Goal: Task Accomplishment & Management: Use online tool/utility

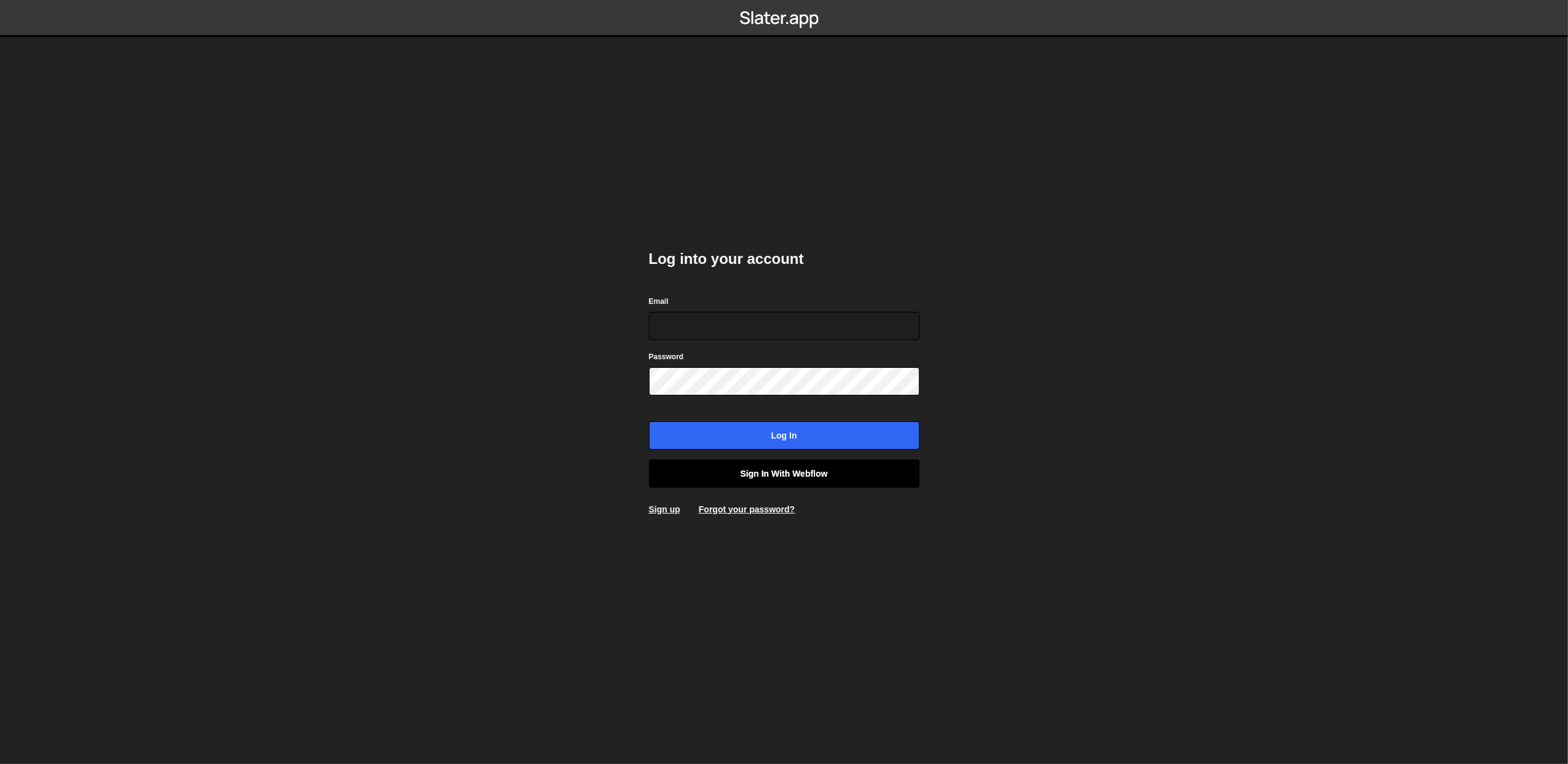
type input "lazar@akka.studio"
click at [815, 475] on link "Sign in with Webflow" at bounding box center [784, 473] width 270 height 28
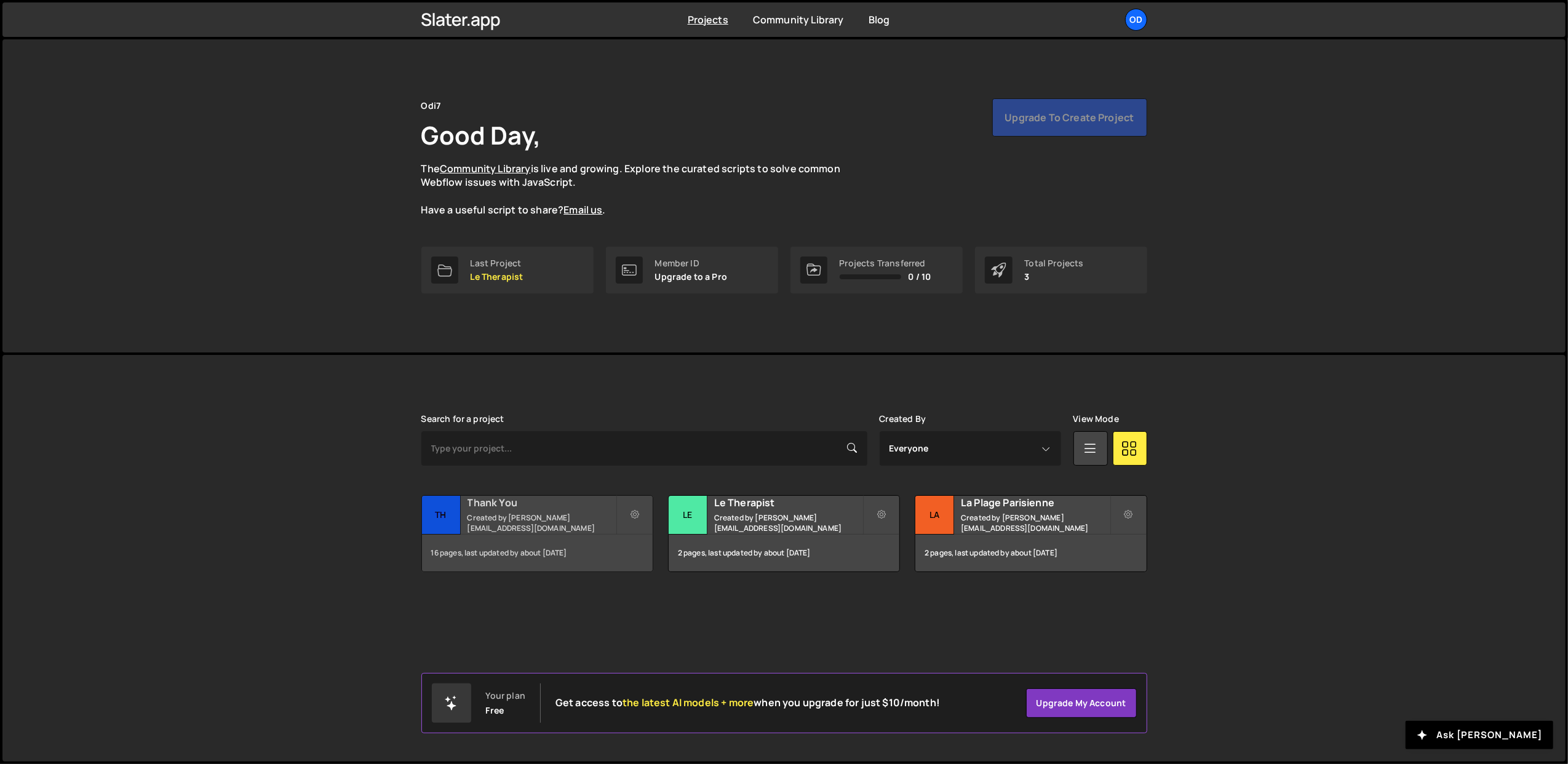
click at [497, 509] on h2 "Thank You" at bounding box center [542, 502] width 148 height 13
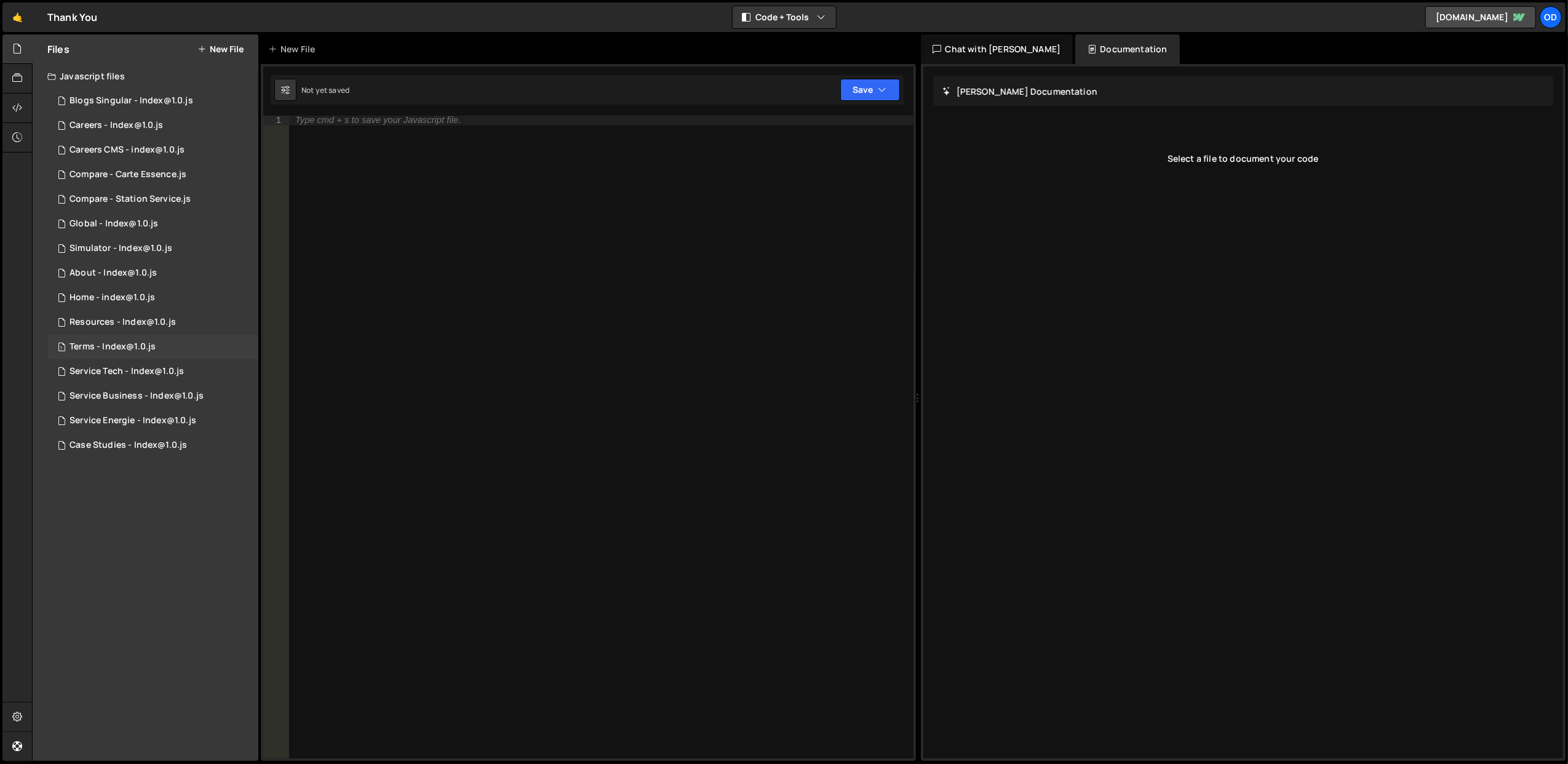
click at [82, 343] on div "Terms - Index@1.0.js" at bounding box center [113, 347] width 86 height 11
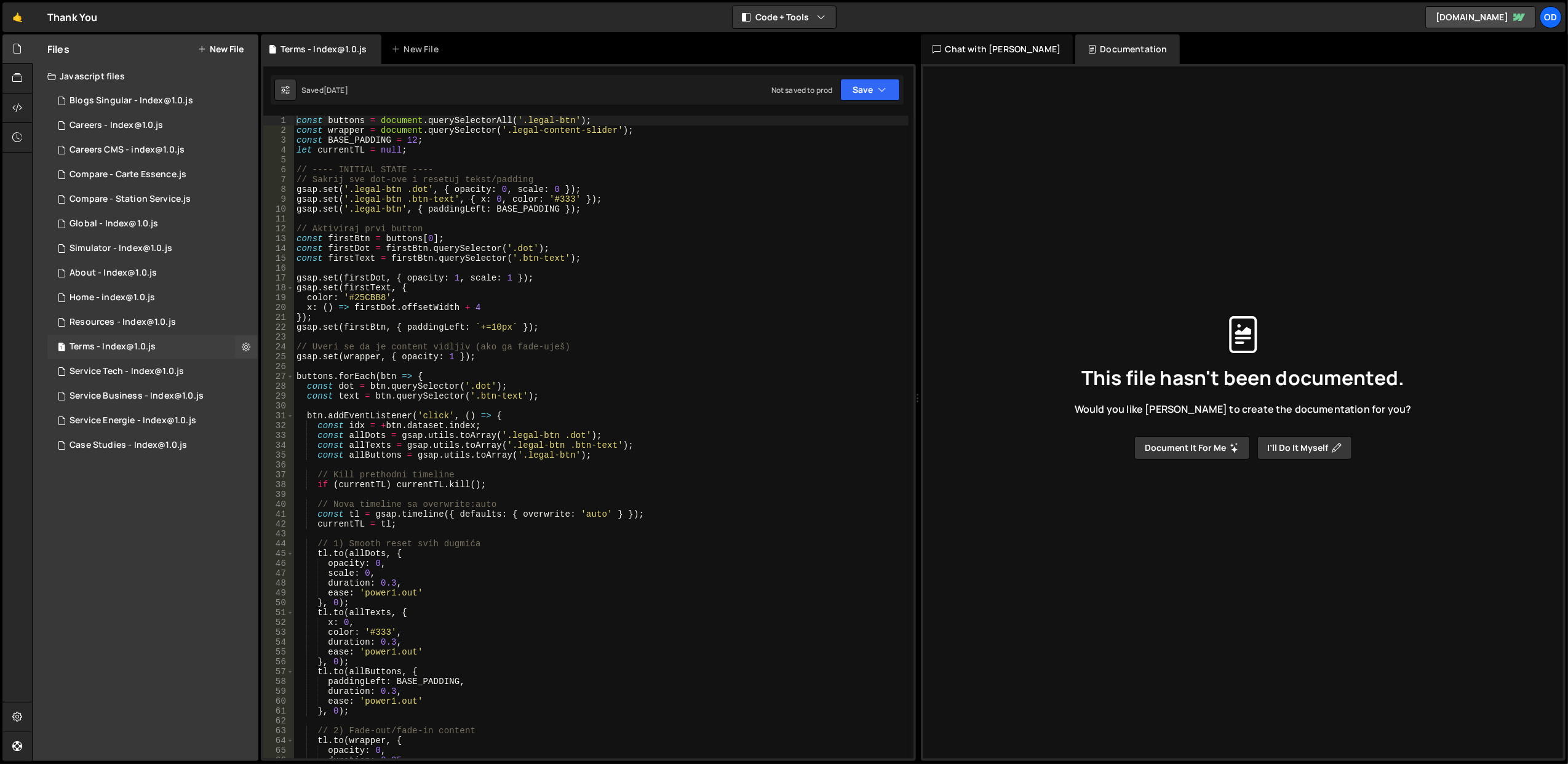
click at [144, 357] on div "1 Terms - Index@1.0.js 0" at bounding box center [152, 347] width 211 height 24
click at [153, 370] on div "Service Tech - Index@1.0.js" at bounding box center [127, 372] width 115 height 11
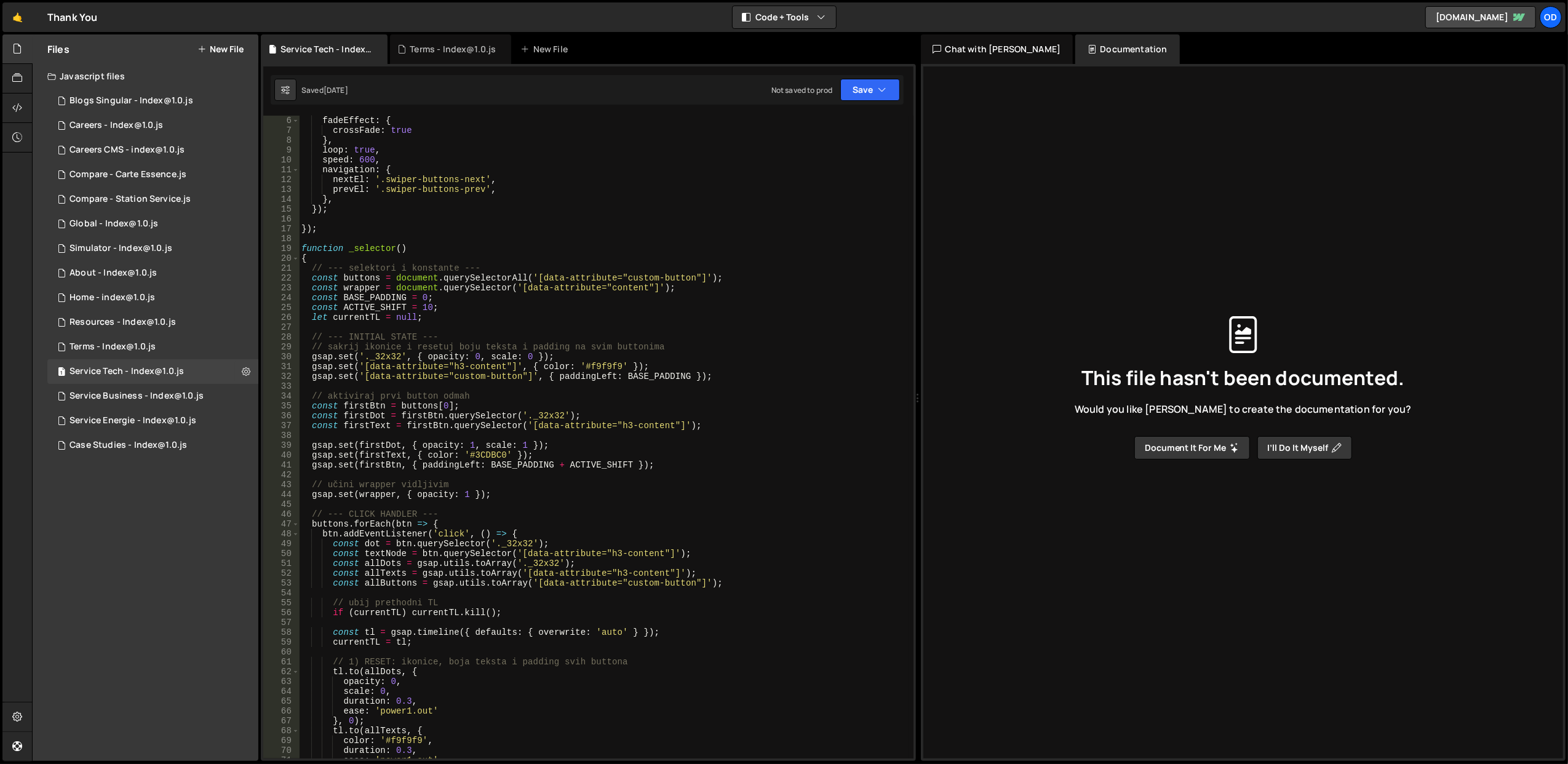
scroll to position [49, 0]
click at [564, 284] on div "fadeEffect : { crossFade : true } , loop : true , speed : 600 , navigation : { …" at bounding box center [604, 446] width 610 height 663
type textarea "const wrapper = document.querySelector('[data-attribute="content"]'); const BAS…"
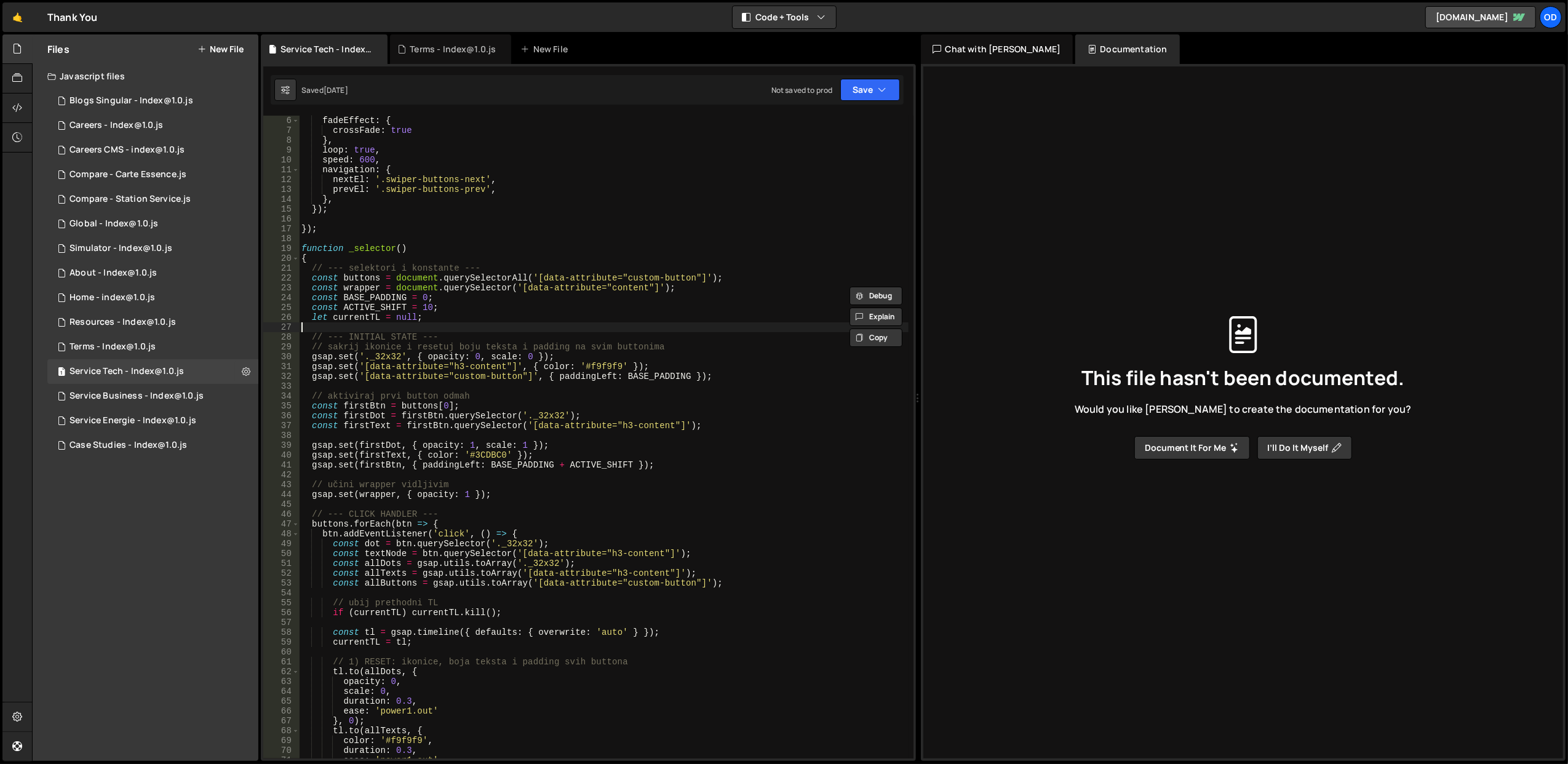
click at [562, 326] on div "fadeEffect : { crossFade : true } , loop : true , speed : 600 , navigation : { …" at bounding box center [604, 446] width 610 height 663
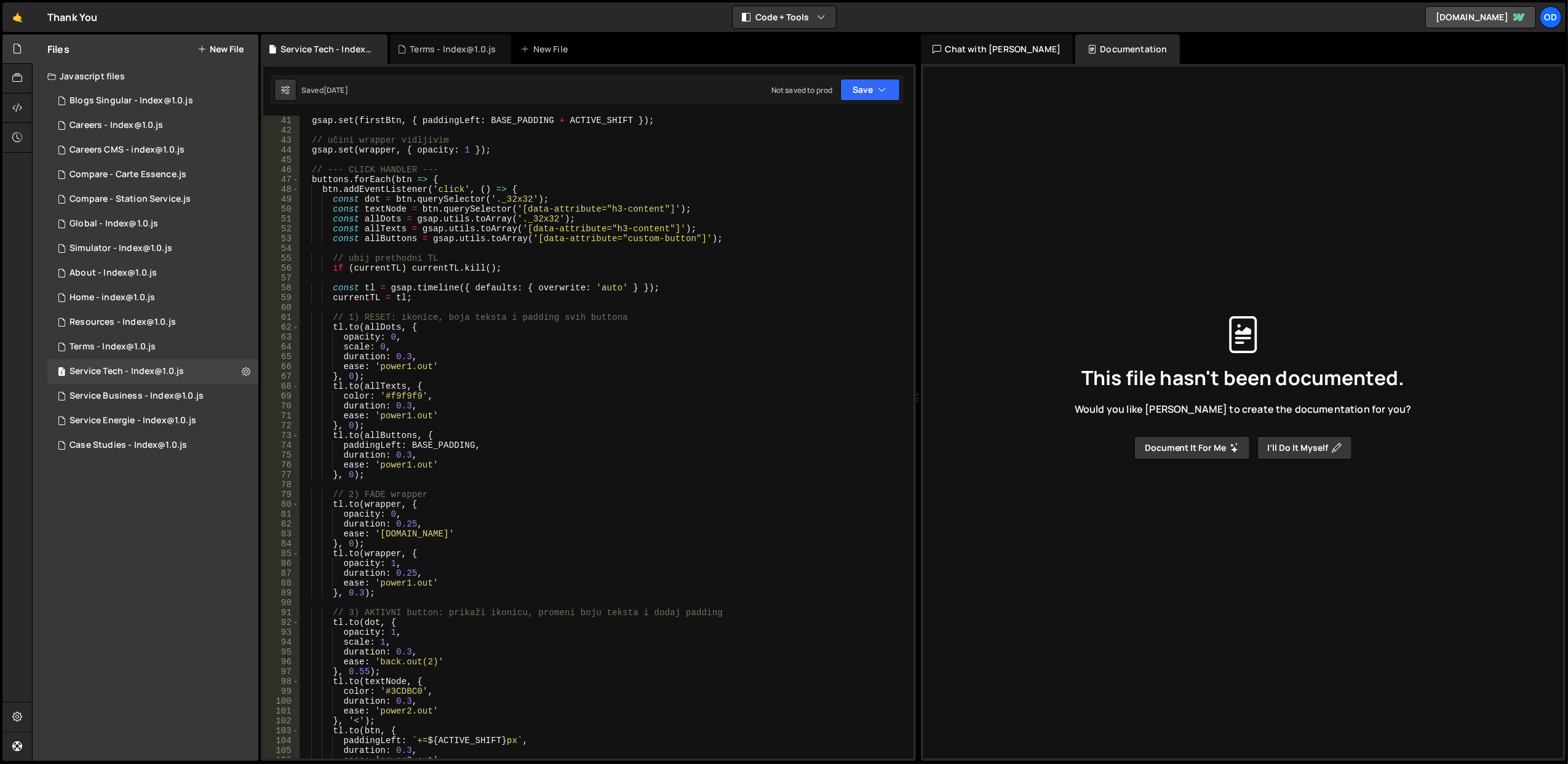
scroll to position [688, 0]
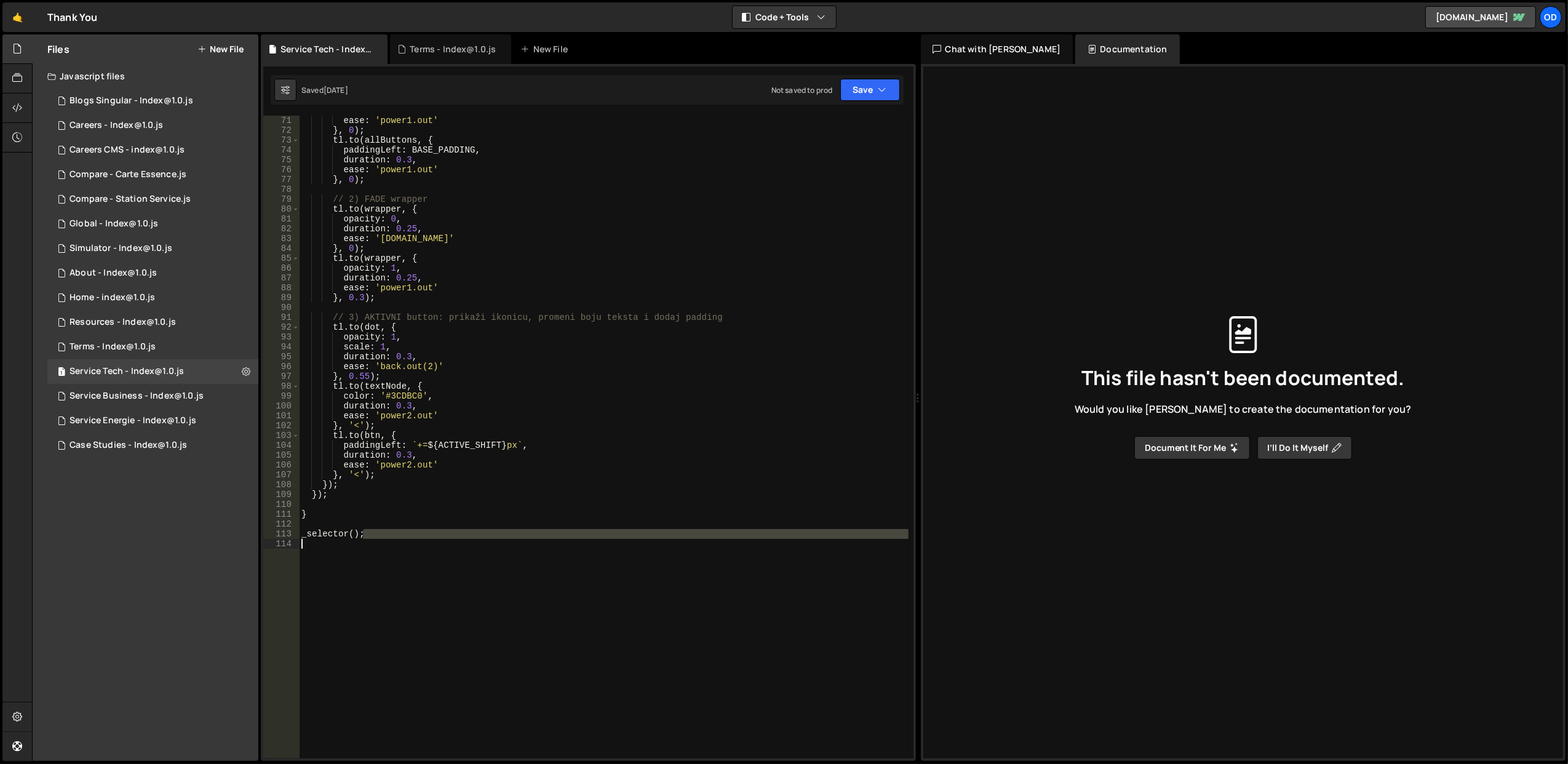
drag, startPoint x: 481, startPoint y: 455, endPoint x: 490, endPoint y: 539, distance: 84.5
click at [490, 539] on div "ease : 'power1.out' } , 0 ) ; tl . to ( allButtons , { paddingLeft : BASE_PADDI…" at bounding box center [604, 446] width 610 height 663
click at [490, 532] on div "ease : 'power1.out' } , 0 ) ; tl . to ( allButtons , { paddingLeft : BASE_PADDI…" at bounding box center [603, 436] width 609 height 643
type textarea "_selector();"
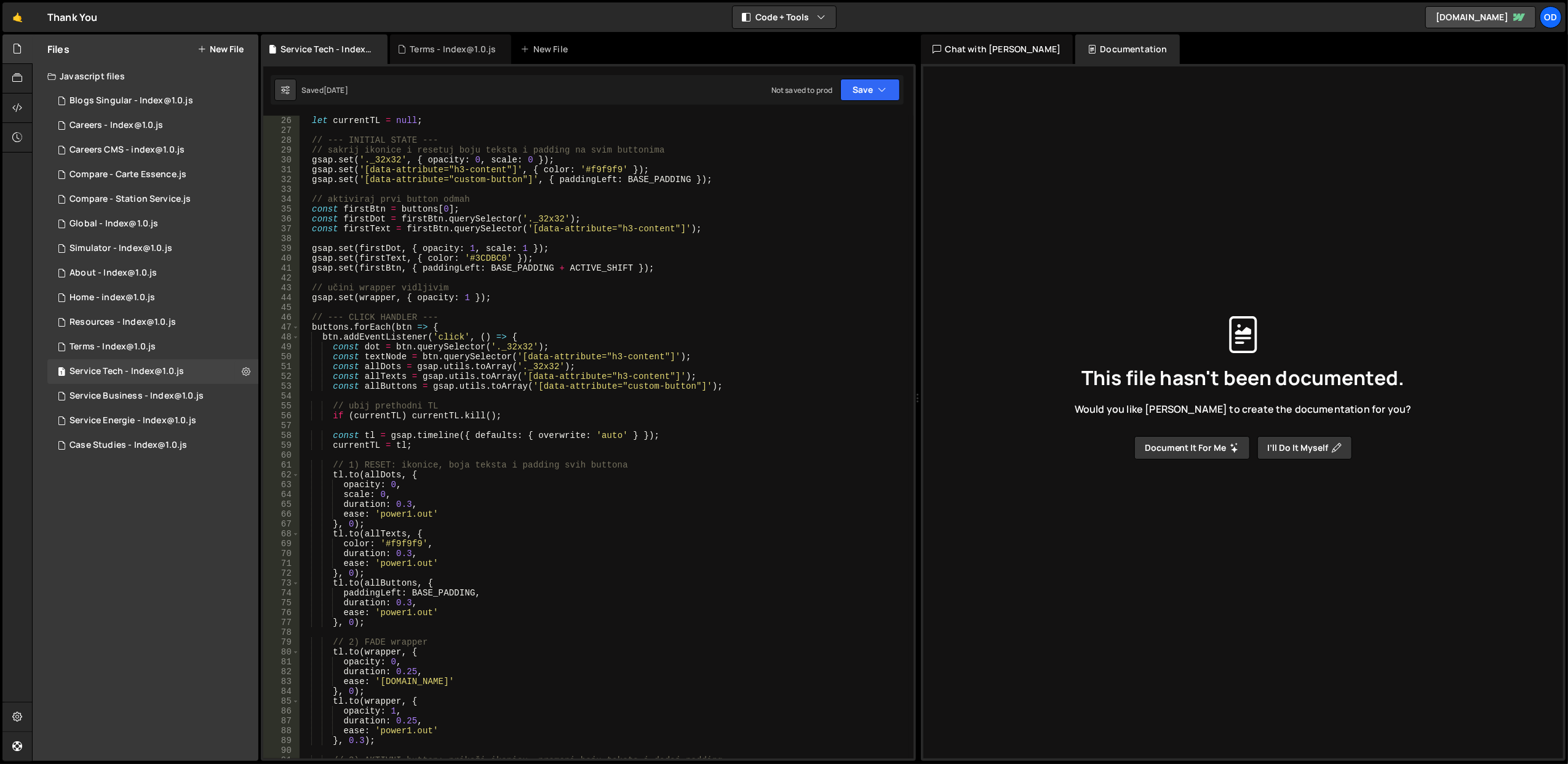
scroll to position [98, 0]
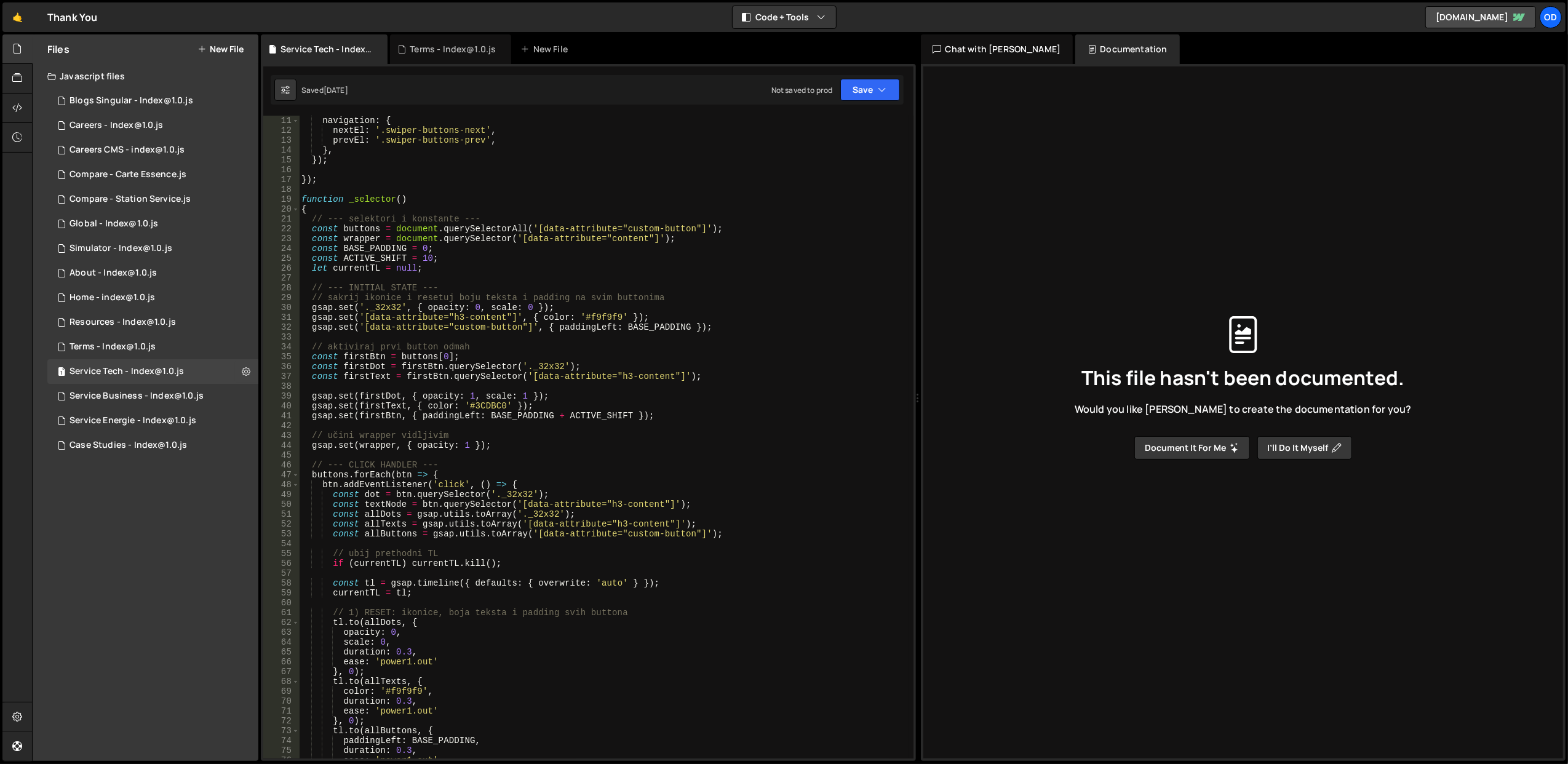
click at [465, 385] on div "navigation : { nextEl : '.swiper-buttons-next' , prevEl : '.swiper-buttons-prev…" at bounding box center [604, 446] width 610 height 663
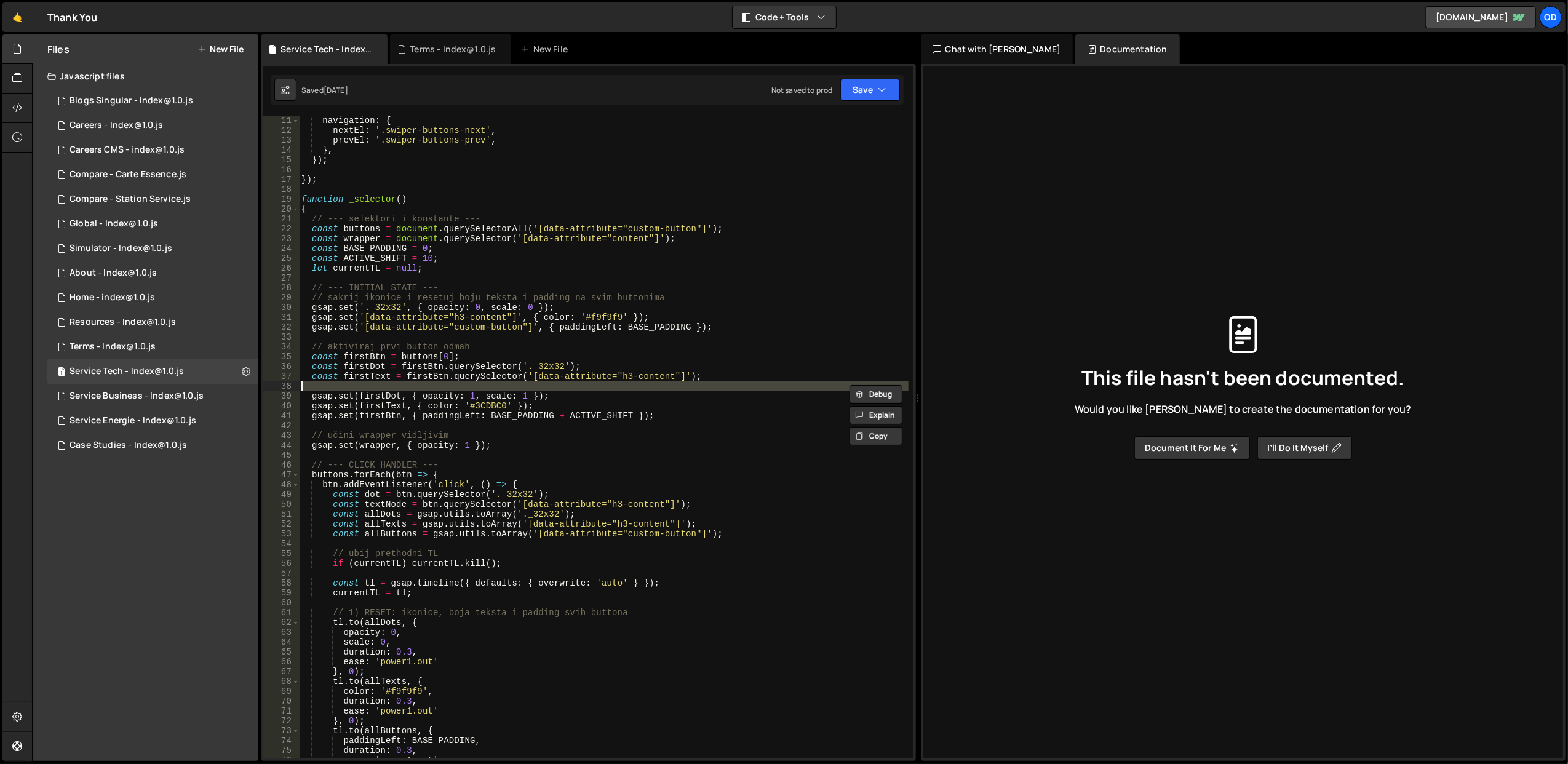
click at [684, 473] on div "navigation : { nextEl : '.swiper-buttons-next' , prevEl : '.swiper-buttons-prev…" at bounding box center [604, 446] width 610 height 663
type textarea "buttons.forEach(btn => {"
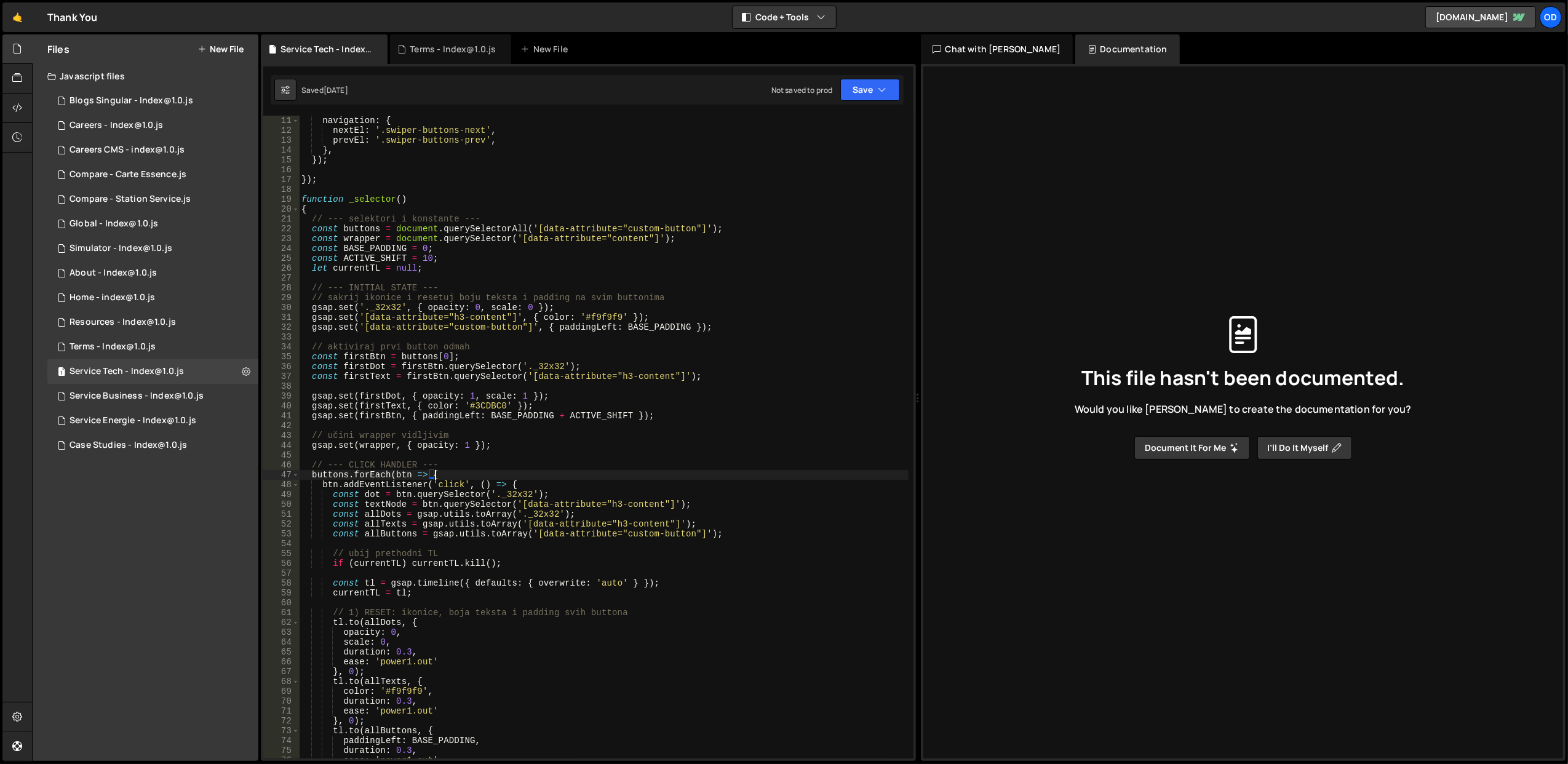
click at [581, 450] on div "navigation : { nextEl : '.swiper-buttons-next' , prevEl : '.swiper-buttons-prev…" at bounding box center [604, 446] width 610 height 663
click at [596, 433] on div "navigation : { nextEl : '.swiper-buttons-next' , prevEl : '.swiper-buttons-prev…" at bounding box center [604, 446] width 610 height 663
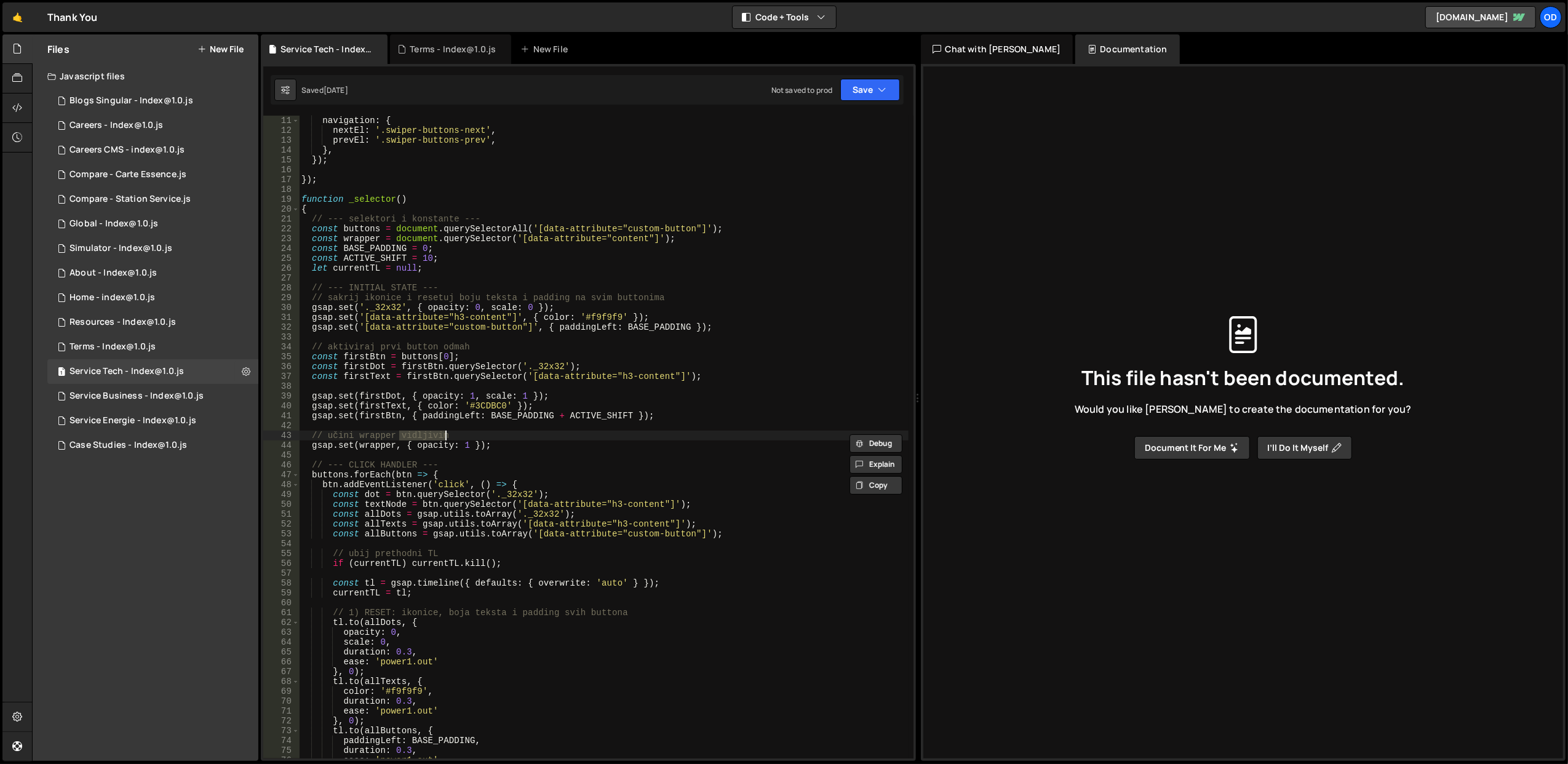
click at [596, 433] on div "navigation : { nextEl : '.swiper-buttons-next' , prevEl : '.swiper-buttons-prev…" at bounding box center [604, 446] width 610 height 663
click at [593, 473] on div "navigation : { nextEl : '.swiper-buttons-next' , prevEl : '.swiper-buttons-prev…" at bounding box center [604, 446] width 610 height 663
type textarea "buttons.forEach(btn => {"
click at [134, 345] on div "Terms - Index@1.0.js" at bounding box center [113, 347] width 86 height 11
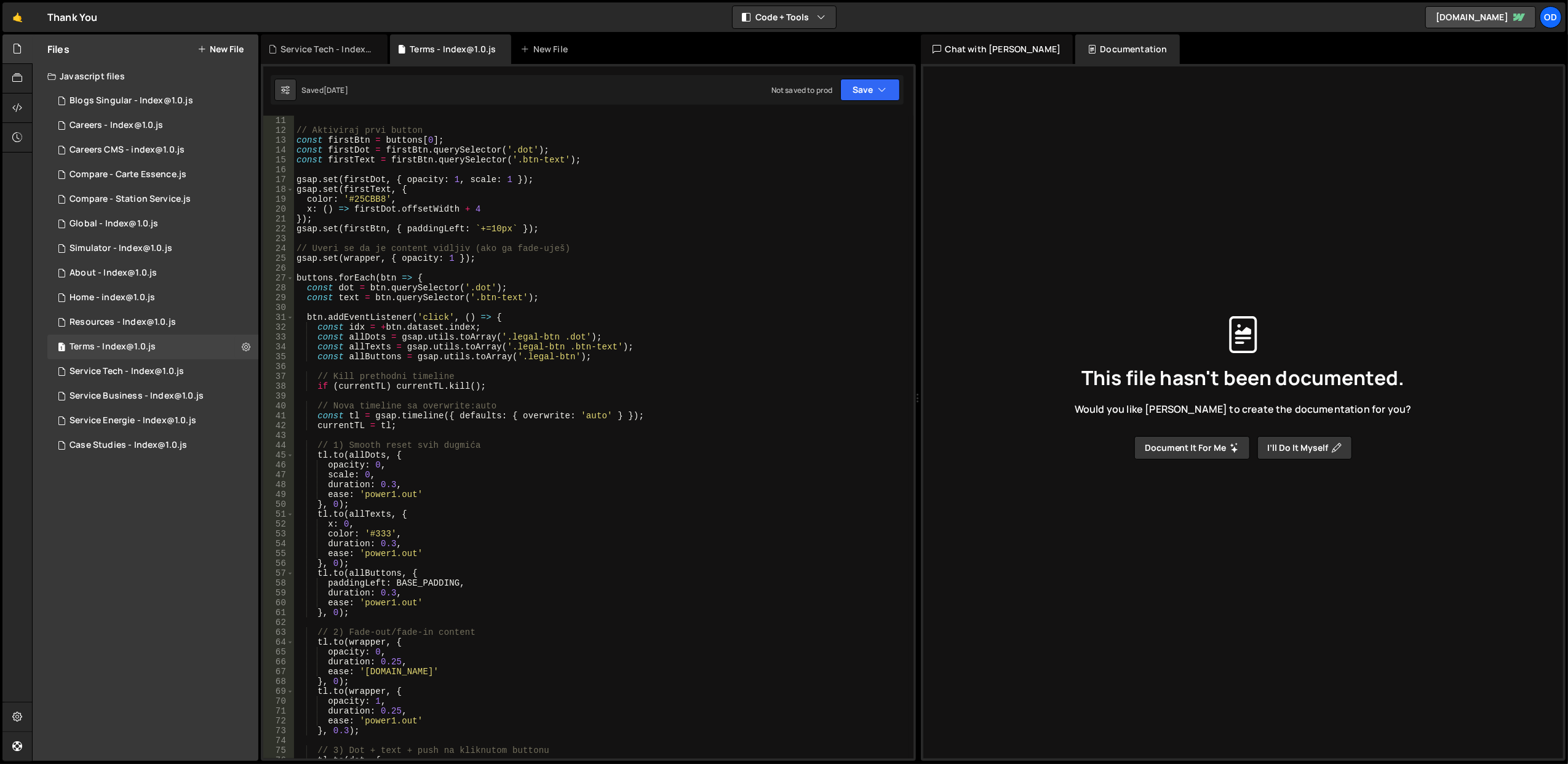
scroll to position [394, 0]
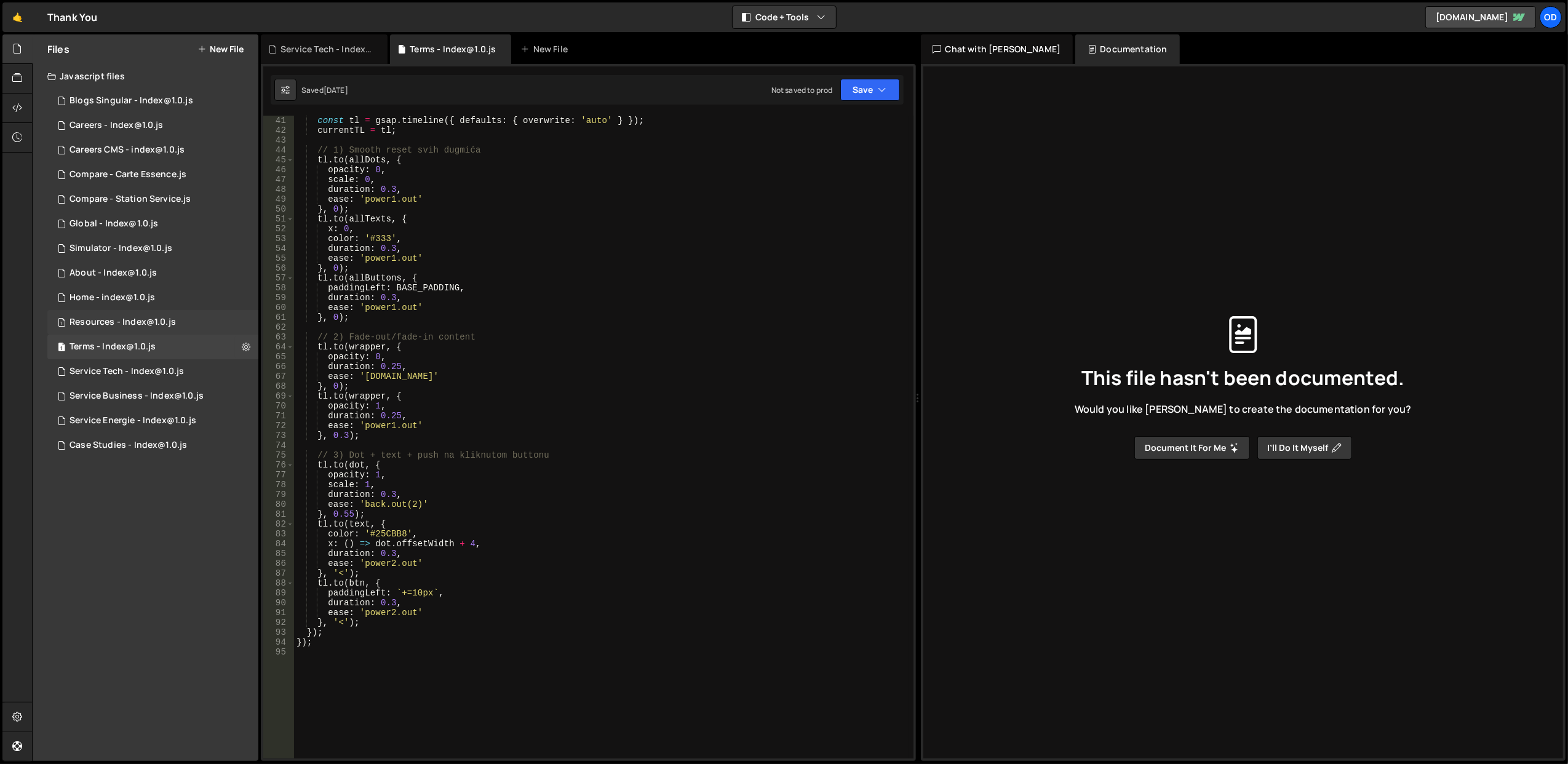
click at [150, 311] on div "1 Resources - Index@1.0.js 0" at bounding box center [152, 322] width 211 height 24
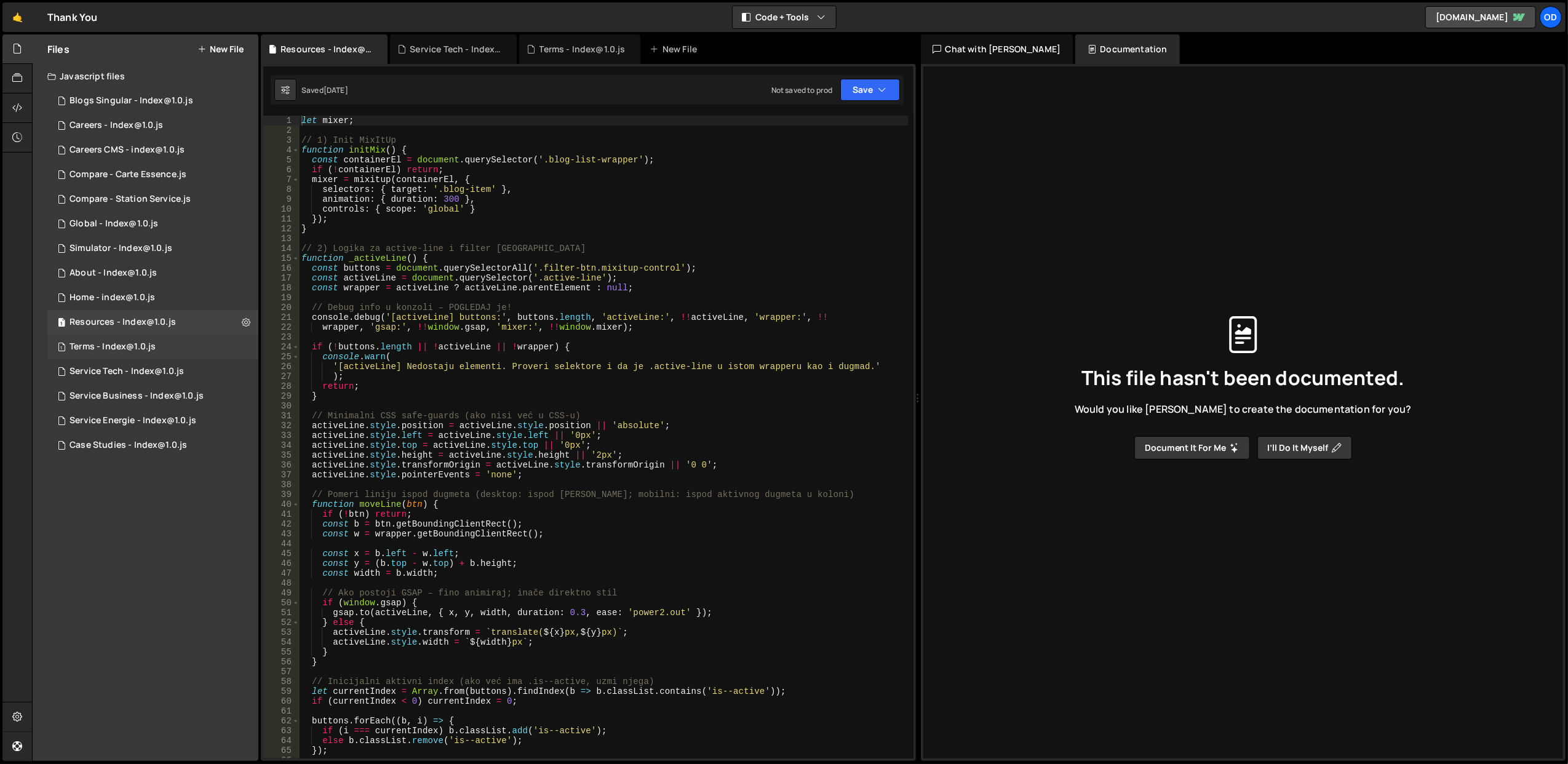
click at [158, 342] on div "1 Terms - Index@1.0.js 0" at bounding box center [152, 347] width 211 height 24
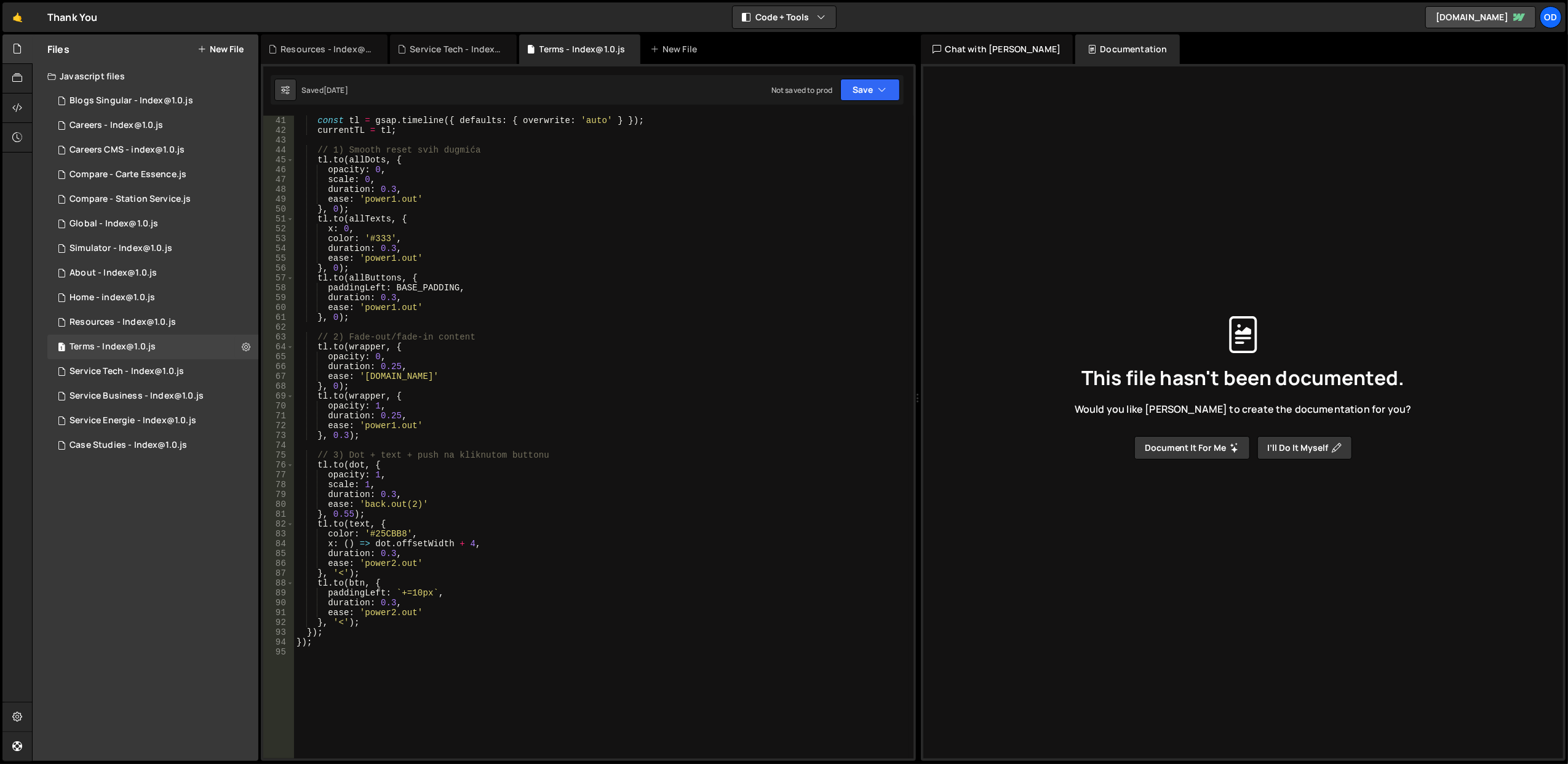
type textarea "}, 0);"
click at [620, 389] on div "const tl = gsap . timeline ({ defaults : { overwrite : 'auto' } }) ; currentTL …" at bounding box center [601, 446] width 614 height 663
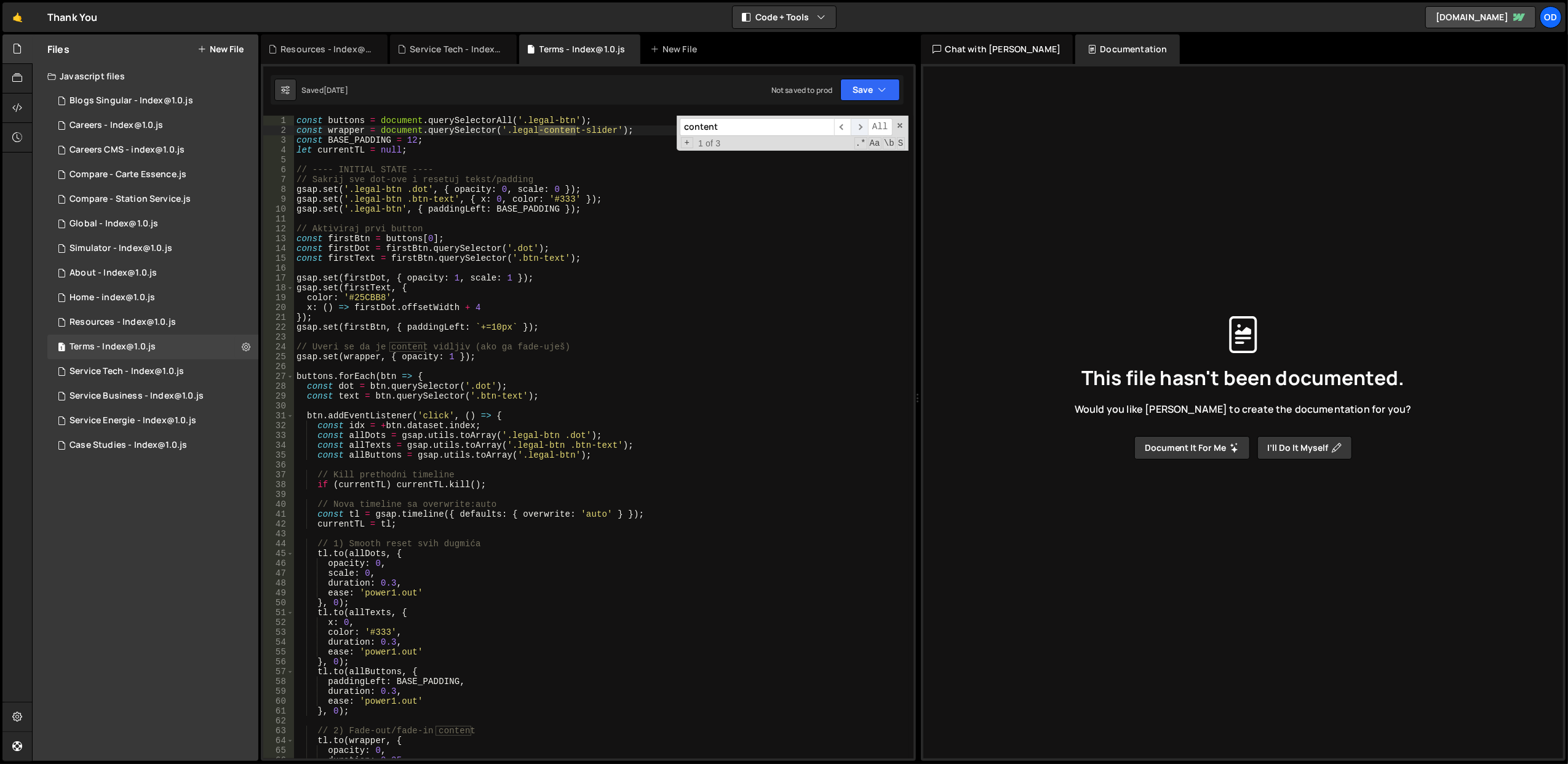
type input "content"
click at [856, 128] on span "​" at bounding box center [859, 127] width 18 height 18
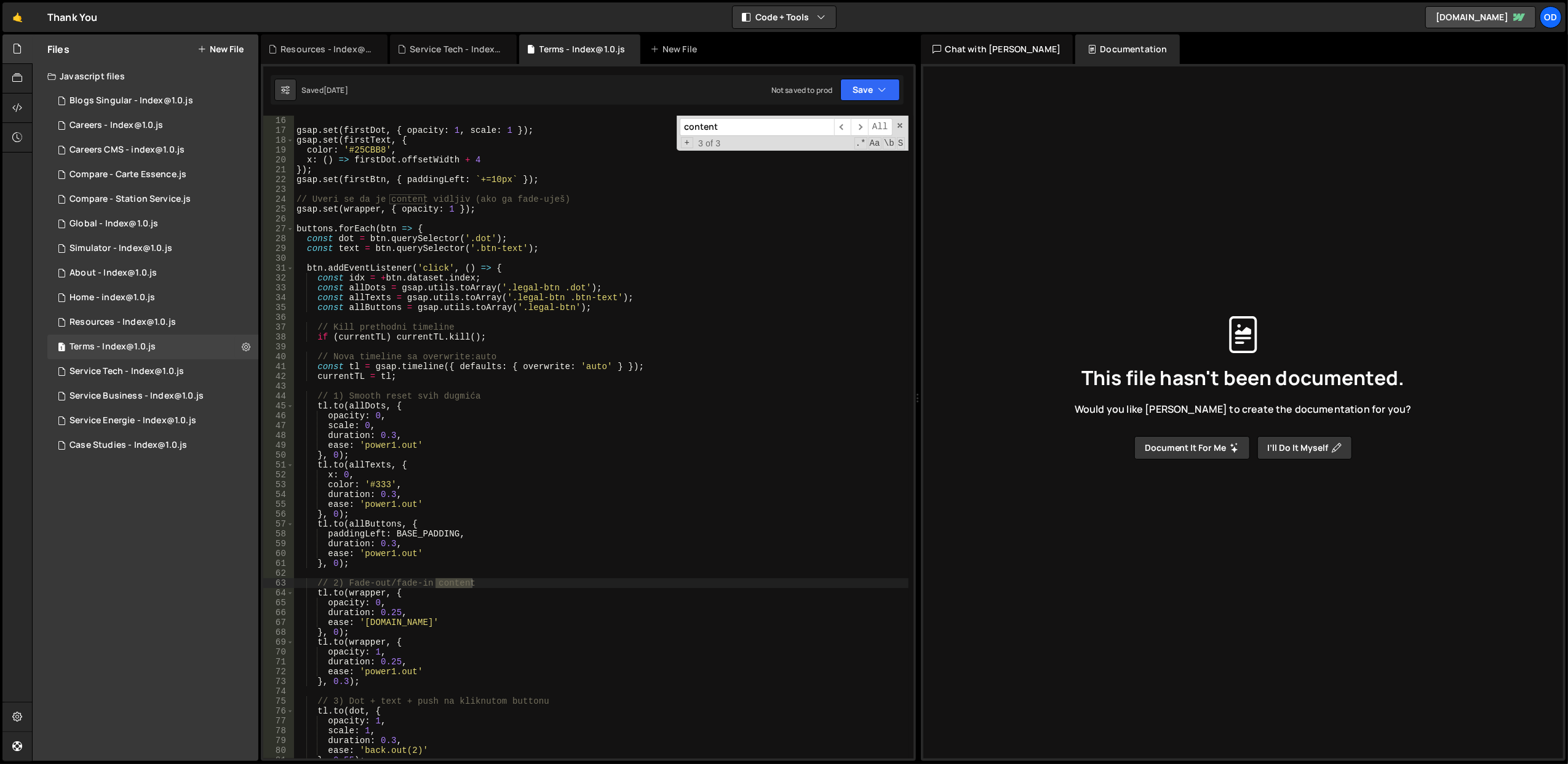
type textarea "tl.to(wrapper, {"
click at [359, 591] on div "gsap . set ( firstDot , { opacity : 1 , scale : 1 }) ; gsap . set ( firstText ,…" at bounding box center [601, 446] width 614 height 663
click at [166, 373] on div "Service Tech - Index@1.0.js" at bounding box center [127, 372] width 115 height 11
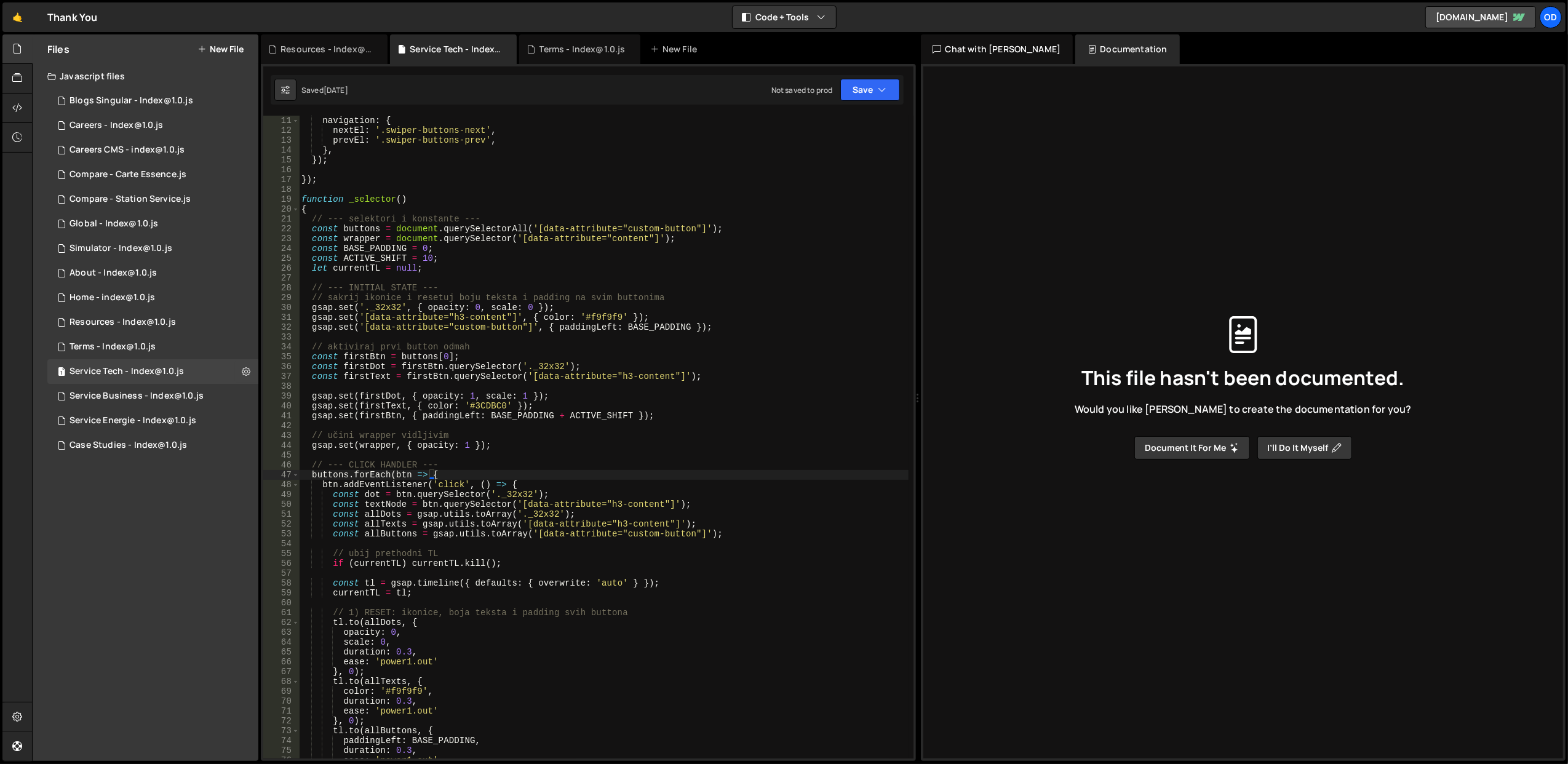
type textarea "const BASE_PADDING = 0;"
click at [714, 251] on div "navigation : { nextEl : '.swiper-buttons-next' , prevEl : '.swiper-buttons-prev…" at bounding box center [604, 446] width 610 height 663
type input "content"
click at [859, 123] on span "​" at bounding box center [859, 127] width 18 height 18
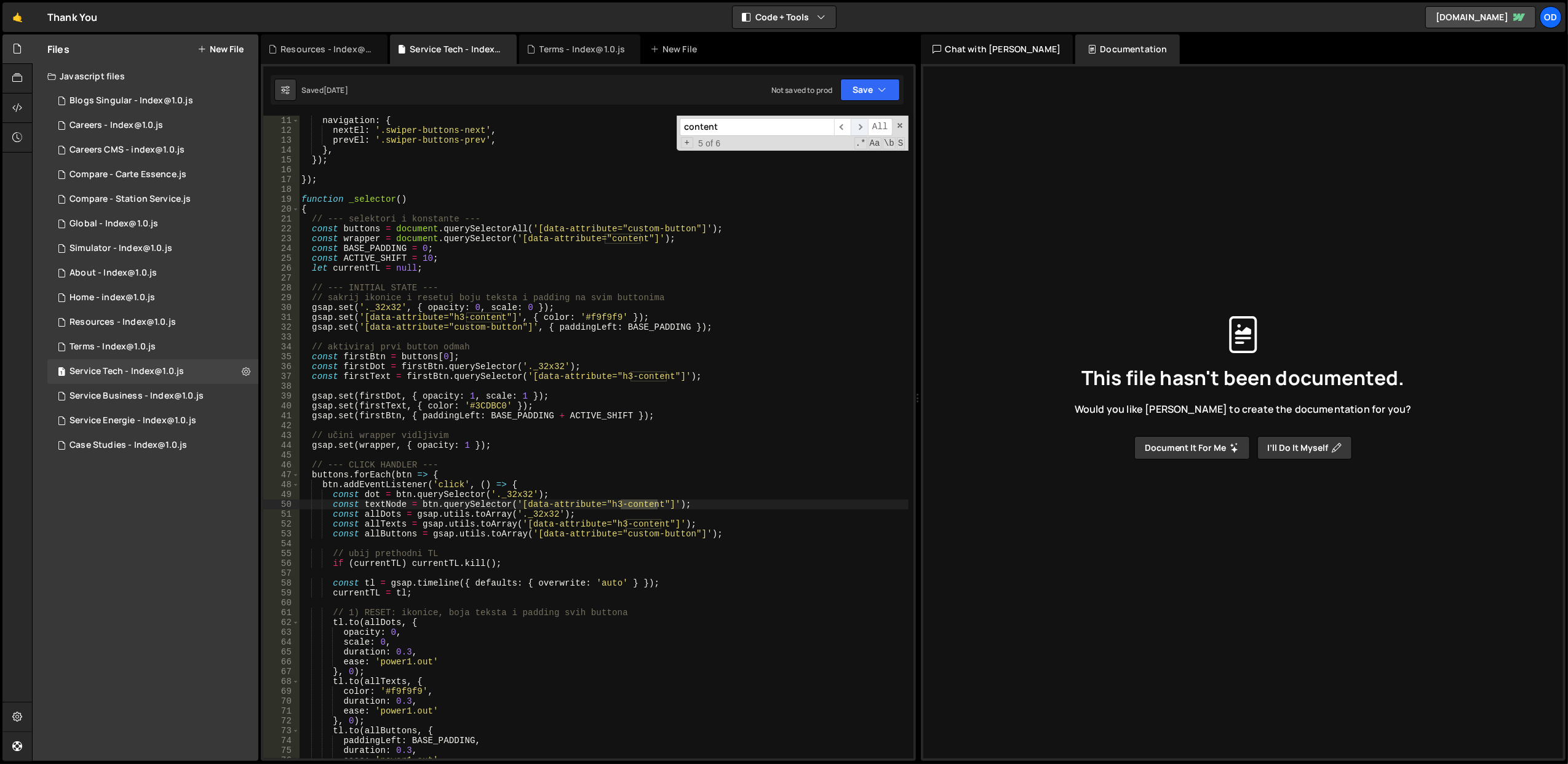
click at [859, 123] on span "​" at bounding box center [859, 127] width 18 height 18
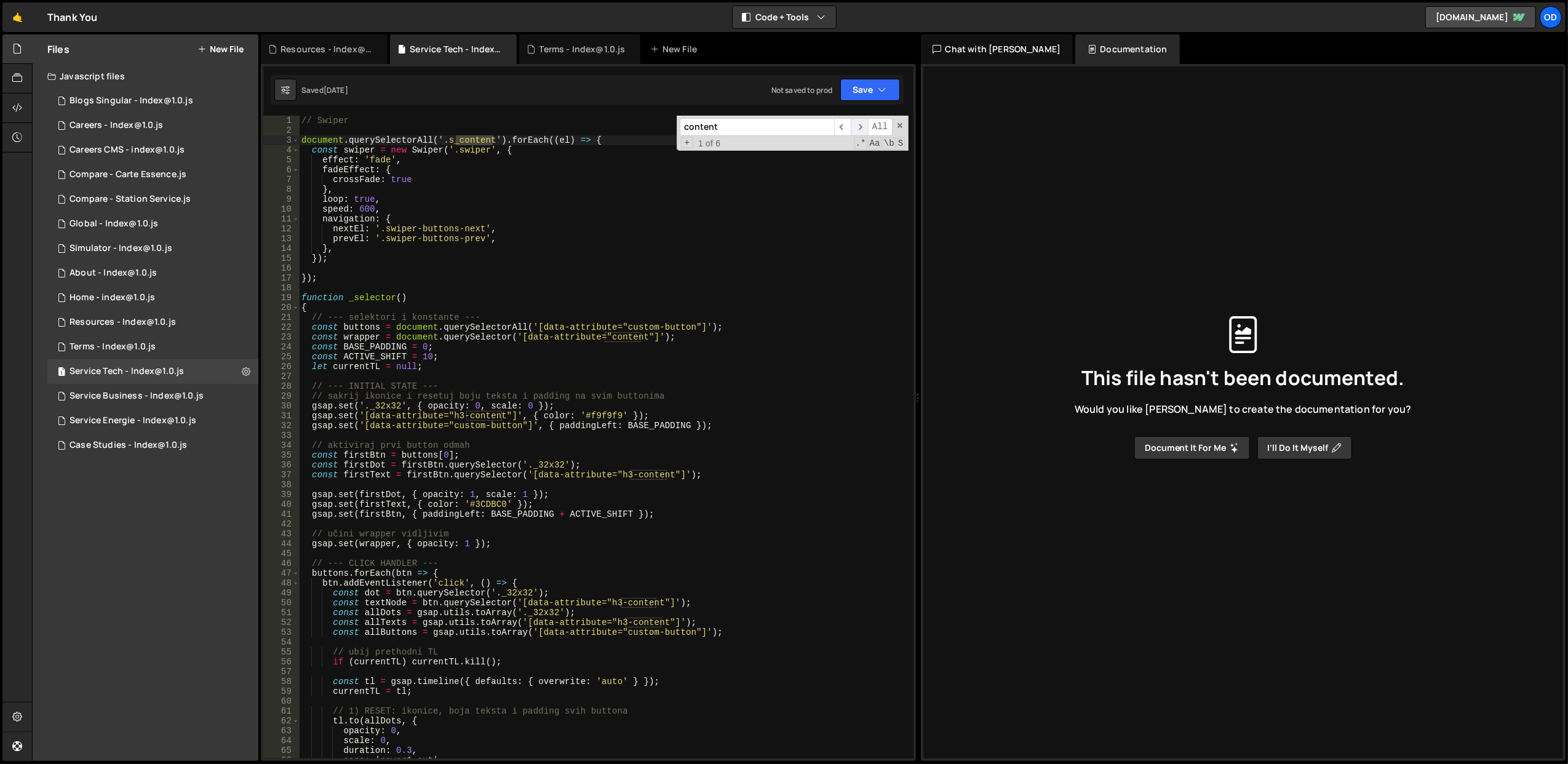
click at [861, 127] on span "​" at bounding box center [859, 127] width 18 height 18
click at [364, 335] on div "// Swiper document . querySelectorAll ( '.s_content' ) . forEach (( el ) => { c…" at bounding box center [604, 446] width 610 height 663
click at [296, 308] on span at bounding box center [295, 307] width 7 height 10
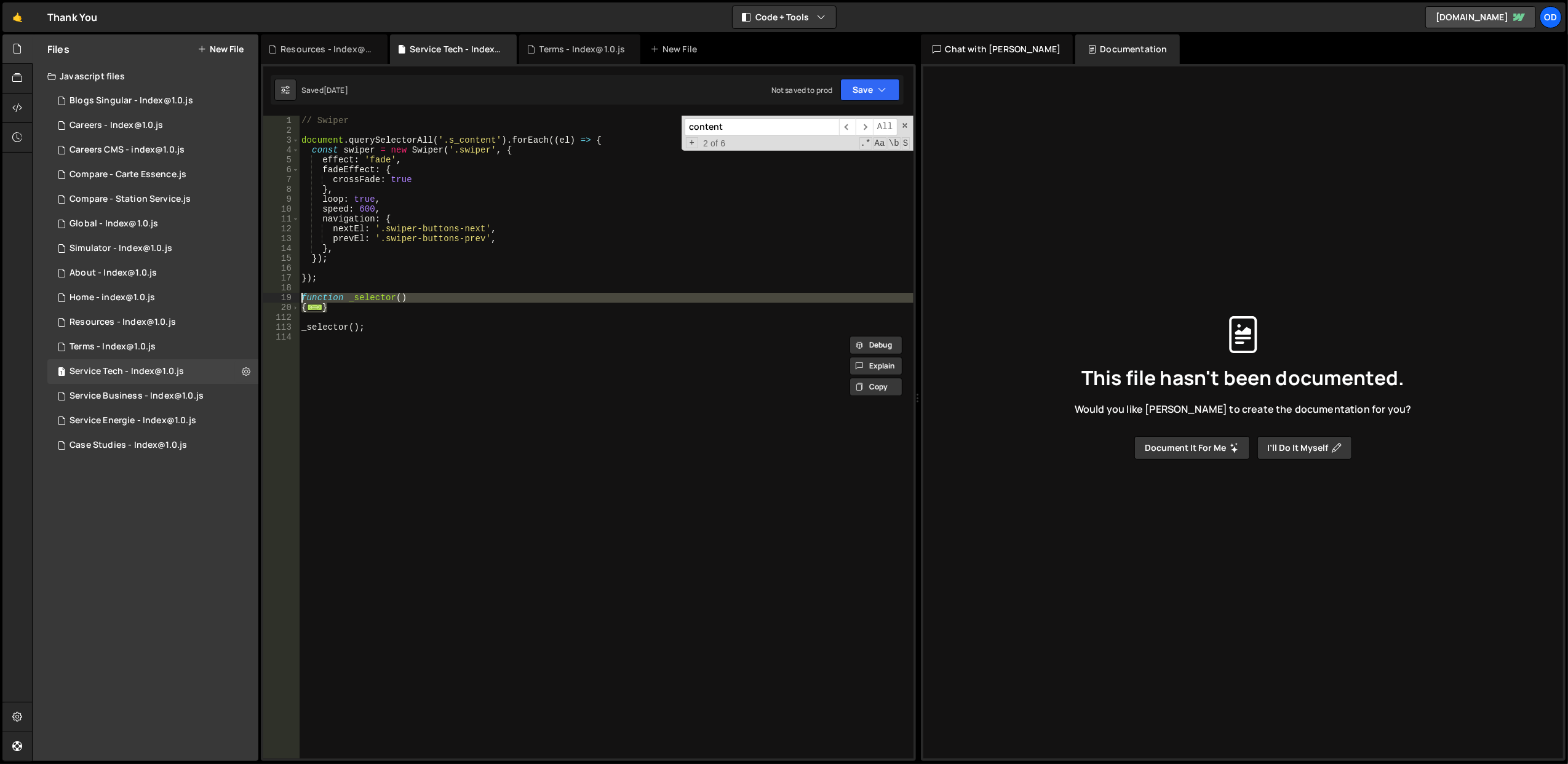
drag, startPoint x: 352, startPoint y: 306, endPoint x: 299, endPoint y: 299, distance: 53.5
click at [299, 299] on div "const wrapper = document.querySelector('[data-attribute="content"]'); 1 2 3 4 5…" at bounding box center [588, 436] width 650 height 643
click at [297, 305] on span at bounding box center [295, 307] width 7 height 10
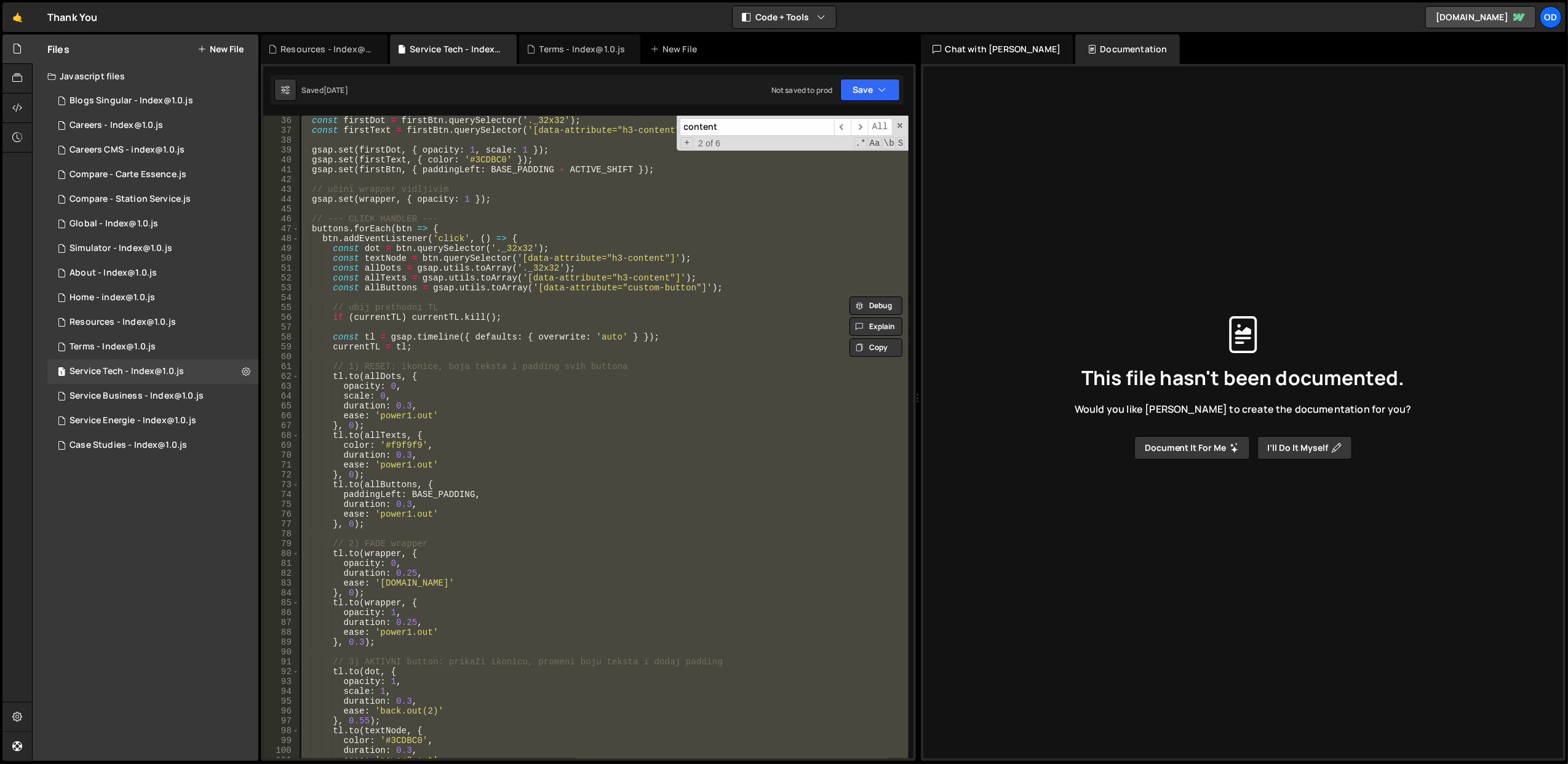
scroll to position [443, 0]
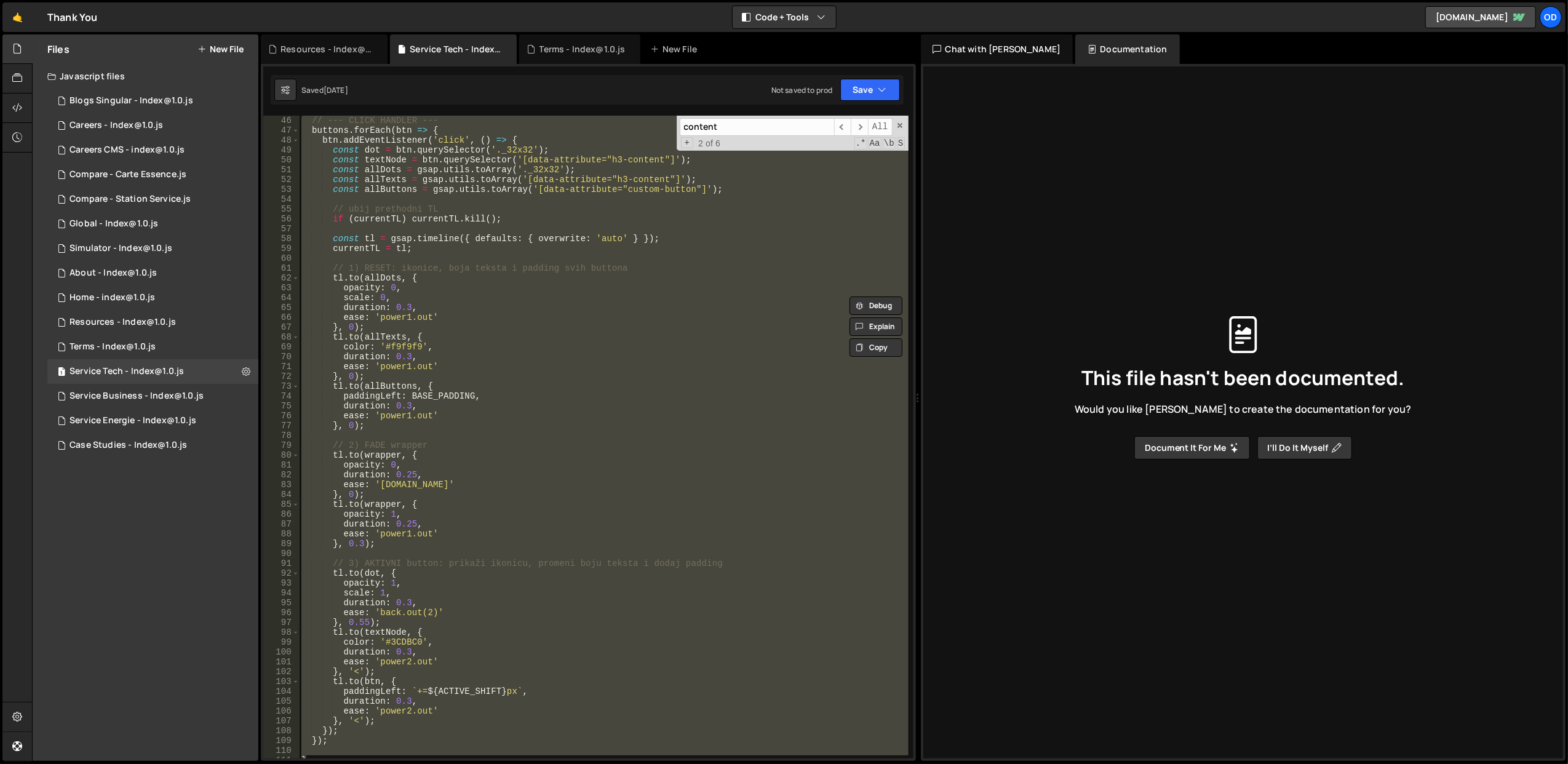
click at [461, 543] on div "// --- CLICK HANDLER --- buttons . forEach ( btn => { btn . addEventListener ( …" at bounding box center [603, 436] width 609 height 643
type textarea "}, 0.3);"
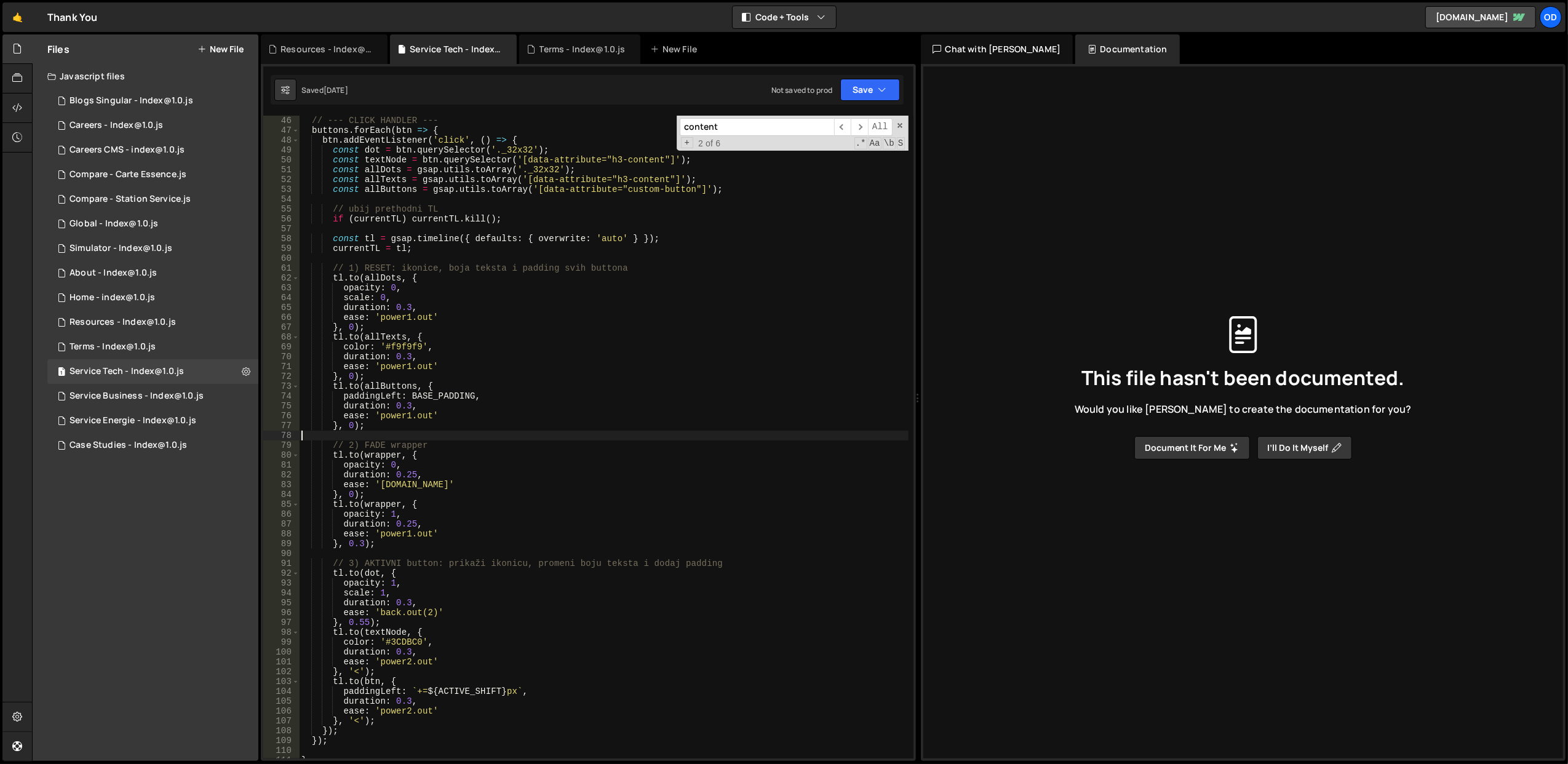
click at [446, 434] on div "// --- CLICK HANDLER --- buttons . forEach ( btn => { btn . addEventListener ( …" at bounding box center [604, 446] width 610 height 663
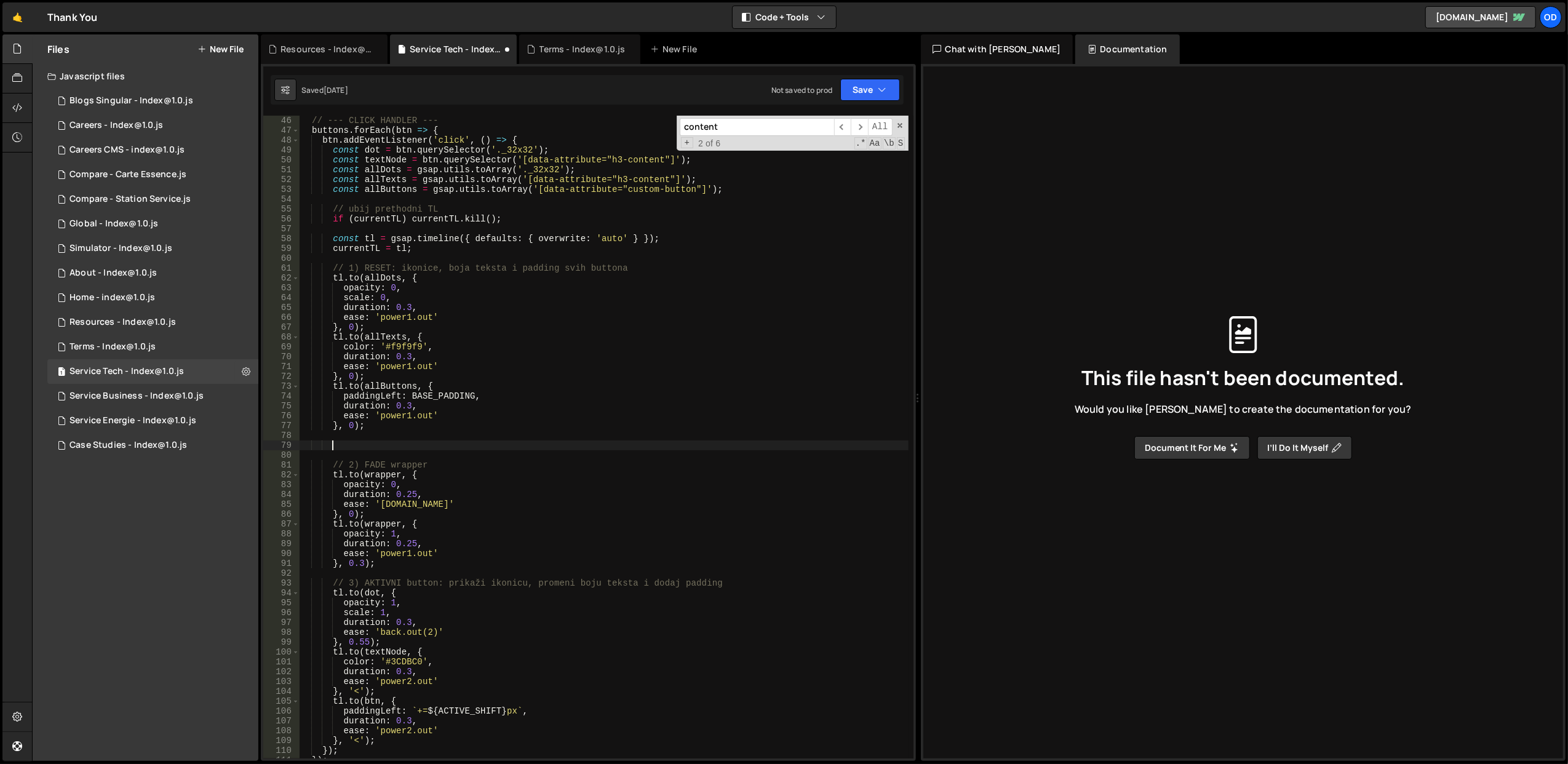
click at [384, 572] on div "// --- CLICK HANDLER --- buttons . forEach ( btn => { btn . addEventListener ( …" at bounding box center [604, 446] width 610 height 663
type textarea "}, 0.3);"
click at [360, 434] on div "// --- CLICK HANDLER --- buttons . forEach ( btn => { btn . addEventListener ( …" at bounding box center [604, 446] width 610 height 663
click at [364, 445] on div "// --- CLICK HANDLER --- buttons . forEach ( btn => { btn . addEventListener ( …" at bounding box center [604, 446] width 610 height 663
paste textarea "}, 0);"
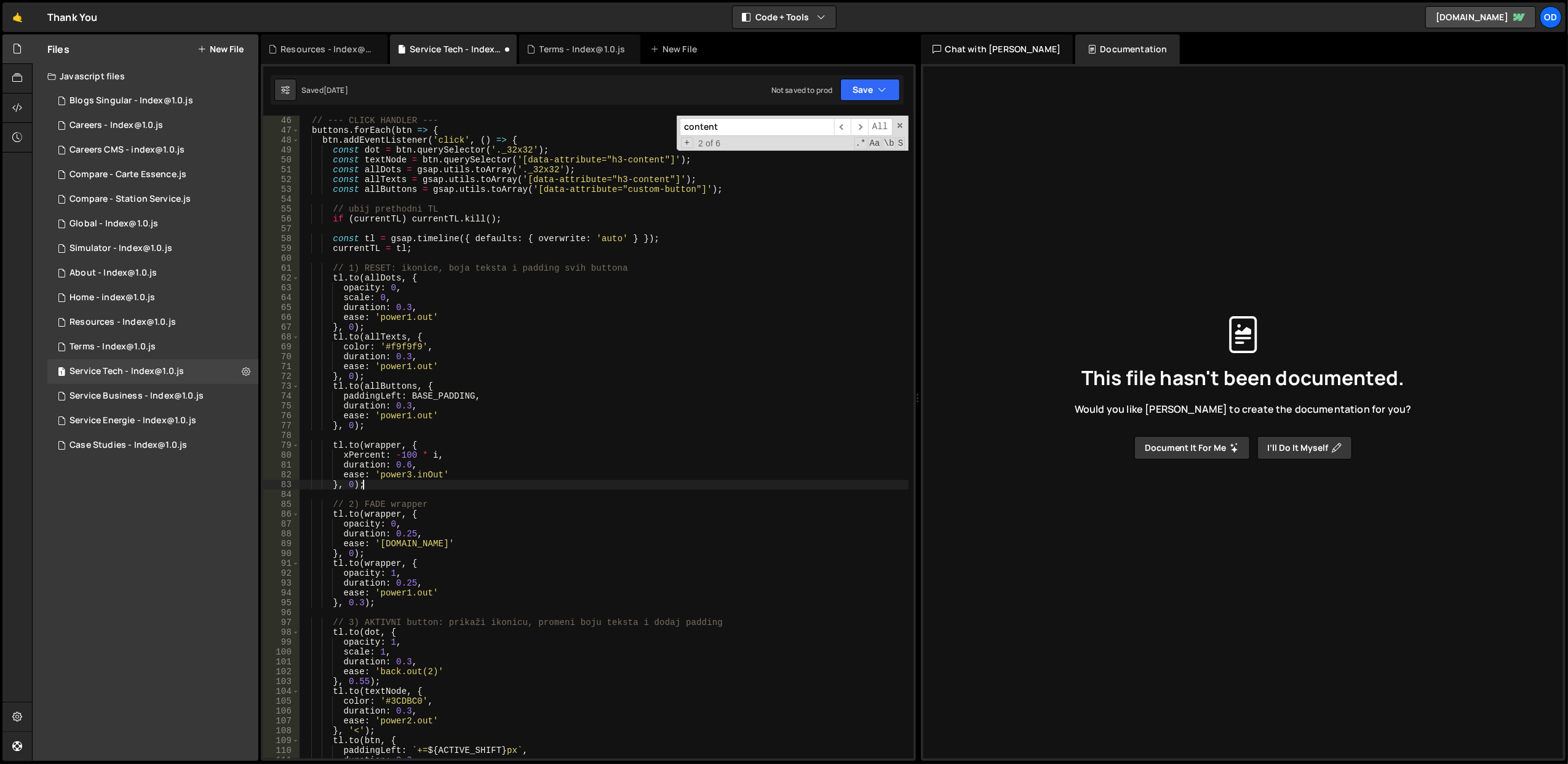
click at [473, 412] on div "// --- CLICK HANDLER --- buttons . forEach ( btn => { btn . addEventListener ( …" at bounding box center [604, 446] width 610 height 663
click at [513, 450] on div "// --- CLICK HANDLER --- buttons . forEach ( btn => { btn . addEventListener ( …" at bounding box center [604, 446] width 610 height 663
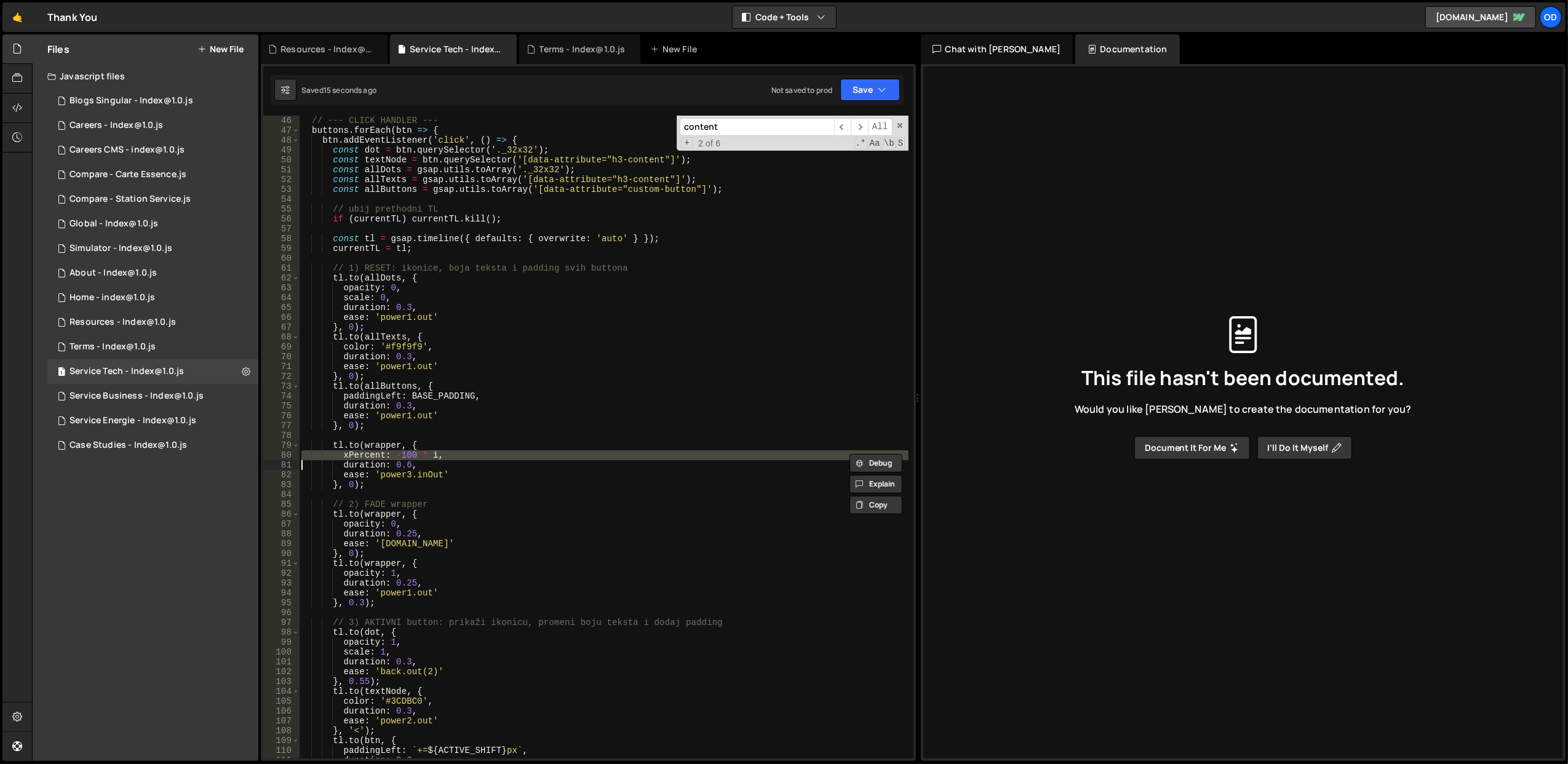
click at [519, 478] on div "// --- CLICK HANDLER --- buttons . forEach ( btn => { btn . addEventListener ( …" at bounding box center [604, 446] width 610 height 663
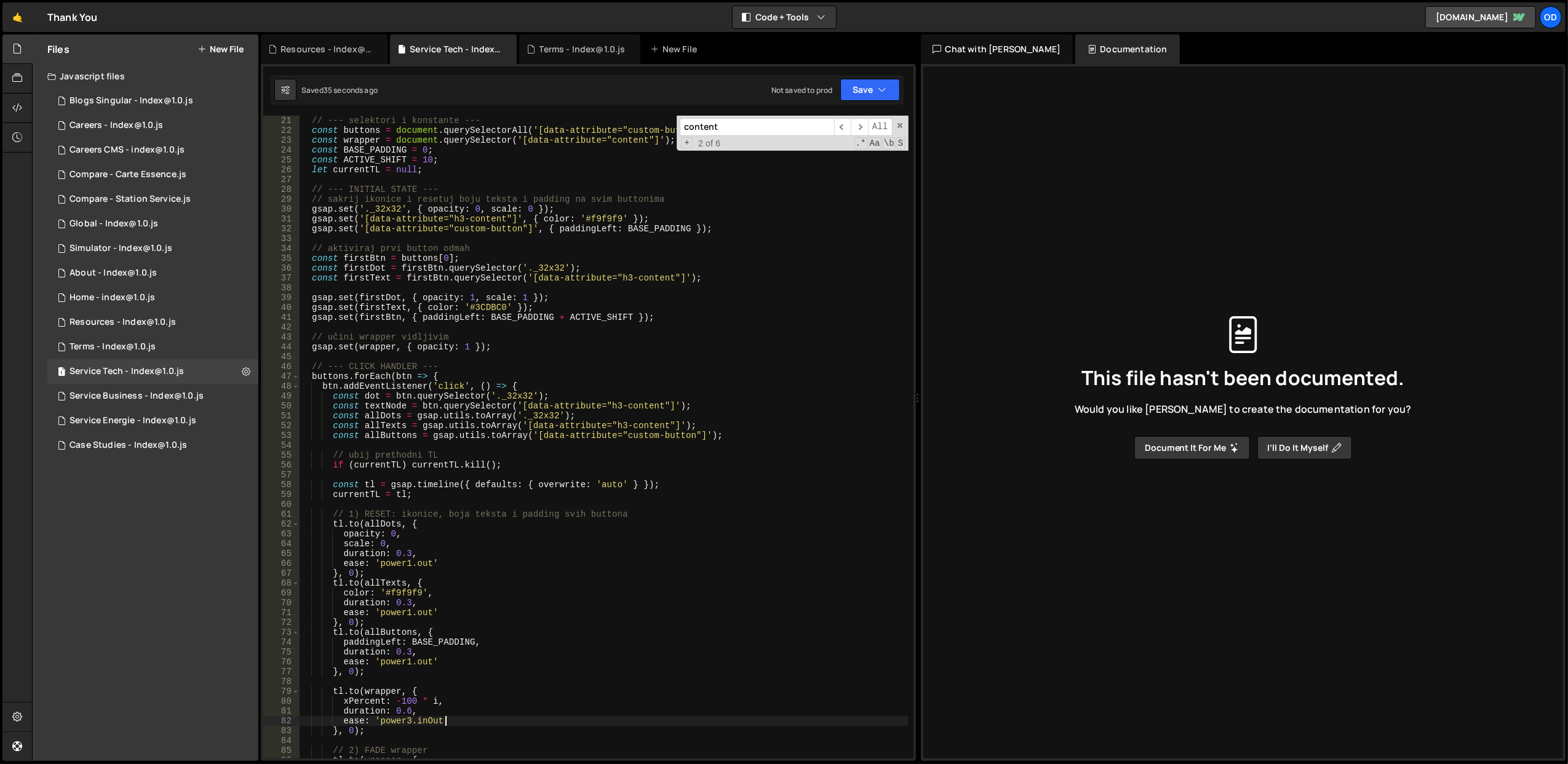
scroll to position [49, 0]
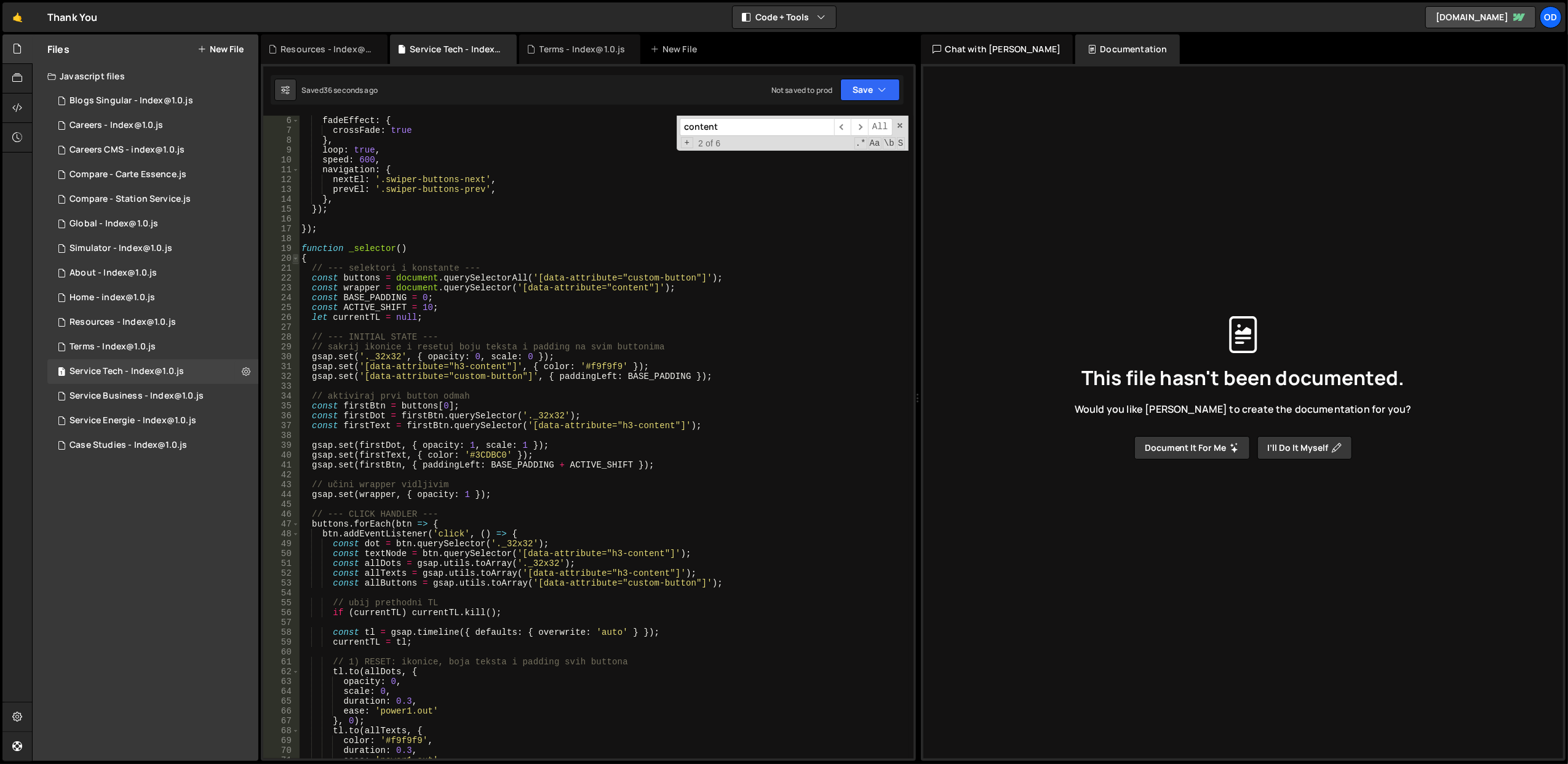
click at [296, 257] on span at bounding box center [295, 258] width 7 height 10
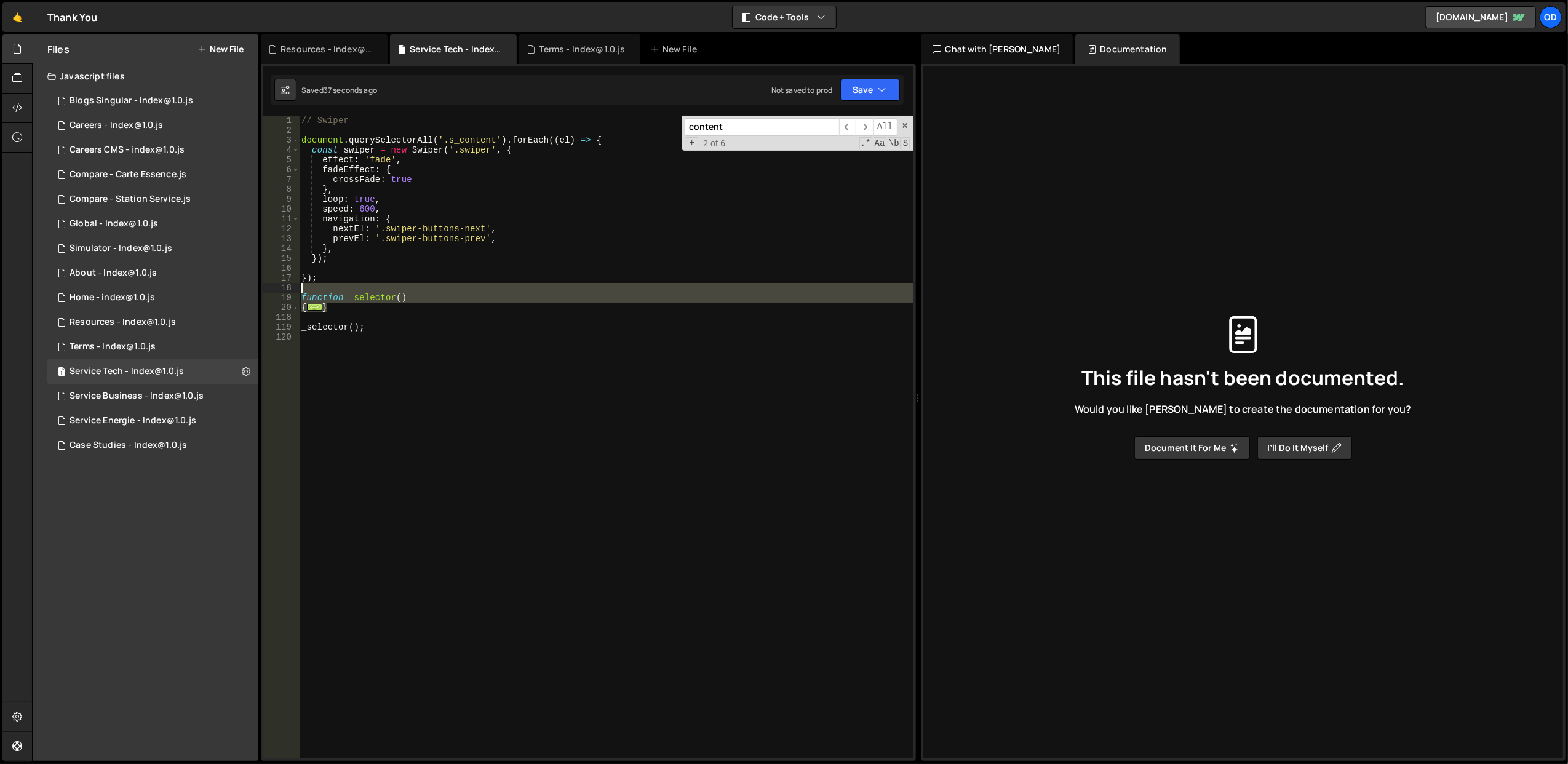
drag, startPoint x: 372, startPoint y: 305, endPoint x: 300, endPoint y: 291, distance: 73.3
click at [300, 291] on div "// Swiper document . querySelectorAll ( '.s_content' ) . forEach (( el ) => { c…" at bounding box center [606, 446] width 614 height 663
type textarea "function _selector()"
click at [183, 348] on div "1 Terms - Index@1.0.js 0" at bounding box center [152, 347] width 211 height 24
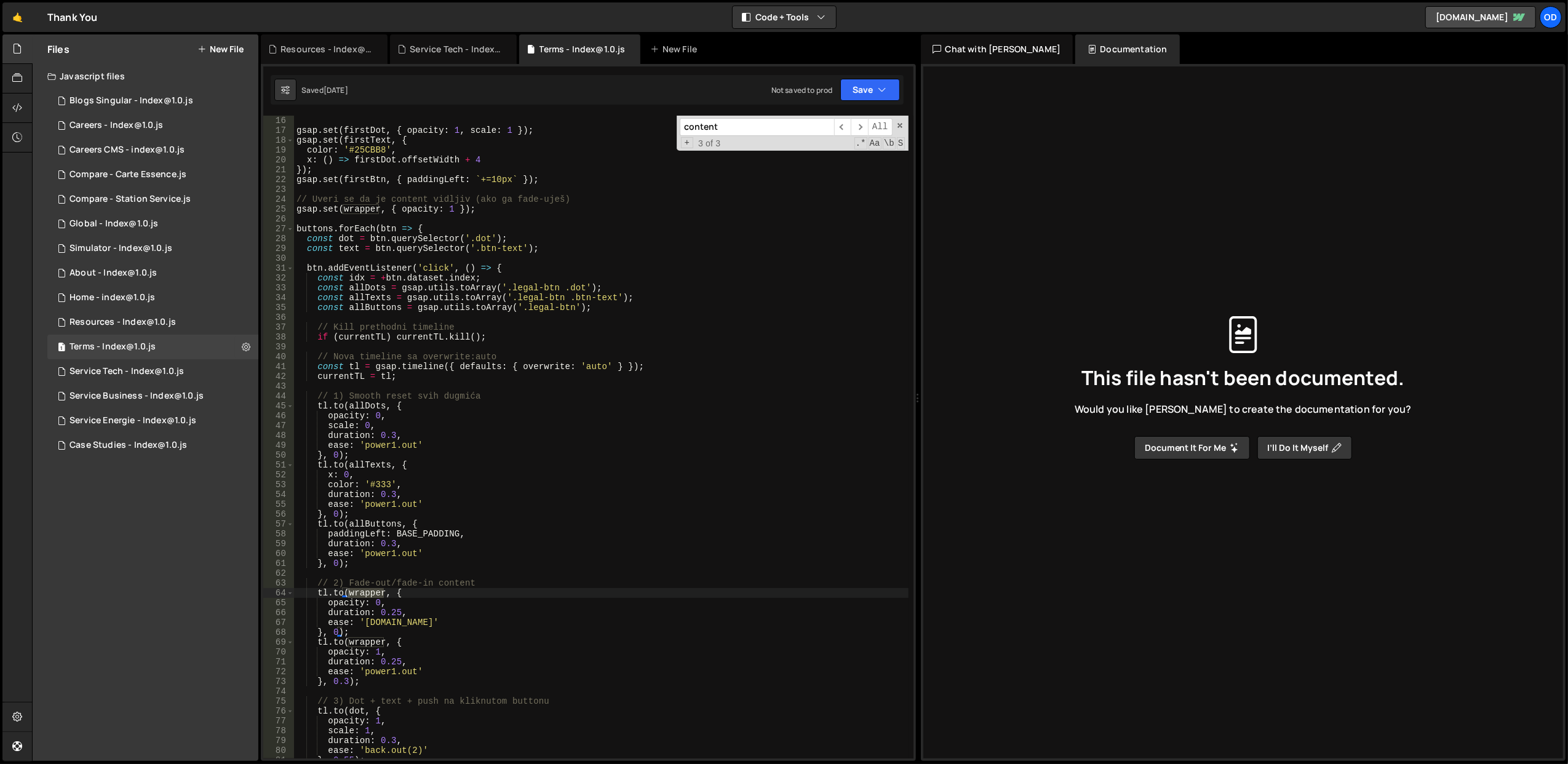
scroll to position [295, 0]
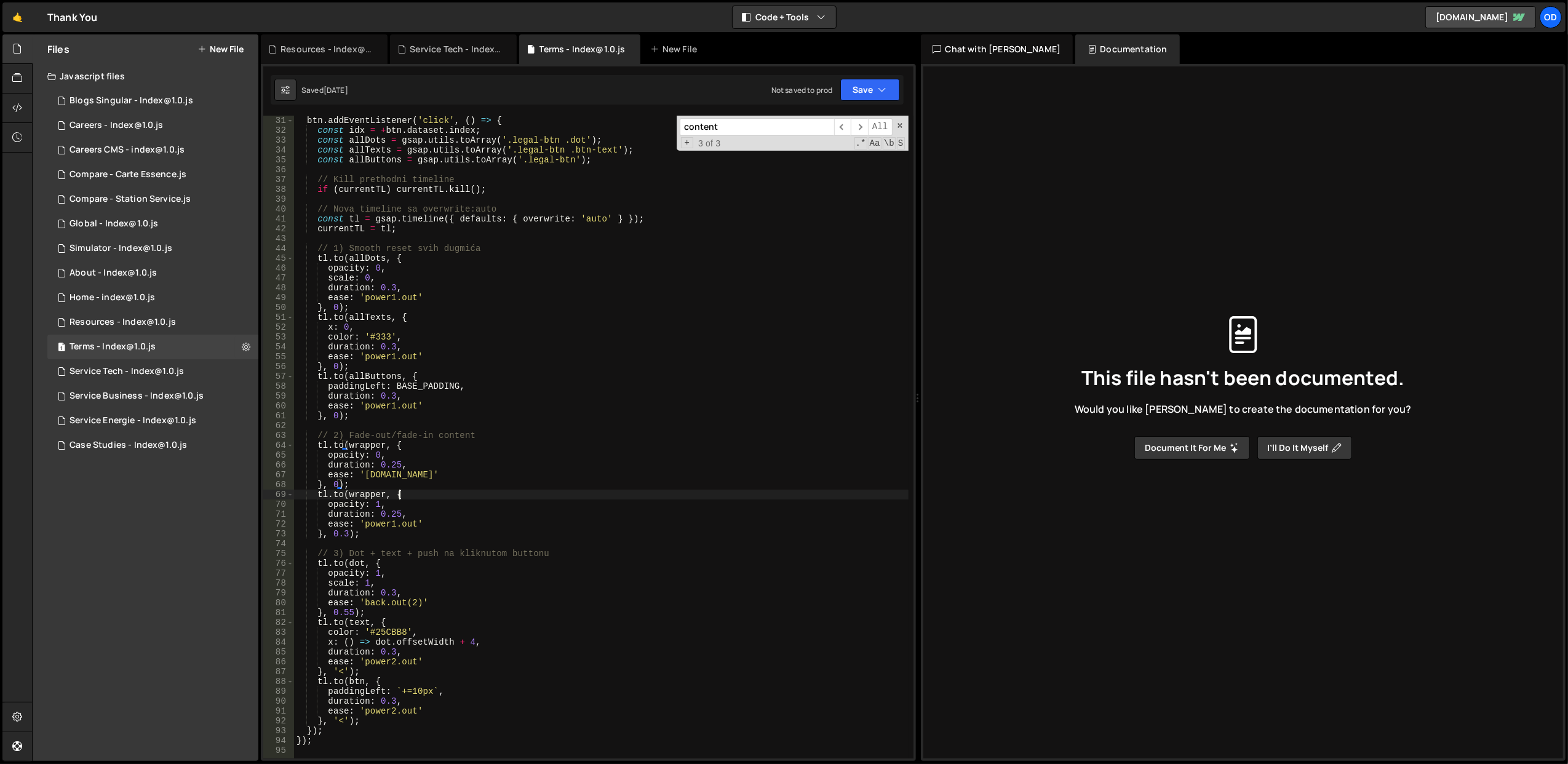
click at [567, 497] on div "btn . addEventListener ( 'click' , ( ) => { const idx = + btn . dataset . index…" at bounding box center [601, 446] width 614 height 663
click at [480, 444] on div "btn . addEventListener ( 'click' , ( ) => { const idx = + btn . dataset . index…" at bounding box center [601, 446] width 614 height 663
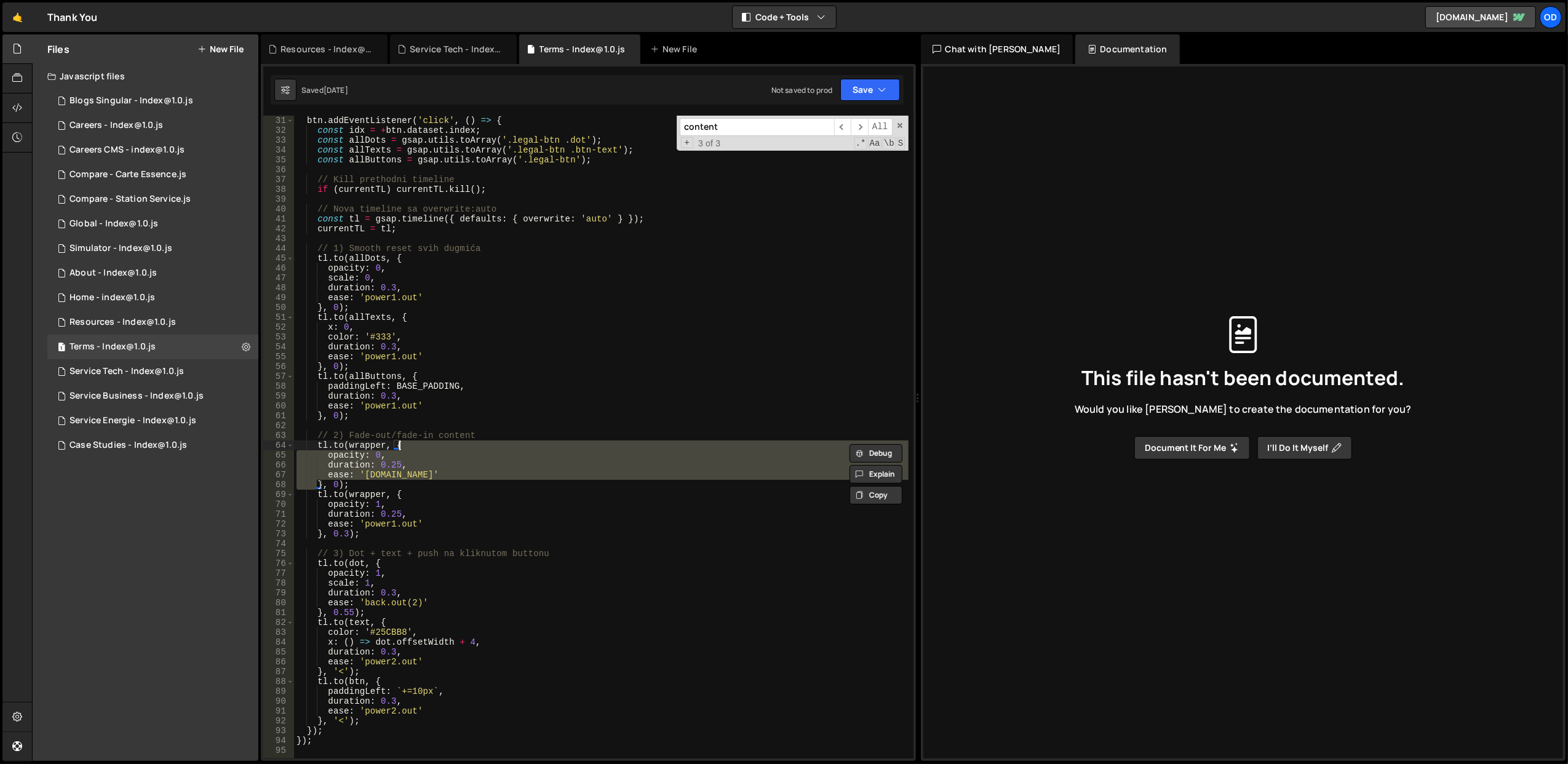
click at [485, 466] on div "btn . addEventListener ( 'click' , ( ) => { const idx = + btn . dataset . index…" at bounding box center [601, 436] width 614 height 643
type textarea "duration: 0.25,"
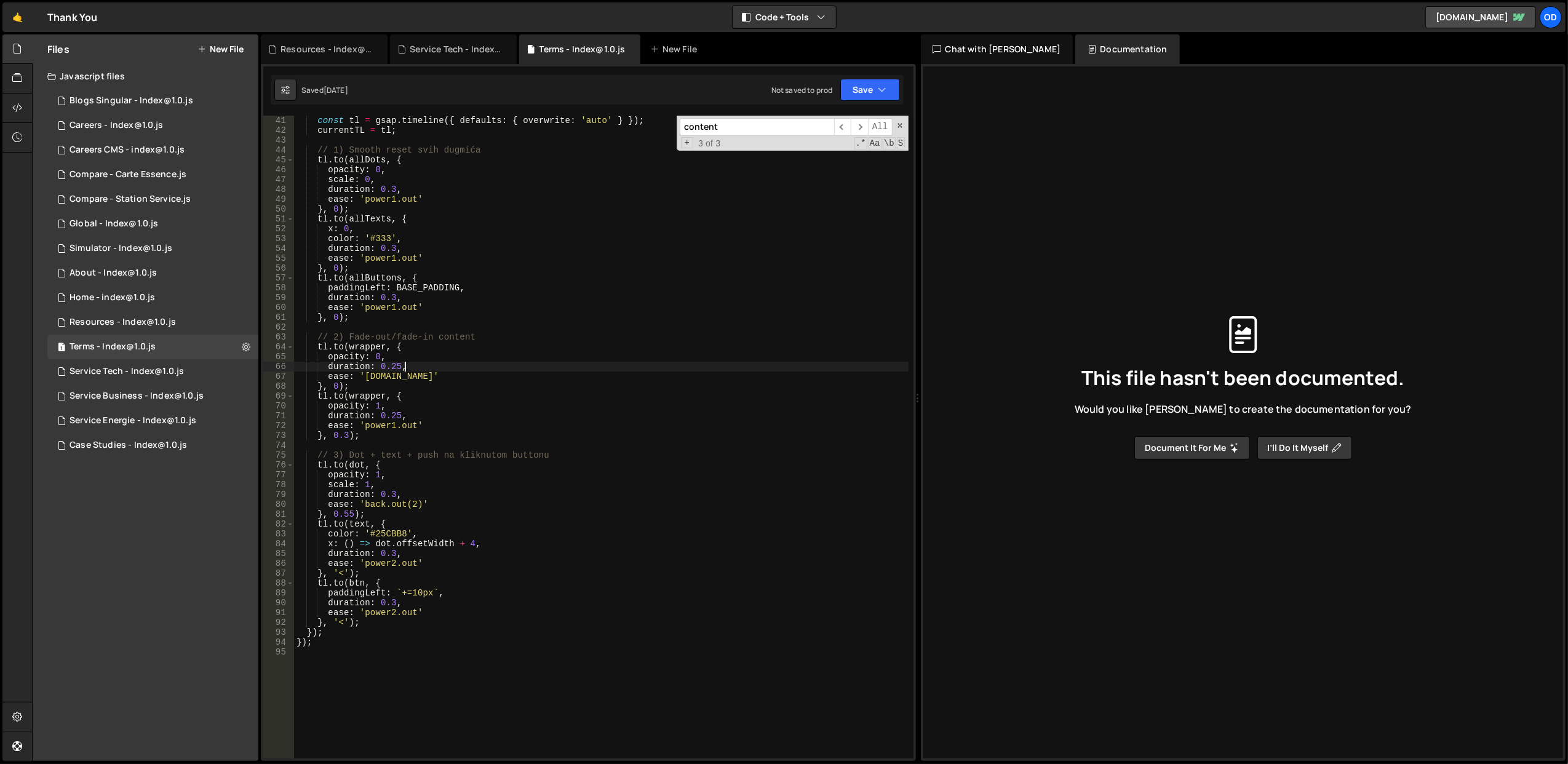
scroll to position [345, 0]
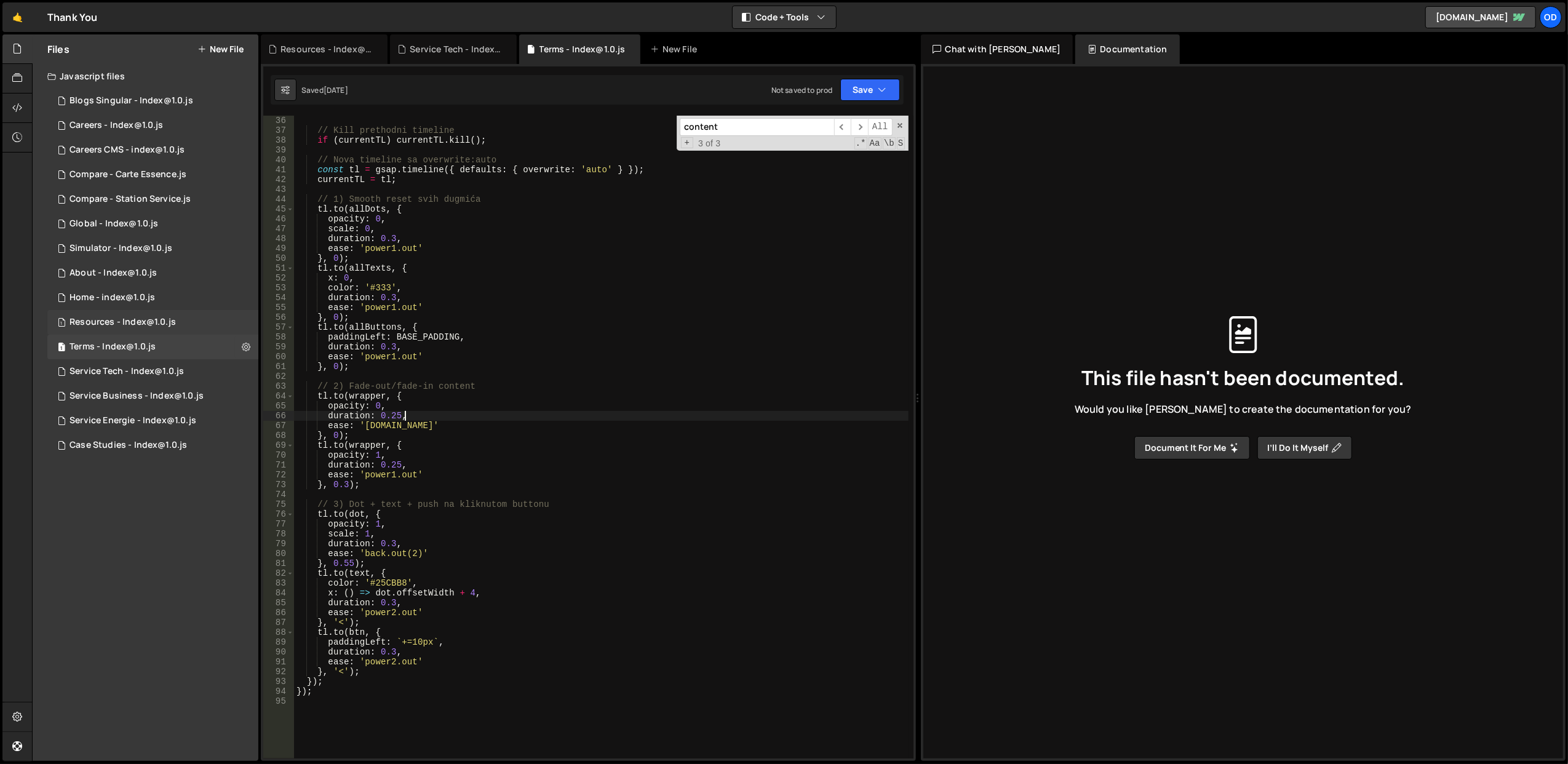
click at [148, 330] on div "1 Resources - Index@1.0.js 0" at bounding box center [152, 322] width 211 height 24
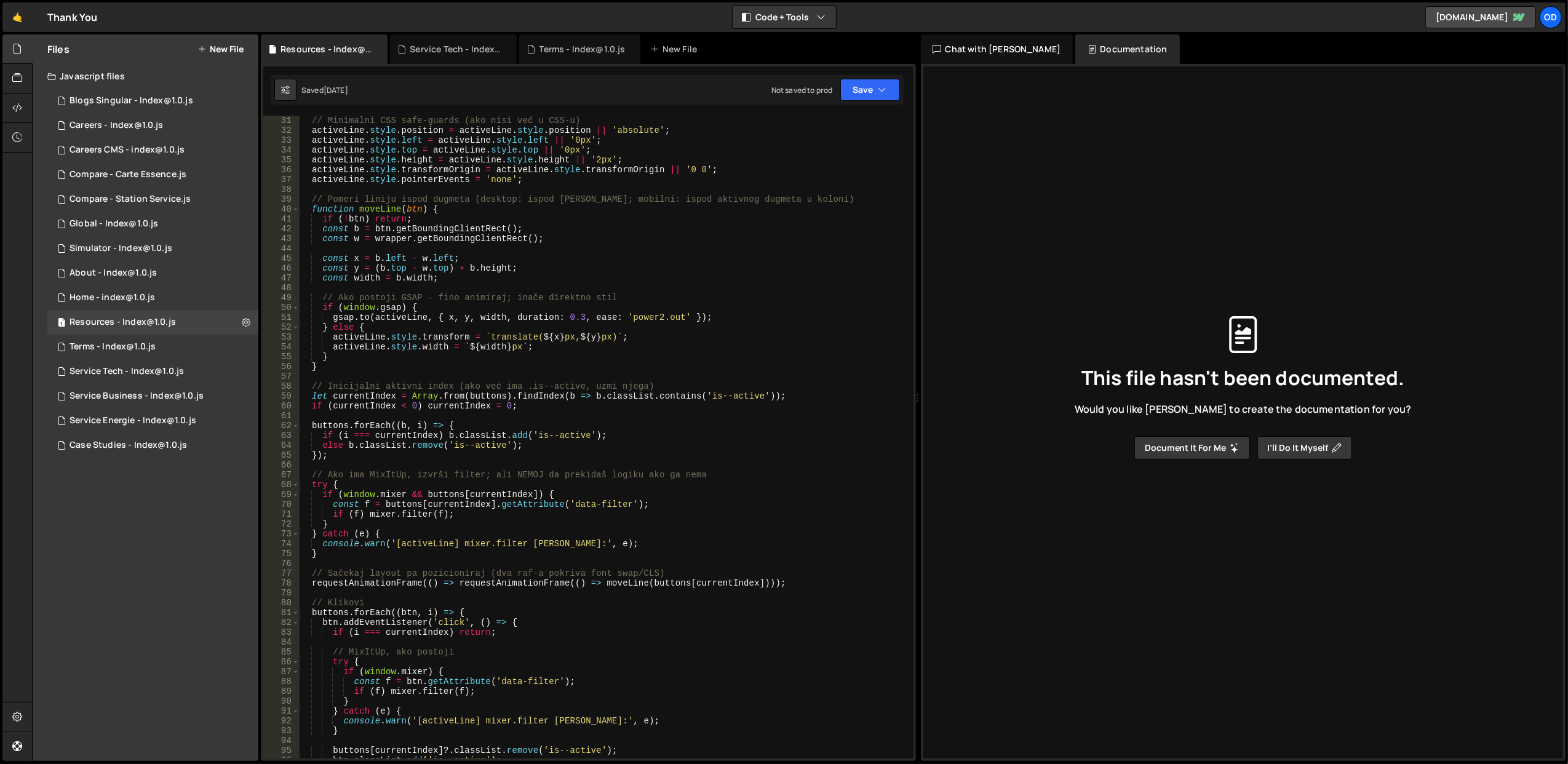
scroll to position [591, 0]
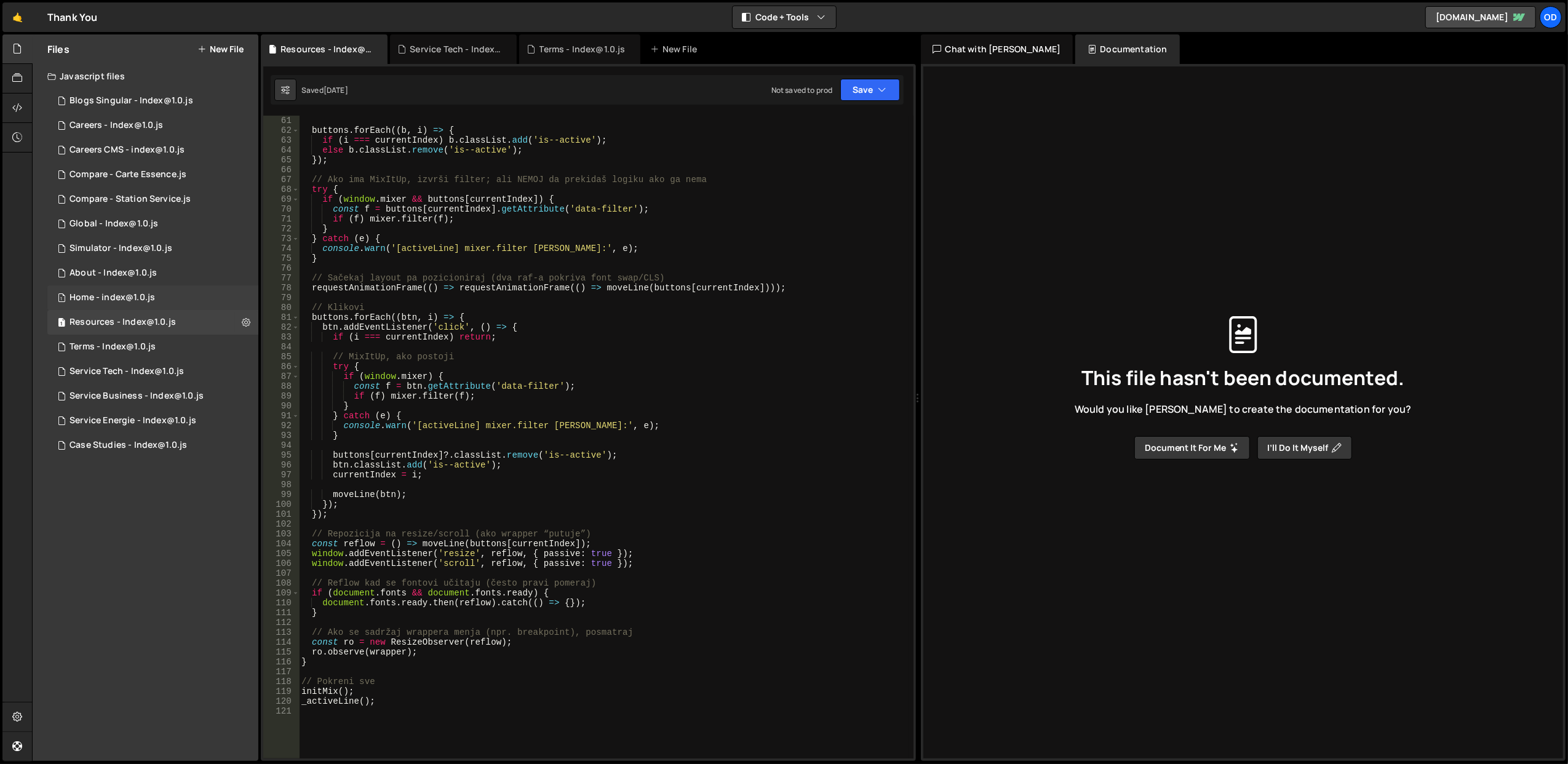
click at [144, 299] on div "Home - index@1.0.js" at bounding box center [112, 297] width 86 height 11
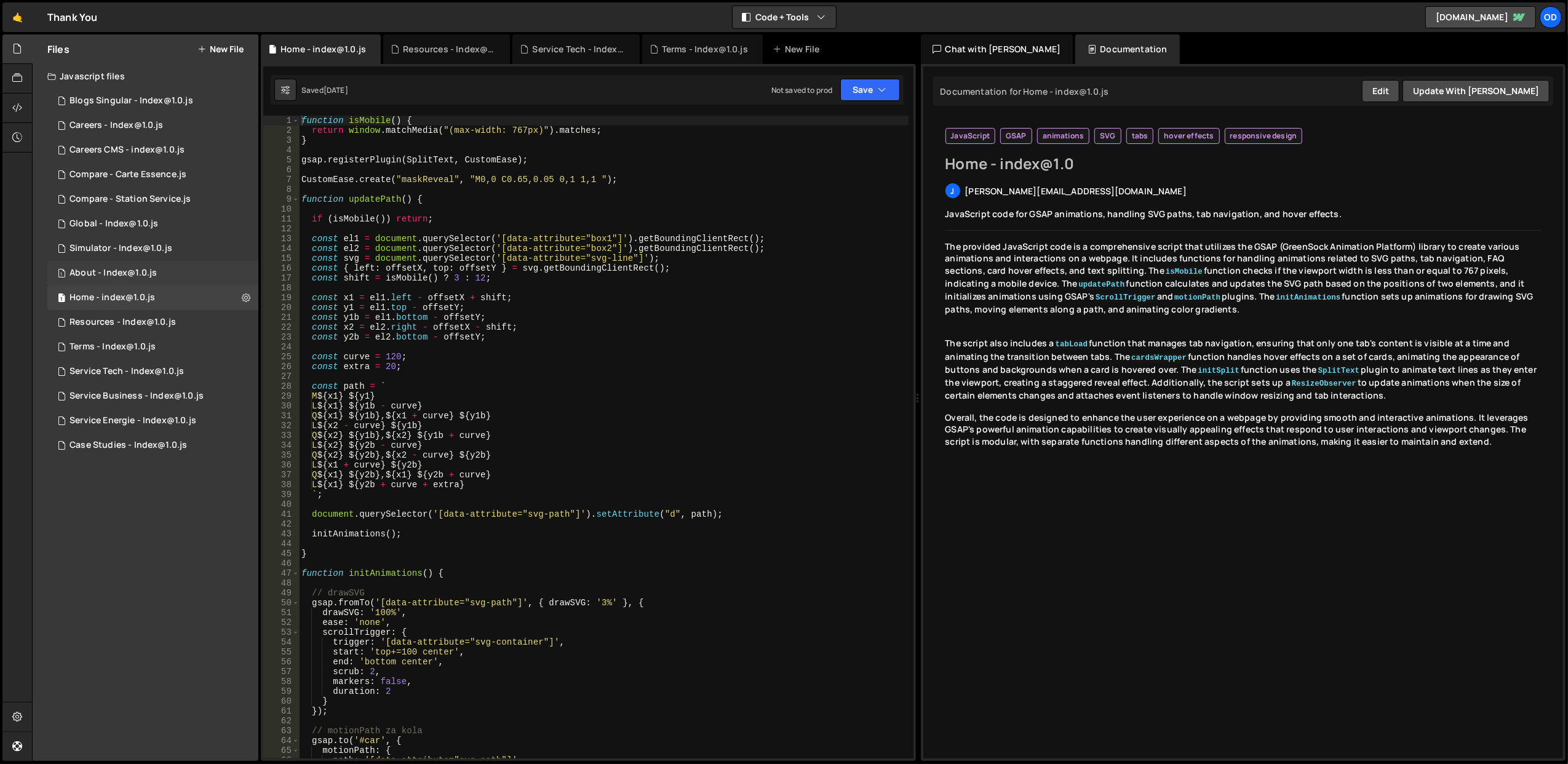
click at [144, 266] on div "1 About - Index@1.0.js 0" at bounding box center [152, 273] width 211 height 24
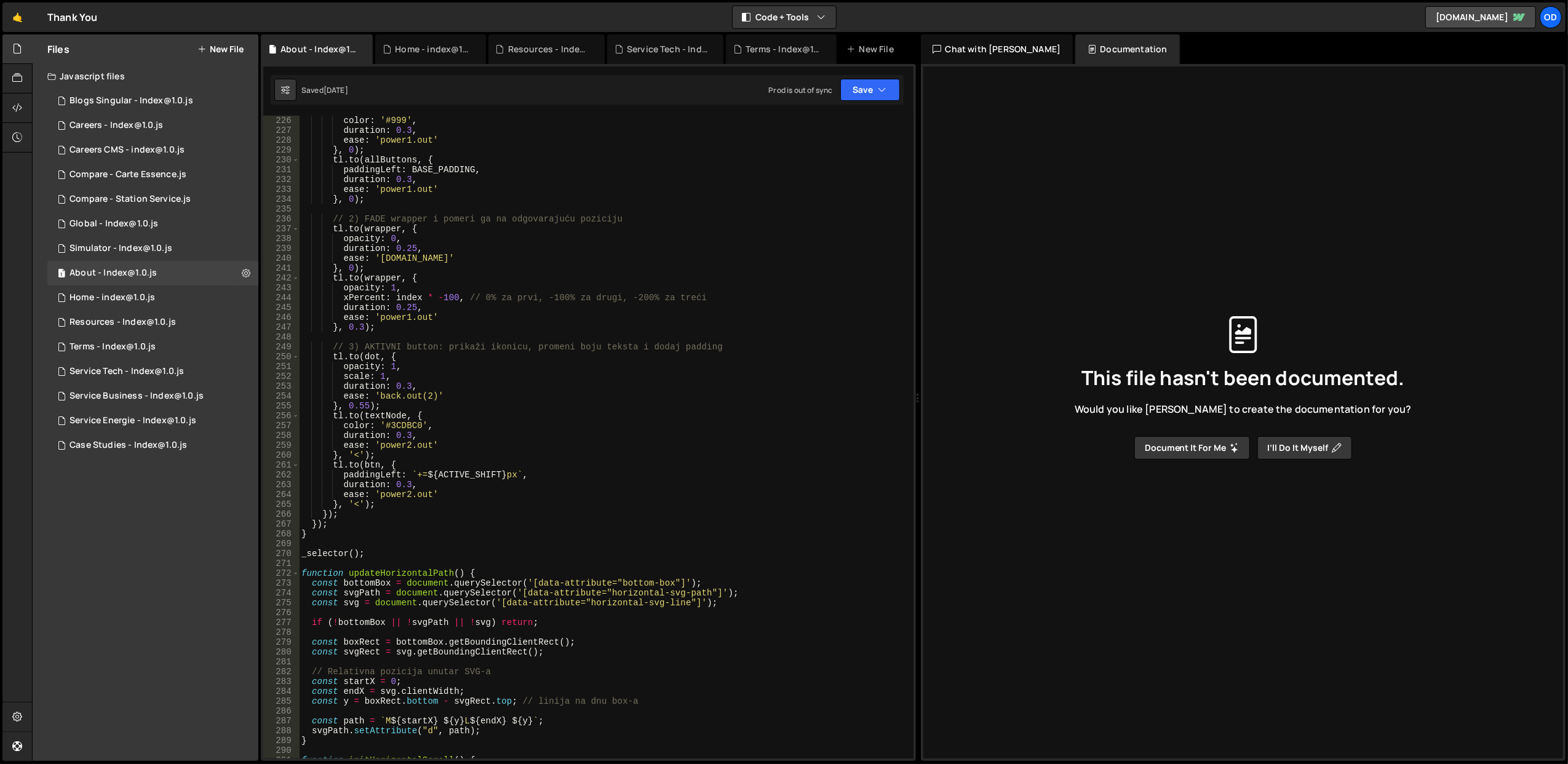
scroll to position [2066, 0]
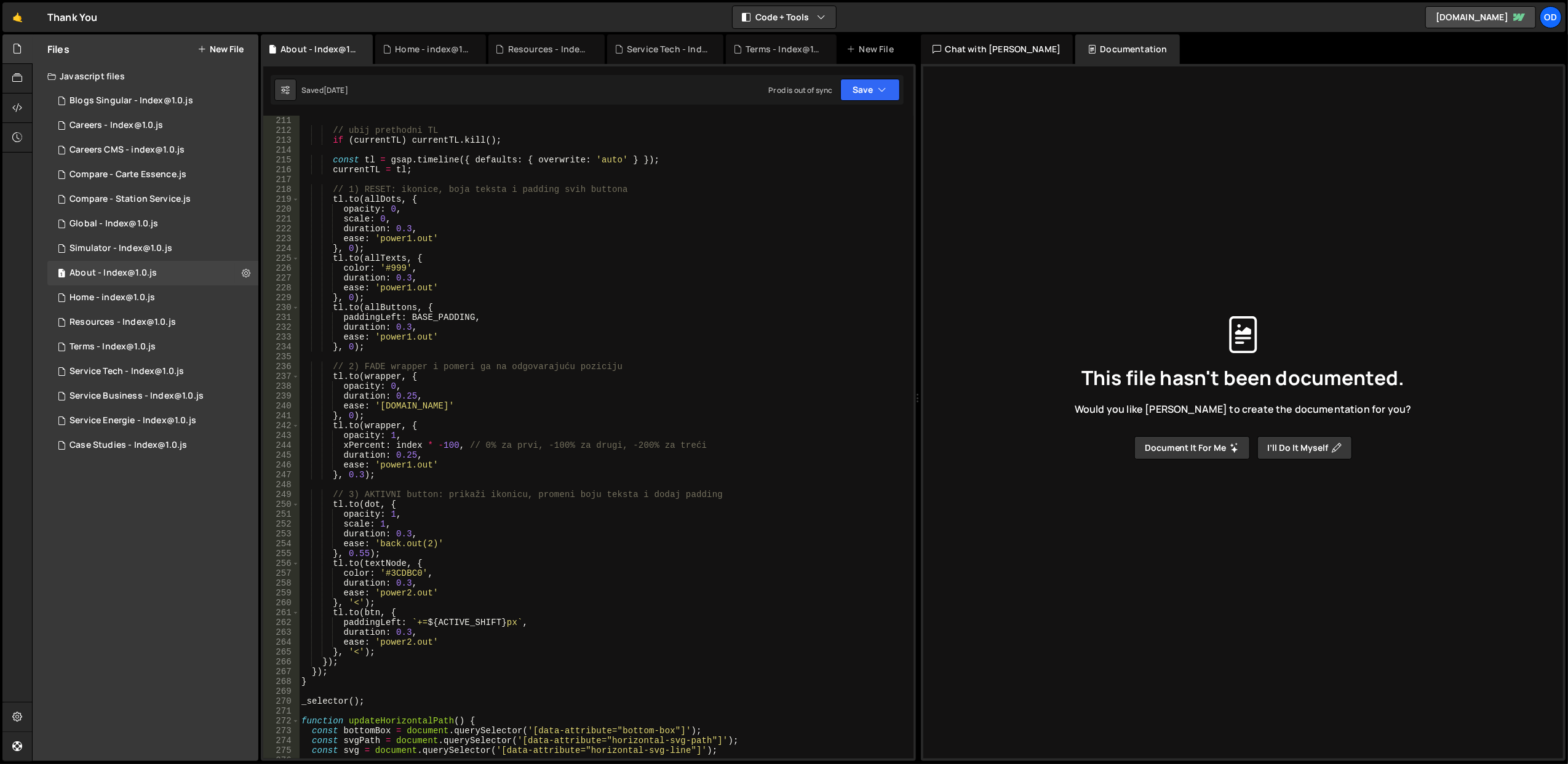
click at [415, 442] on div "// ubij prethodni TL if ( currentTL ) currentTL . kill ( ) ; const tl = gsap . …" at bounding box center [604, 446] width 610 height 663
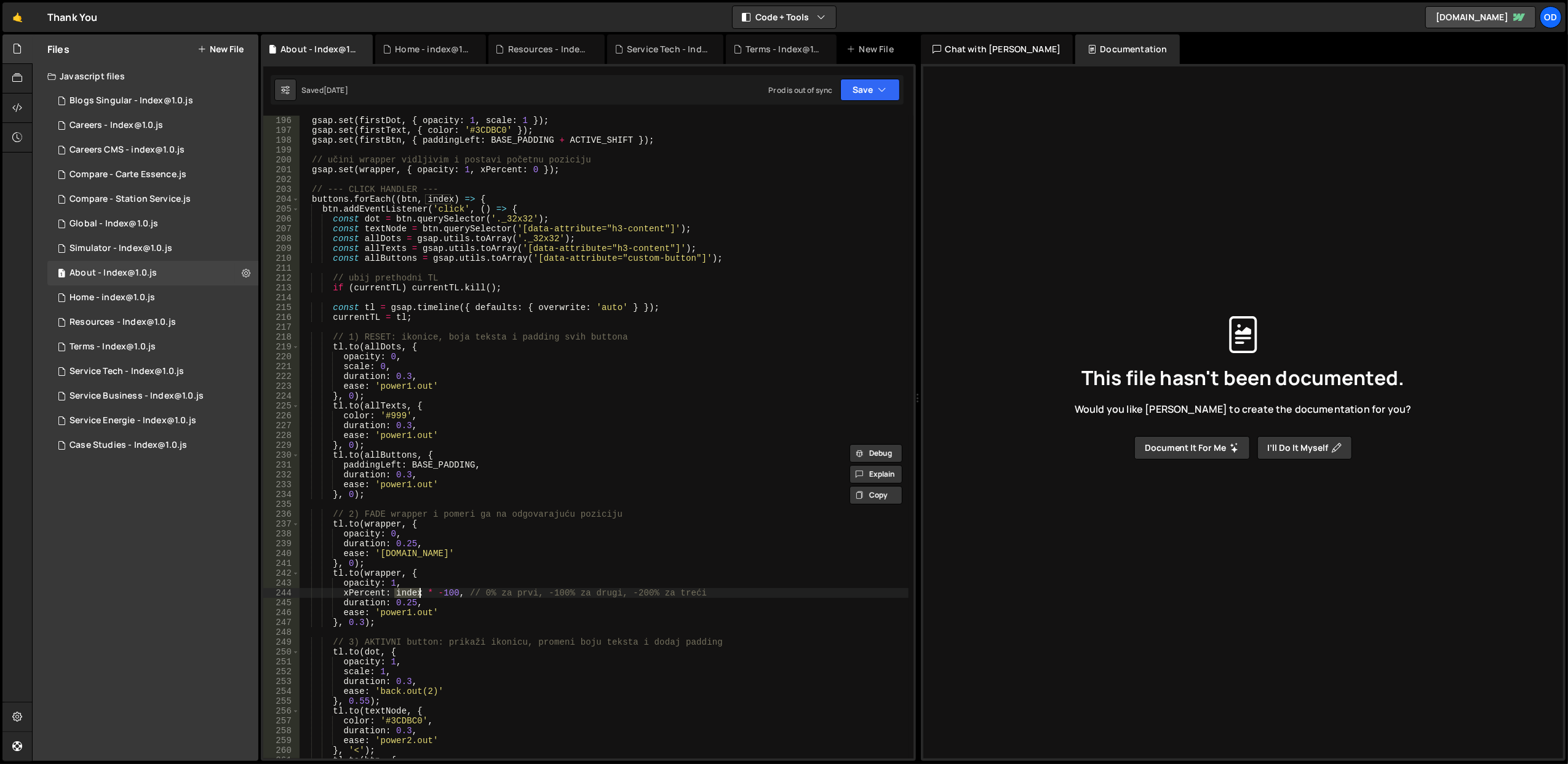
scroll to position [1918, 0]
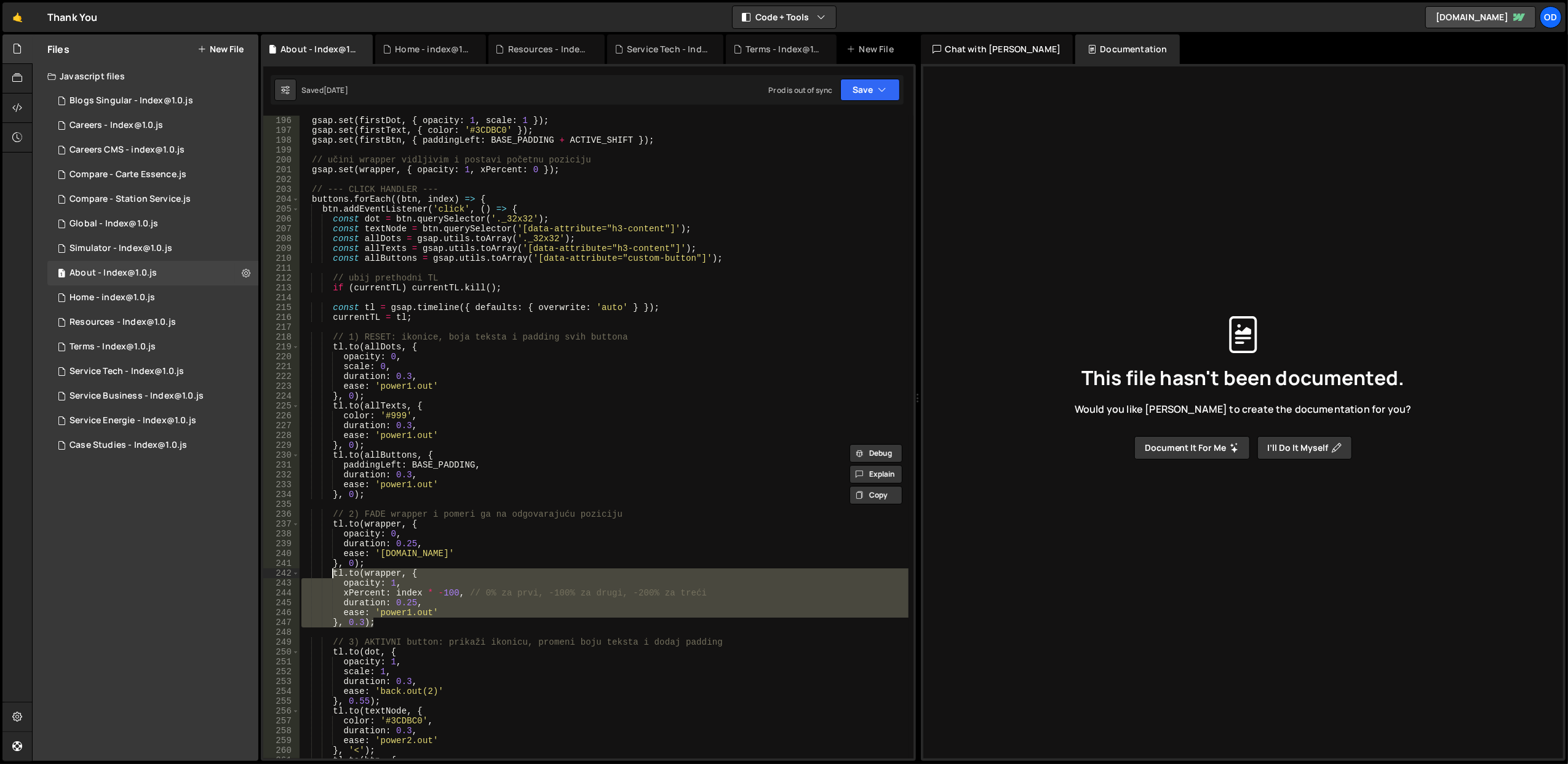
drag, startPoint x: 395, startPoint y: 620, endPoint x: 331, endPoint y: 574, distance: 78.8
click at [331, 574] on div "gsap . set ( firstDot , { opacity : 1 , scale : 1 }) ; gsap . set ( firstText ,…" at bounding box center [604, 446] width 610 height 663
type textarea "tl.to(wrapper, { opacity: 1,"
click at [195, 374] on div "1 Service Tech - Index@1.0.js 0" at bounding box center [152, 372] width 211 height 24
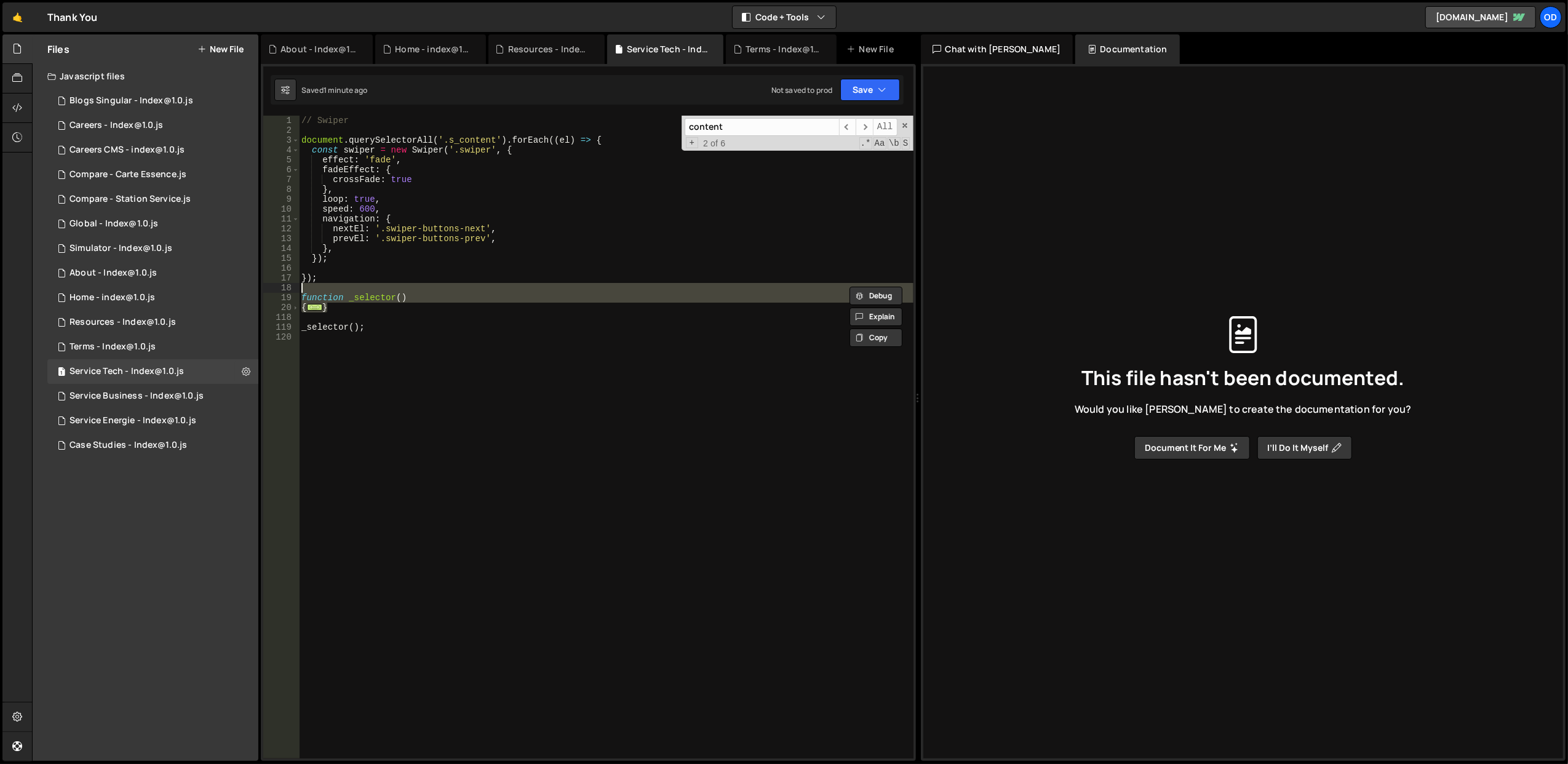
click at [311, 306] on div "// Swiper document . querySelectorAll ( '.s_content' ) . forEach (( el ) => { c…" at bounding box center [606, 436] width 614 height 643
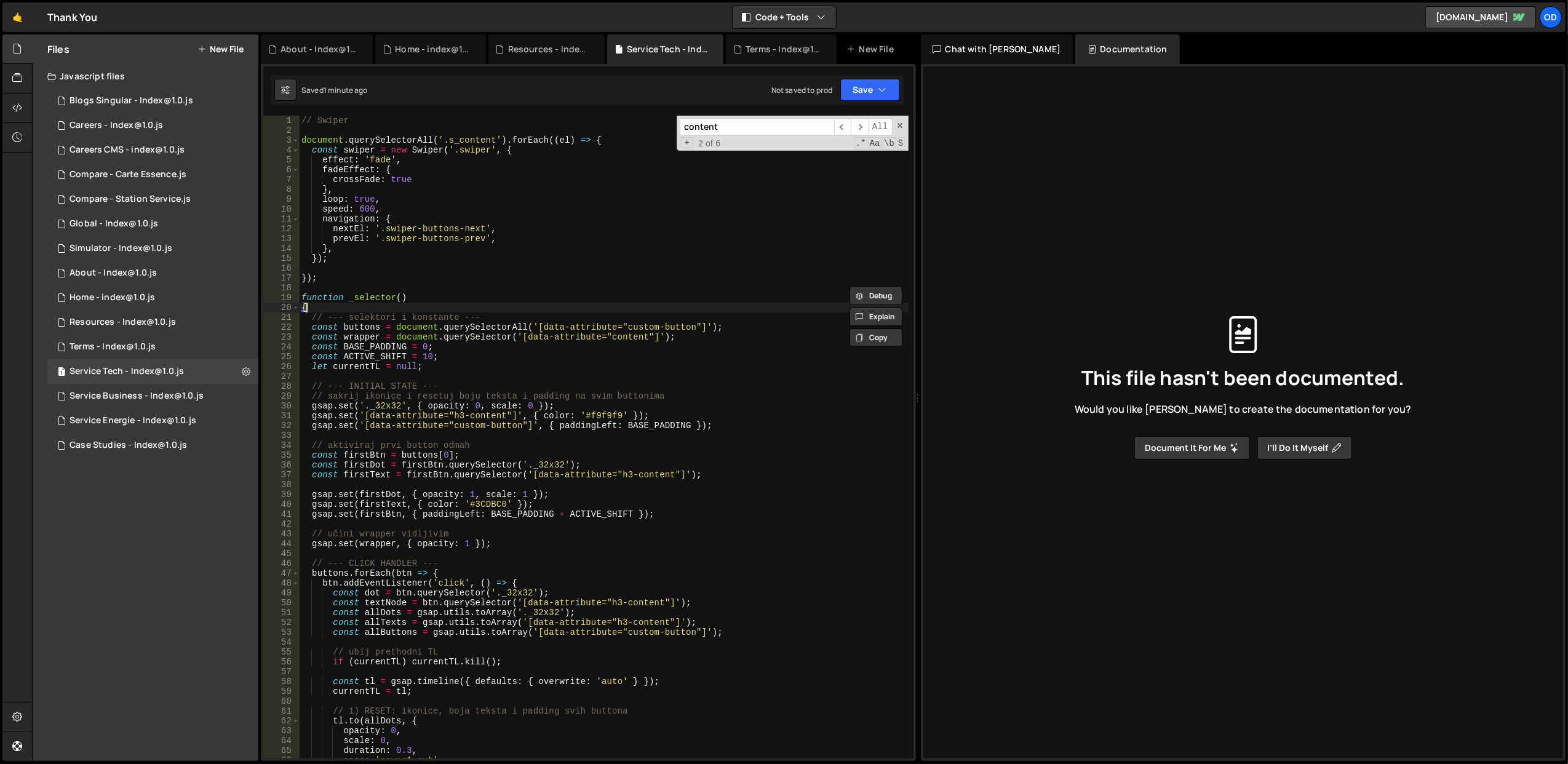
click at [496, 384] on div "// Swiper document . querySelectorAll ( '.s_content' ) . forEach (( el ) => { c…" at bounding box center [604, 446] width 610 height 663
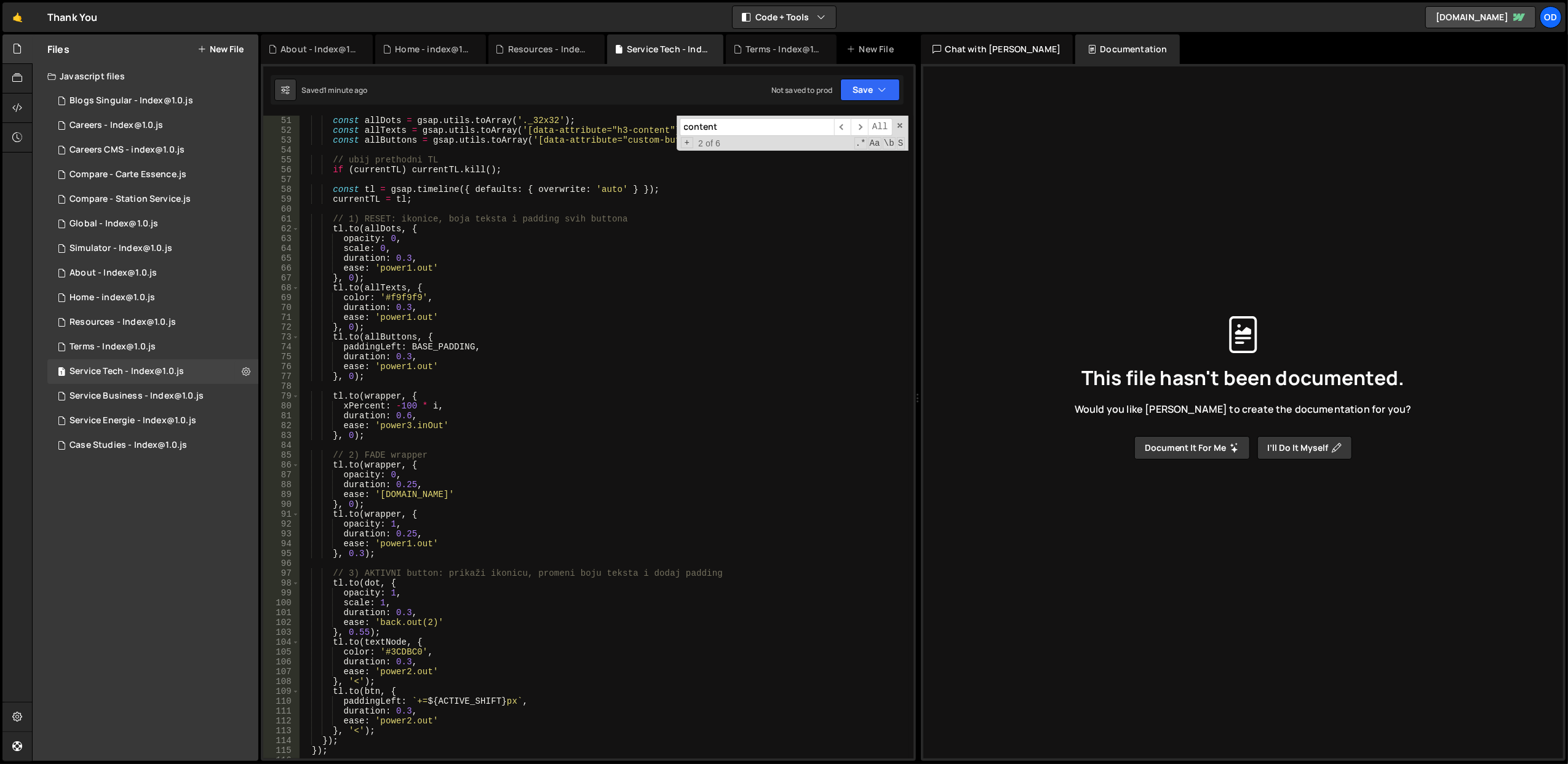
scroll to position [492, 0]
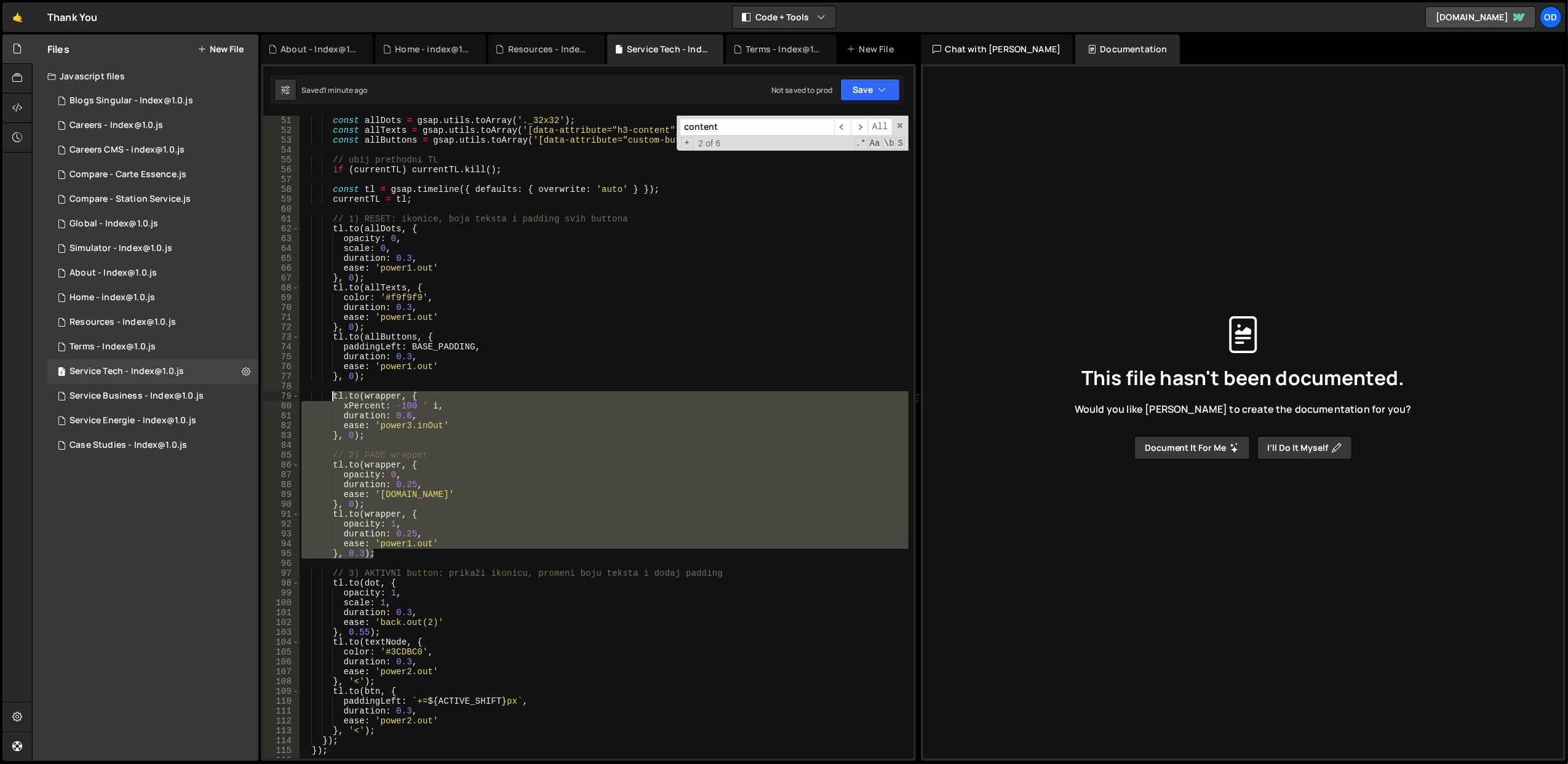
drag, startPoint x: 384, startPoint y: 556, endPoint x: 332, endPoint y: 396, distance: 168.2
click at [332, 396] on div "const allDots = gsap . utils . toArray ( '._32x32' ) ; const allTexts = gsap . …" at bounding box center [604, 446] width 610 height 663
paste textarea "}, 0.3);"
click at [402, 535] on div "const allDots = gsap . utils . toArray ( '._32x32' ) ; const allTexts = gsap . …" at bounding box center [603, 436] width 609 height 643
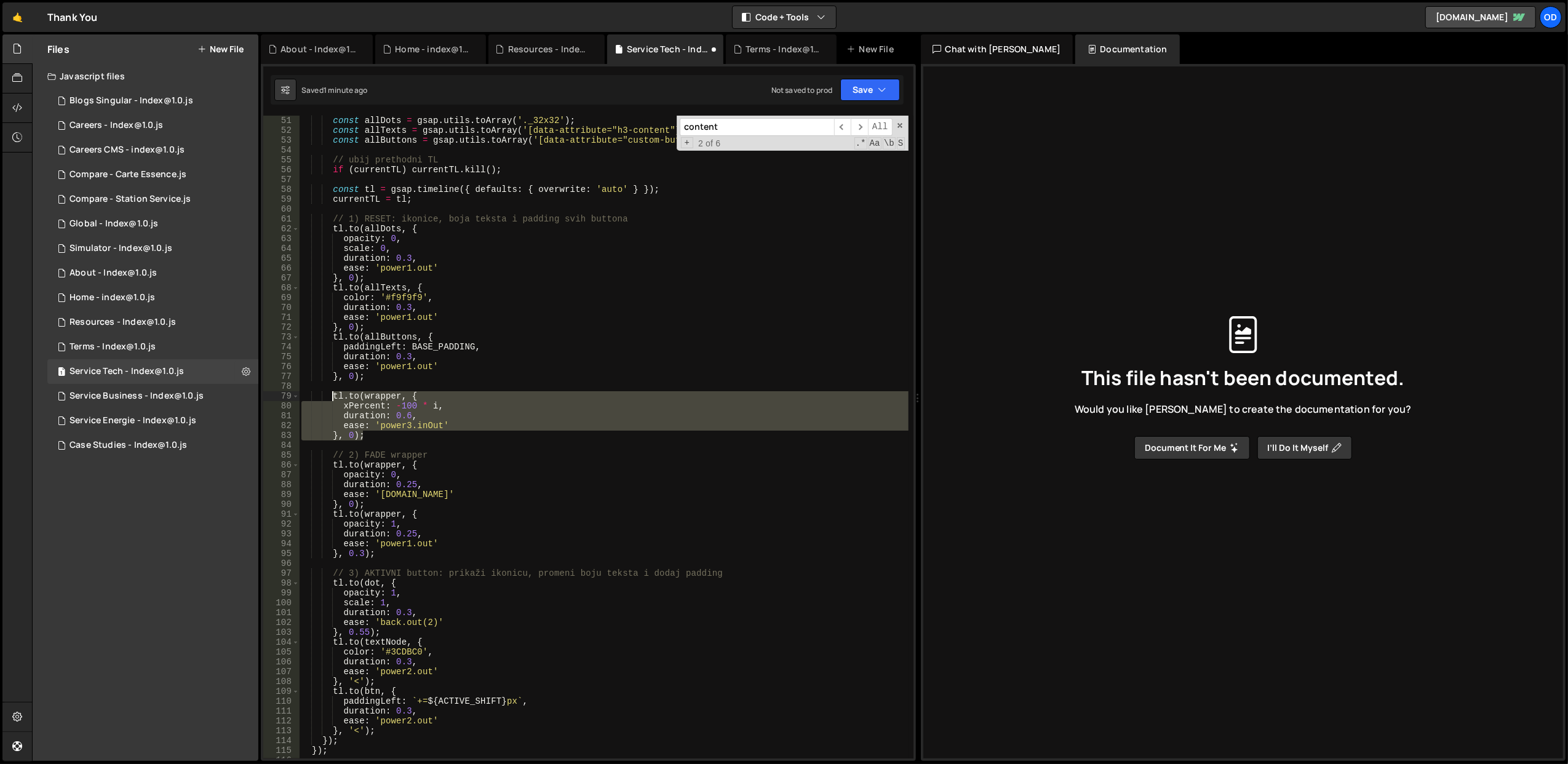
drag, startPoint x: 377, startPoint y: 437, endPoint x: 332, endPoint y: 396, distance: 60.9
click at [332, 396] on div "const allDots = gsap . utils . toArray ( '._32x32' ) ; const allTexts = gsap . …" at bounding box center [604, 446] width 610 height 663
paste textarea "}, 0.3);"
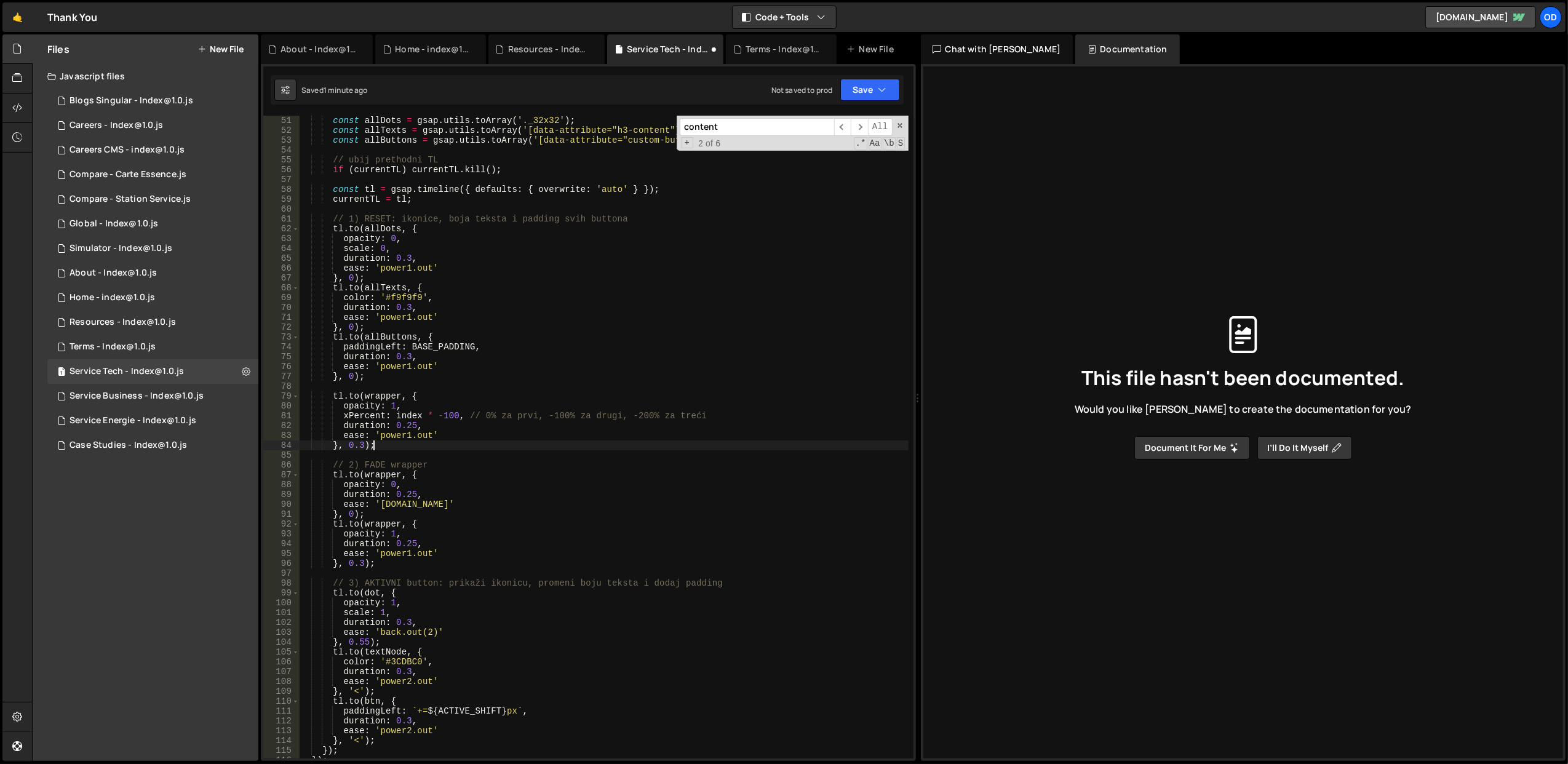
click at [436, 448] on div "const allDots = gsap . utils . toArray ( '._32x32' ) ; const allTexts = gsap . …" at bounding box center [604, 446] width 610 height 663
click at [438, 429] on div "const allDots = gsap . utils . toArray ( '._32x32' ) ; const allTexts = gsap . …" at bounding box center [604, 446] width 610 height 663
type textarea "duration: 0.25,"
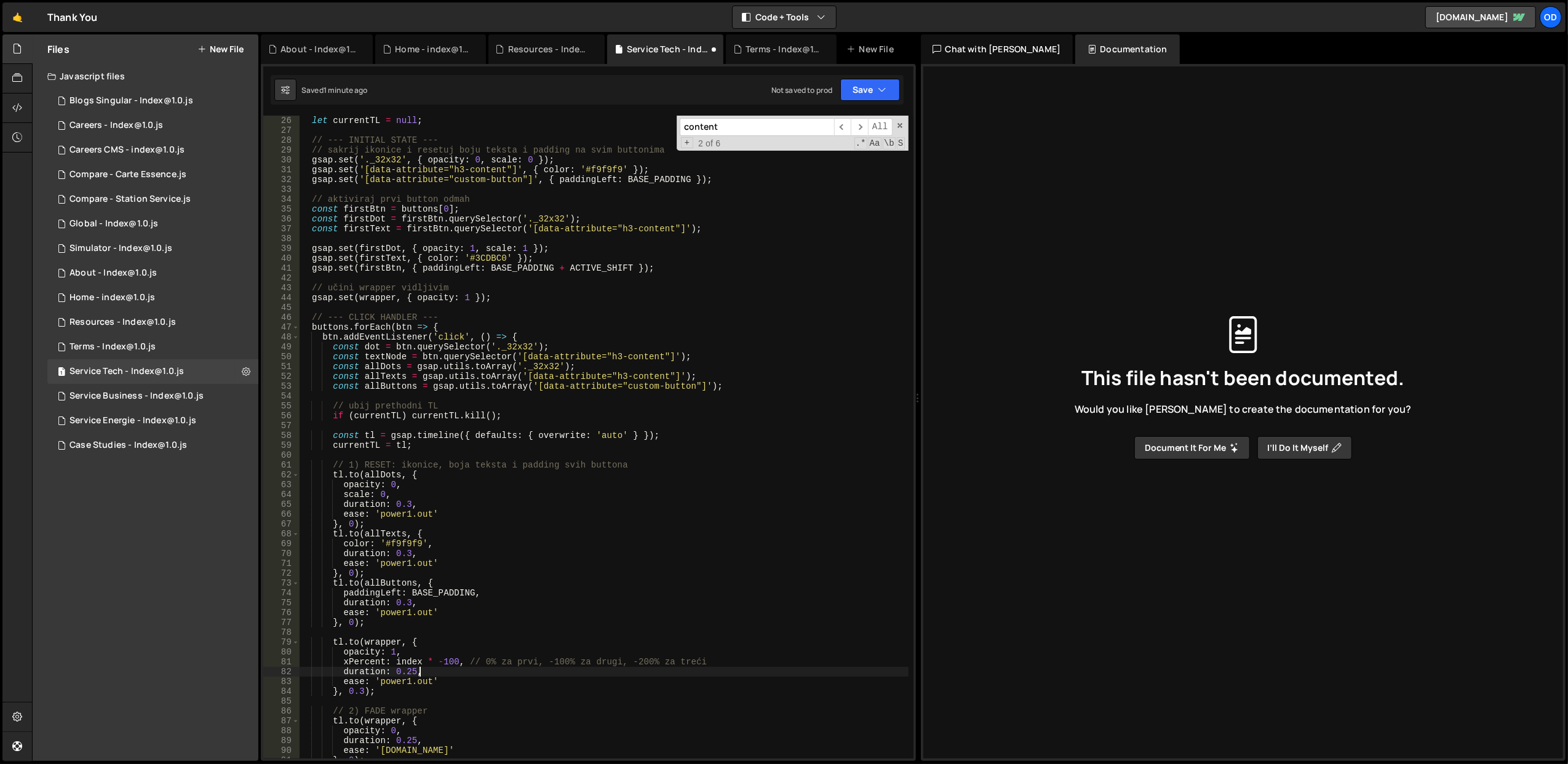
scroll to position [246, 0]
click at [146, 276] on div "About - Index@1.0.js" at bounding box center [113, 273] width 88 height 11
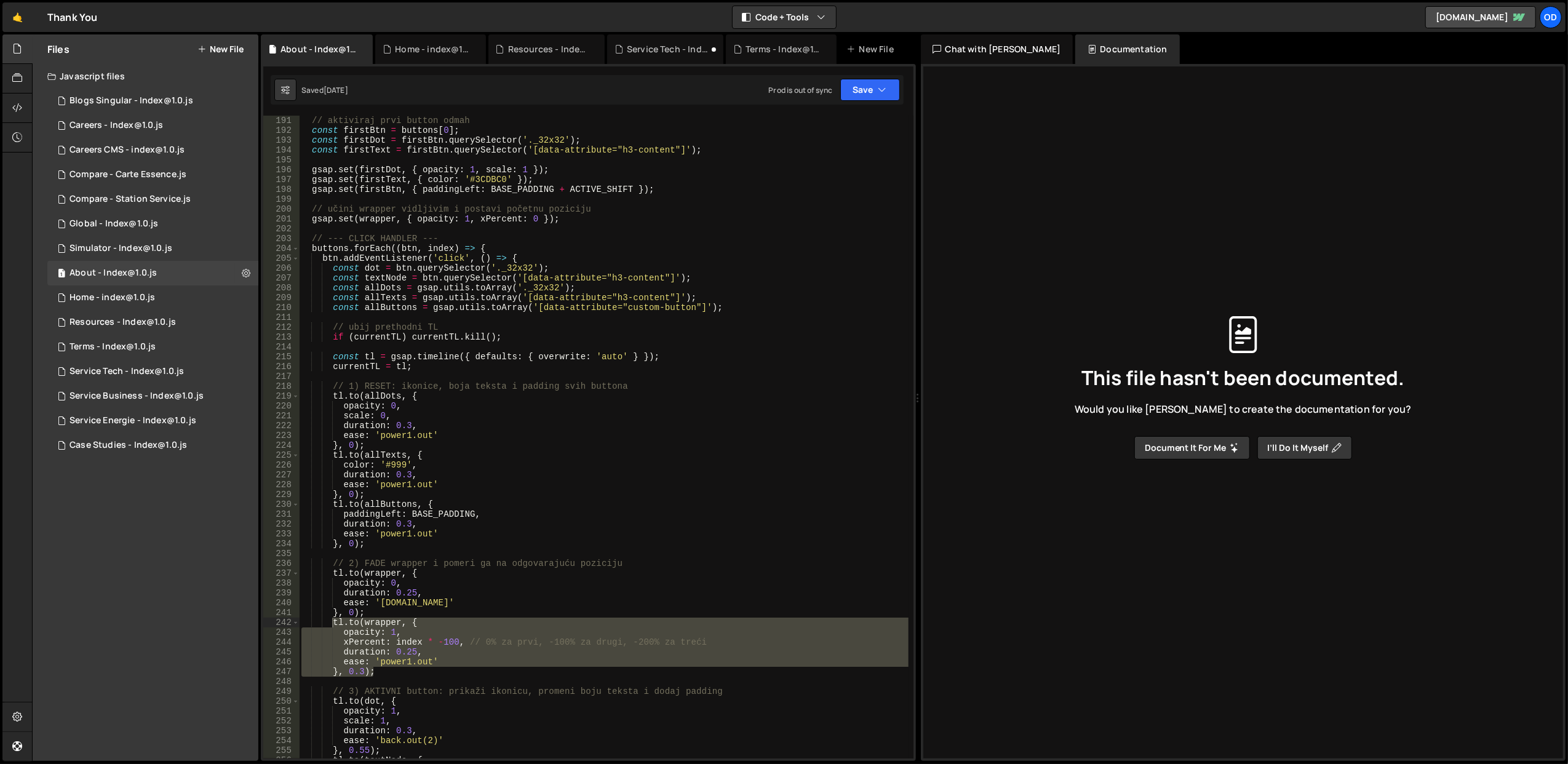
scroll to position [1821, 0]
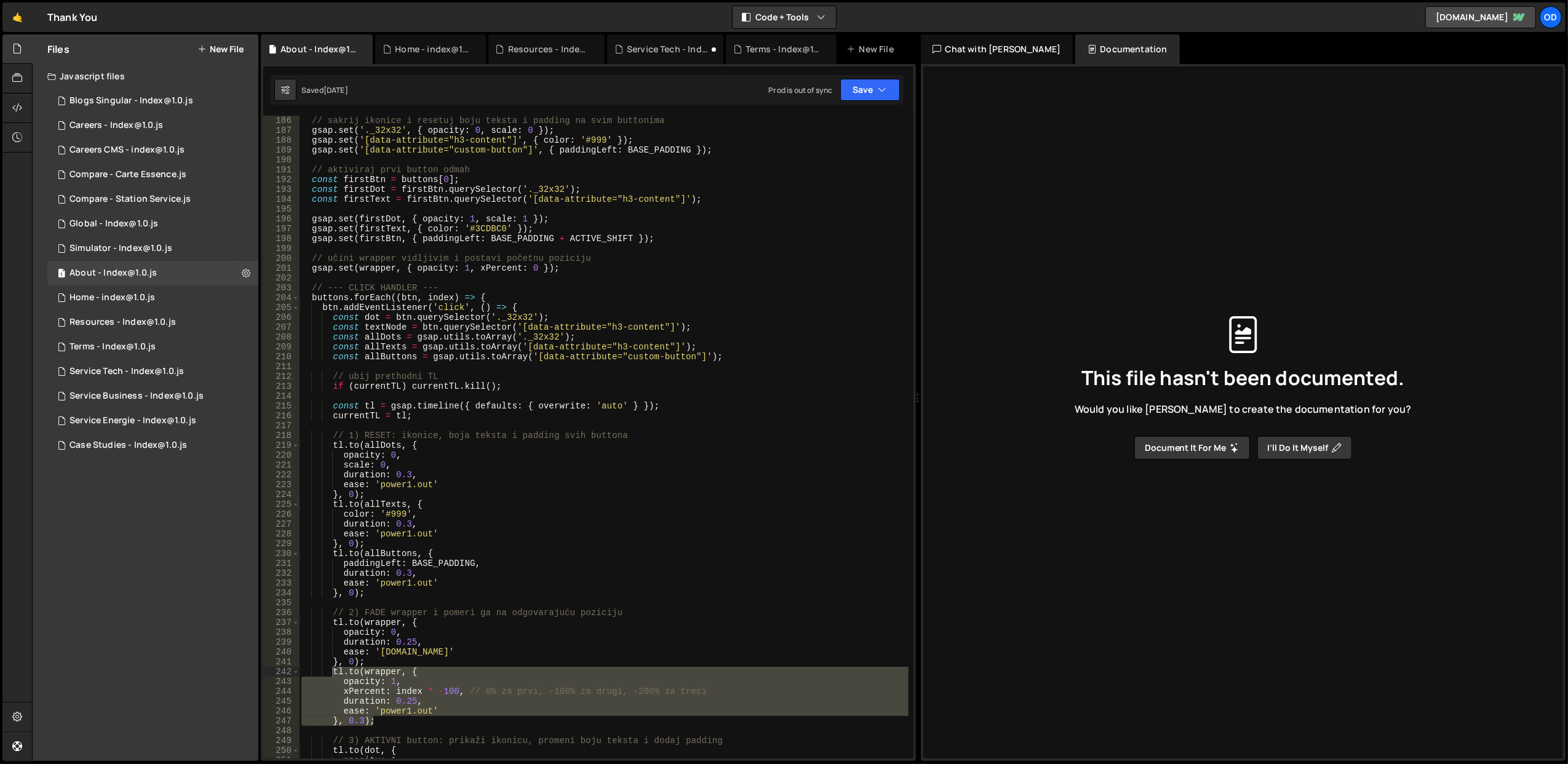
type textarea "buttons.forEach((btn, index) => {"
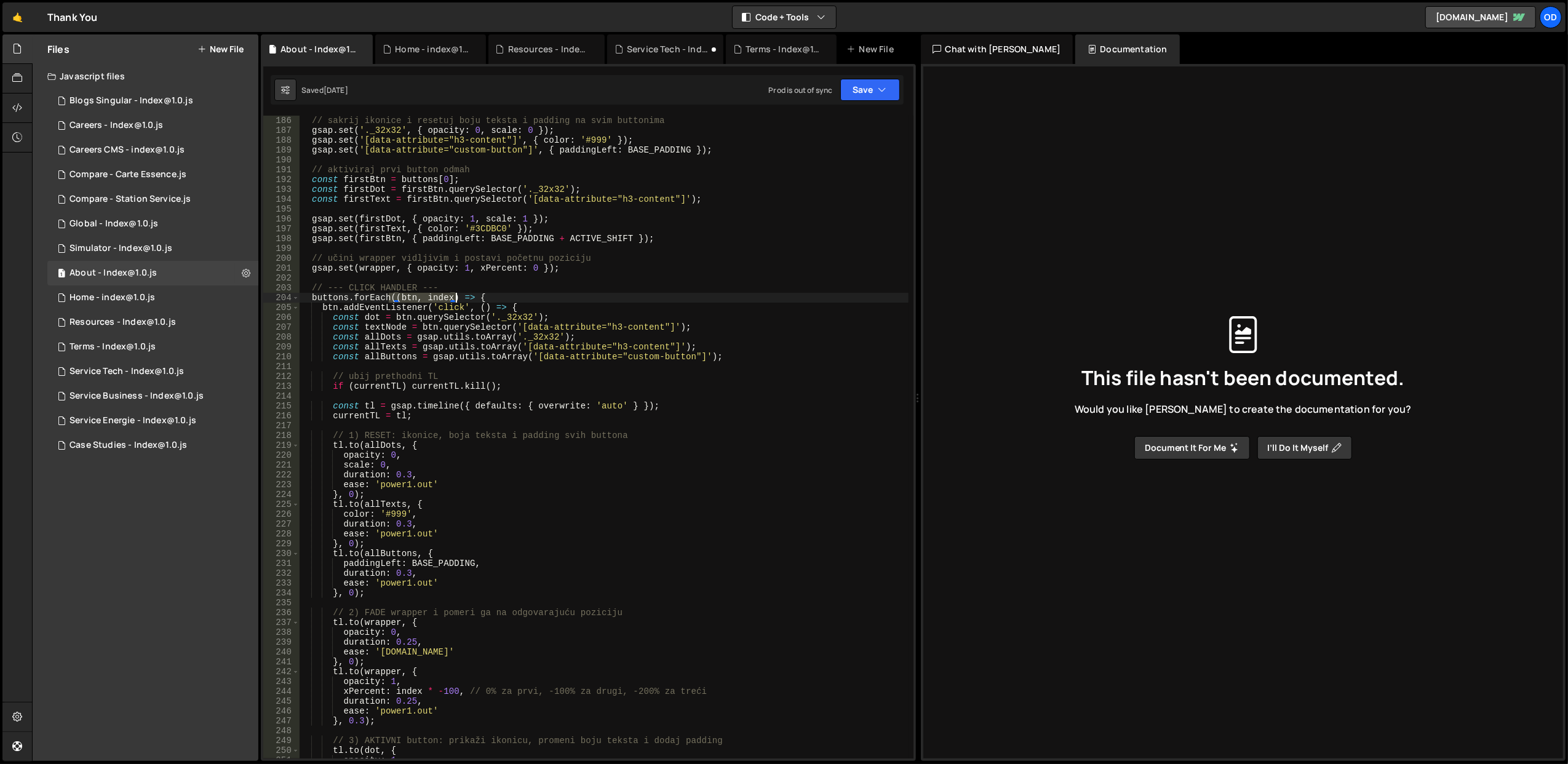
drag, startPoint x: 388, startPoint y: 295, endPoint x: 453, endPoint y: 298, distance: 65.1
click at [453, 298] on div "// sakrij ikonice i resetuj boju teksta i padding na svim buttonima gsap . set …" at bounding box center [604, 446] width 610 height 663
click at [183, 370] on div "1 Service Tech - Index@1.0.js 0" at bounding box center [152, 372] width 211 height 24
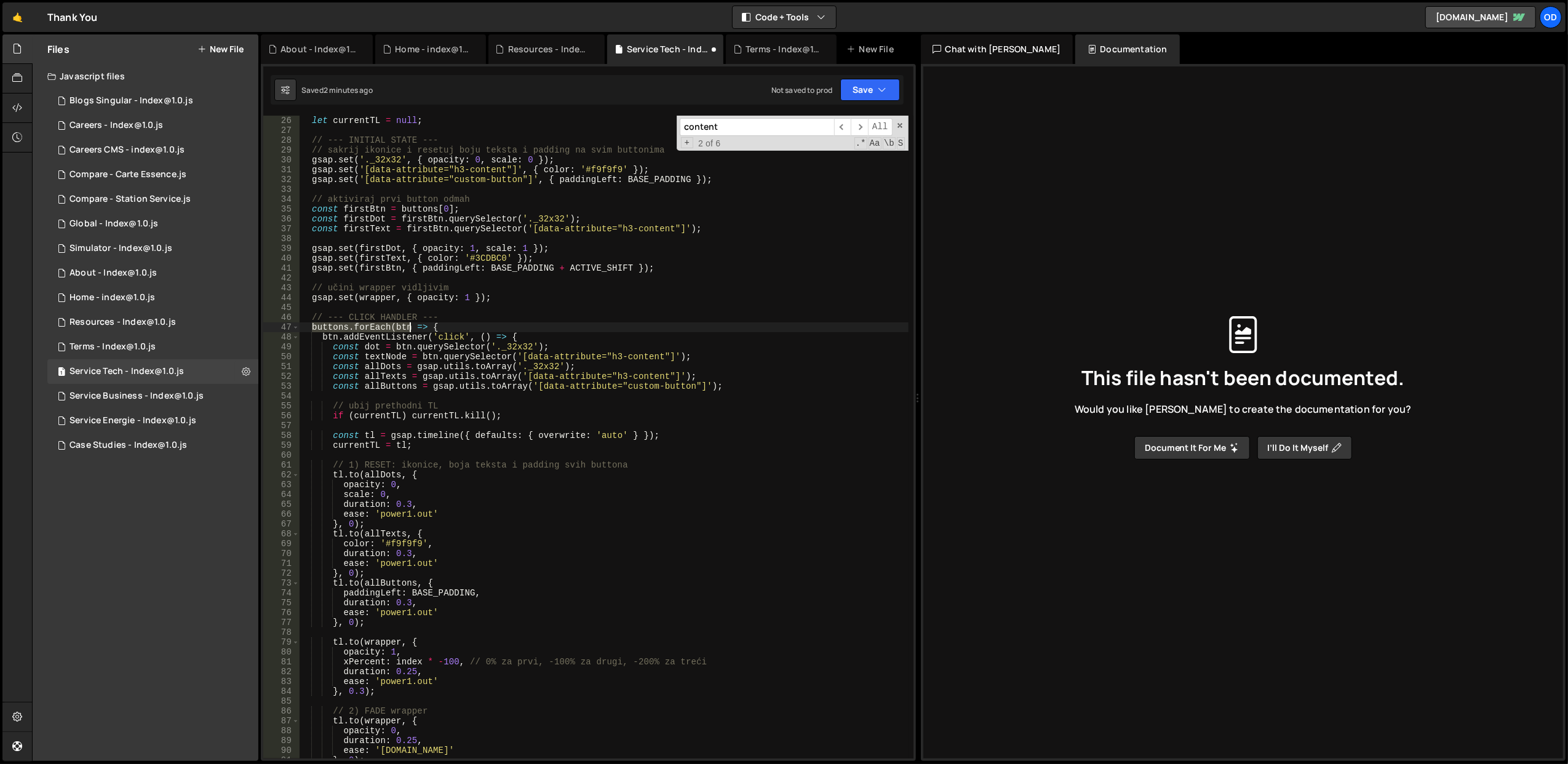
drag, startPoint x: 310, startPoint y: 327, endPoint x: 409, endPoint y: 328, distance: 99.0
click at [409, 328] on div "let currentTL = null ; // --- INITIAL STATE --- // sakrij ikonice i resetuj boj…" at bounding box center [604, 446] width 610 height 663
paste textarea "((btn, index)"
click at [400, 322] on div "let currentTL = null ; // --- INITIAL STATE --- // sakrij ikonice i resetuj boj…" at bounding box center [603, 436] width 609 height 643
drag, startPoint x: 390, startPoint y: 327, endPoint x: 409, endPoint y: 327, distance: 19.0
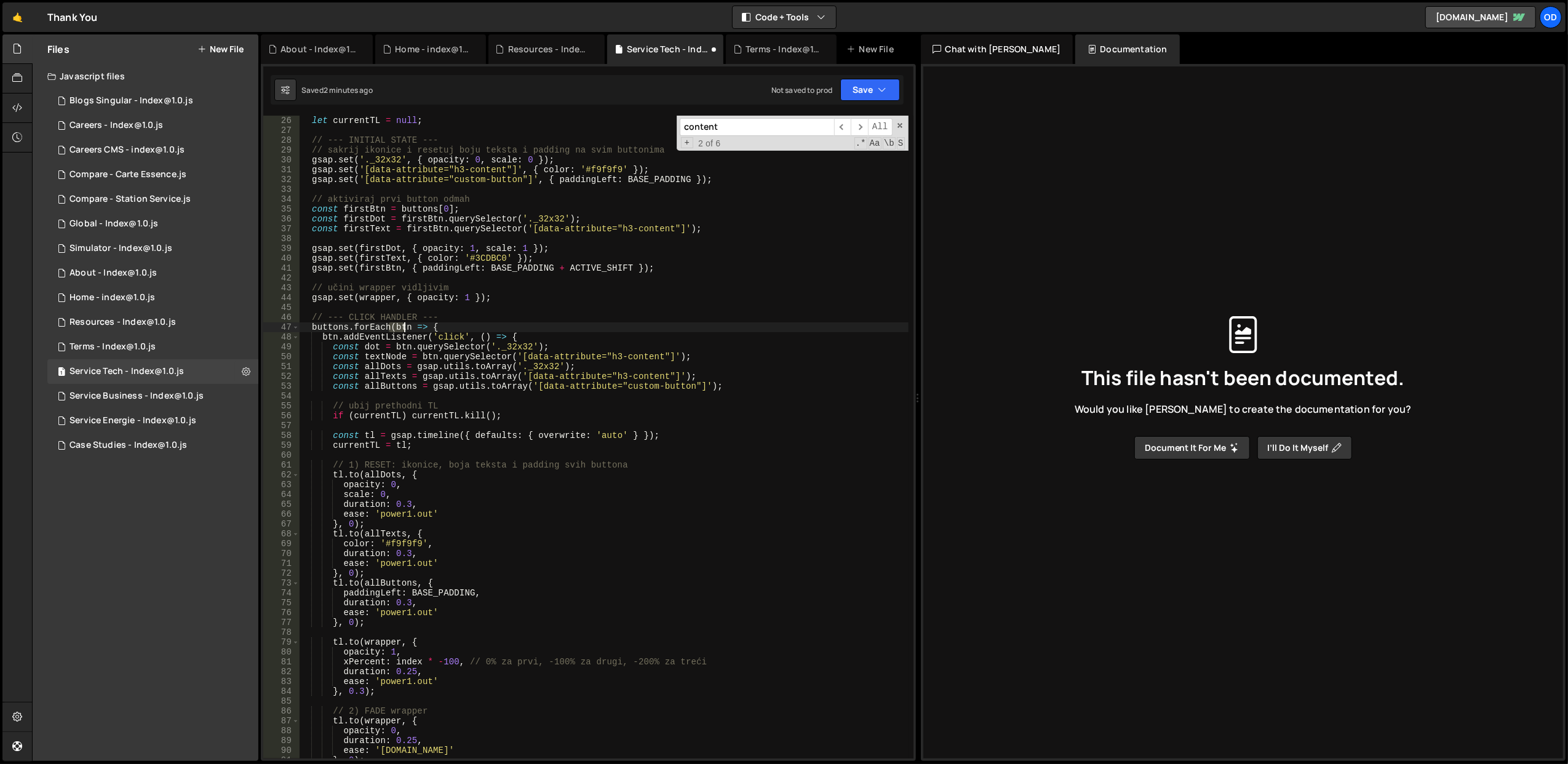
click at [409, 327] on div "let currentTL = null ; // --- INITIAL STATE --- // sakrij ikonice i resetuj boj…" at bounding box center [604, 446] width 610 height 663
paste textarea "(btn, index)"
click at [519, 289] on div "let currentTL = null ; // --- INITIAL STATE --- // sakrij ikonice i resetuj boj…" at bounding box center [604, 446] width 610 height 663
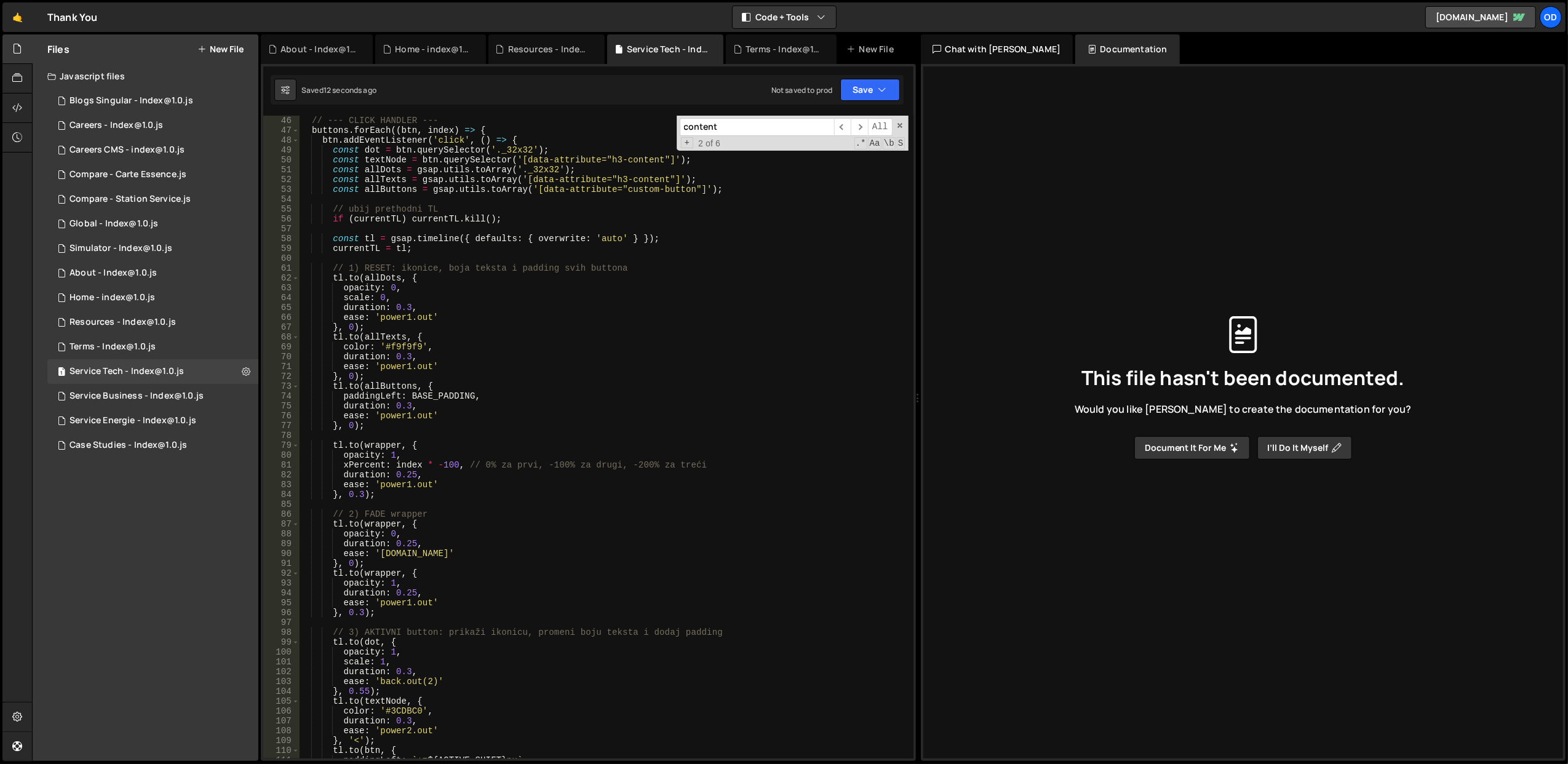
scroll to position [541, 0]
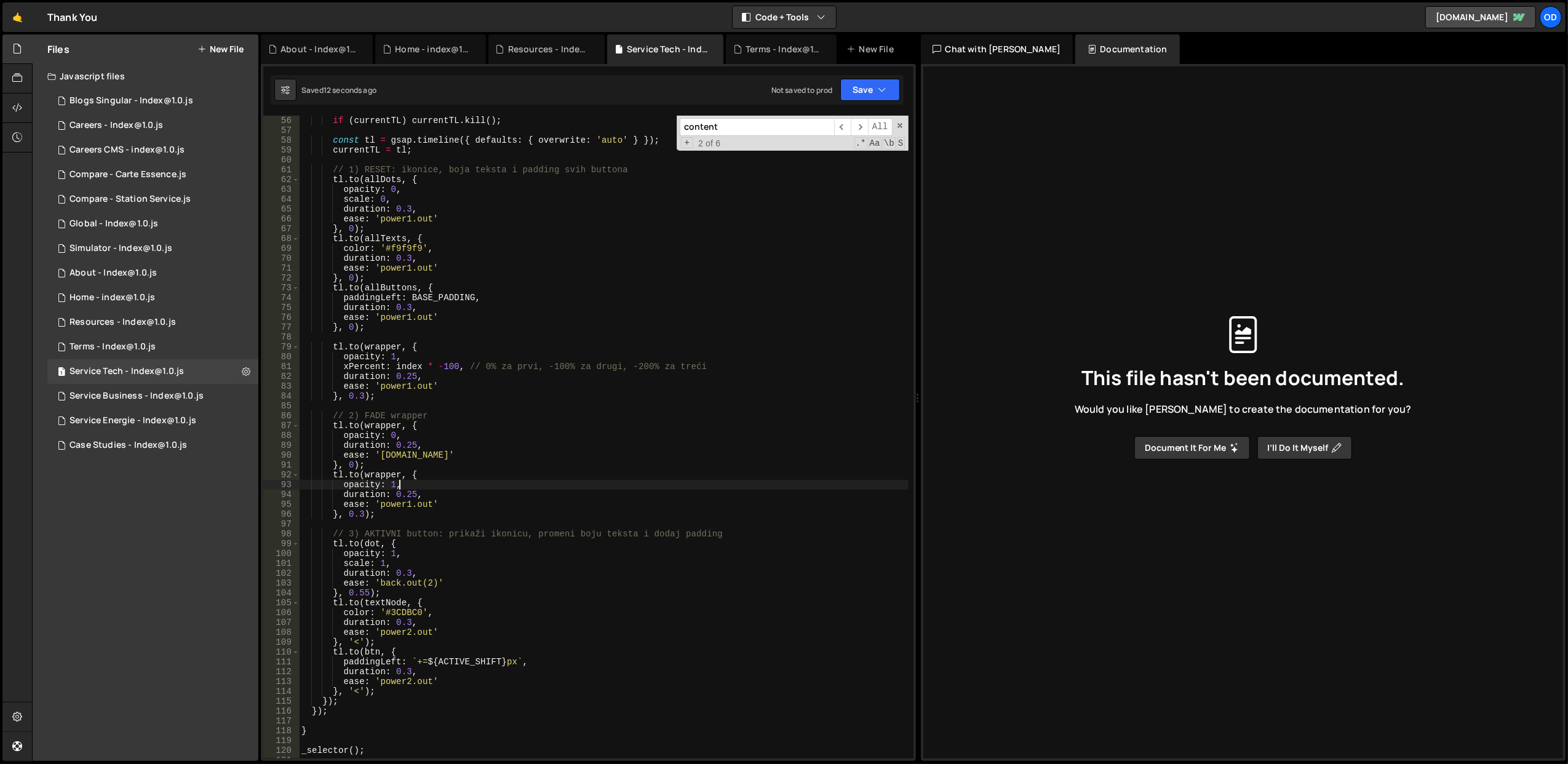
click at [431, 488] on div "if ( currentTL ) currentTL . kill ( ) ; const tl = gsap . timeline ({ defaults …" at bounding box center [604, 446] width 610 height 663
click at [446, 451] on div "if ( currentTL ) currentTL . kill ( ) ; const tl = gsap . timeline ({ defaults …" at bounding box center [604, 446] width 610 height 663
click at [446, 450] on div "if ( currentTL ) currentTL . kill ( ) ; const tl = gsap . timeline ({ defaults …" at bounding box center [604, 446] width 610 height 663
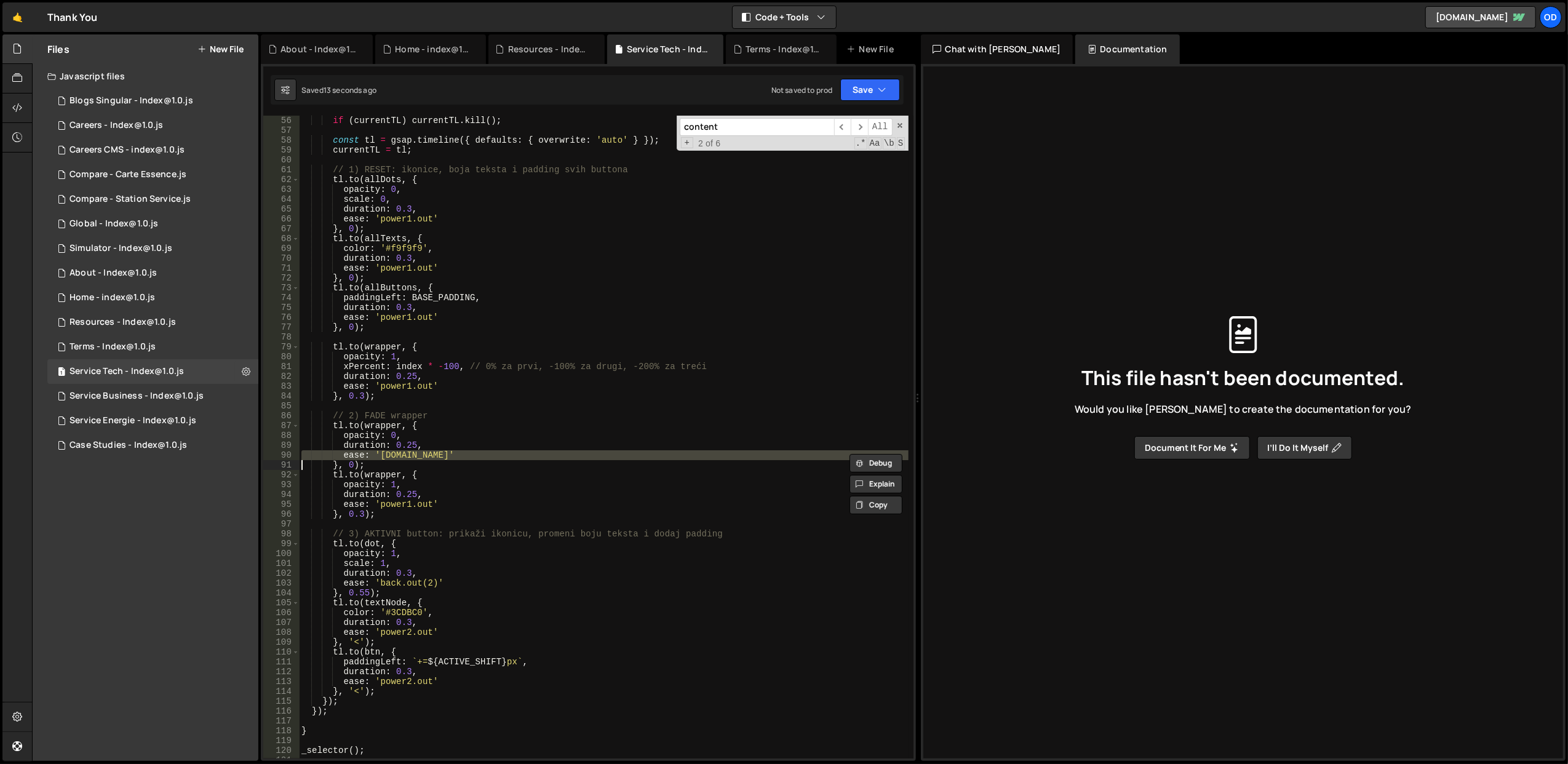
click at [446, 423] on div "if ( currentTL ) currentTL . kill ( ) ; const tl = gsap . timeline ({ defaults …" at bounding box center [604, 446] width 610 height 663
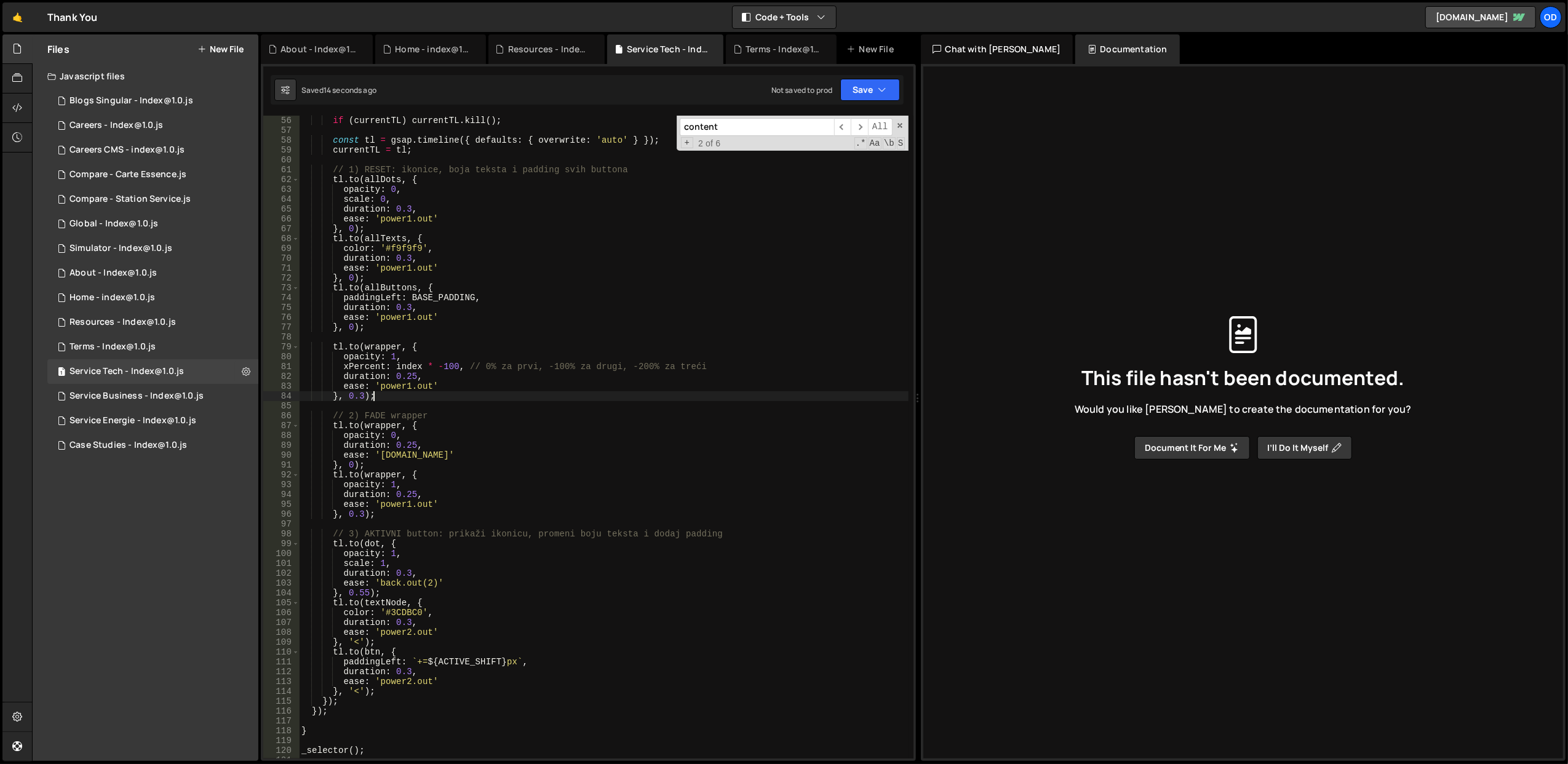
click at [394, 394] on div "if ( currentTL ) currentTL . kill ( ) ; const tl = gsap . timeline ({ defaults …" at bounding box center [604, 446] width 610 height 663
drag, startPoint x: 401, startPoint y: 401, endPoint x: 389, endPoint y: 394, distance: 13.9
click at [389, 394] on div "if ( currentTL ) currentTL . kill ( ) ; const tl = gsap . timeline ({ defaults …" at bounding box center [604, 446] width 610 height 663
click at [390, 394] on div "if ( currentTL ) currentTL . kill ( ) ; const tl = gsap . timeline ({ defaults …" at bounding box center [603, 436] width 609 height 643
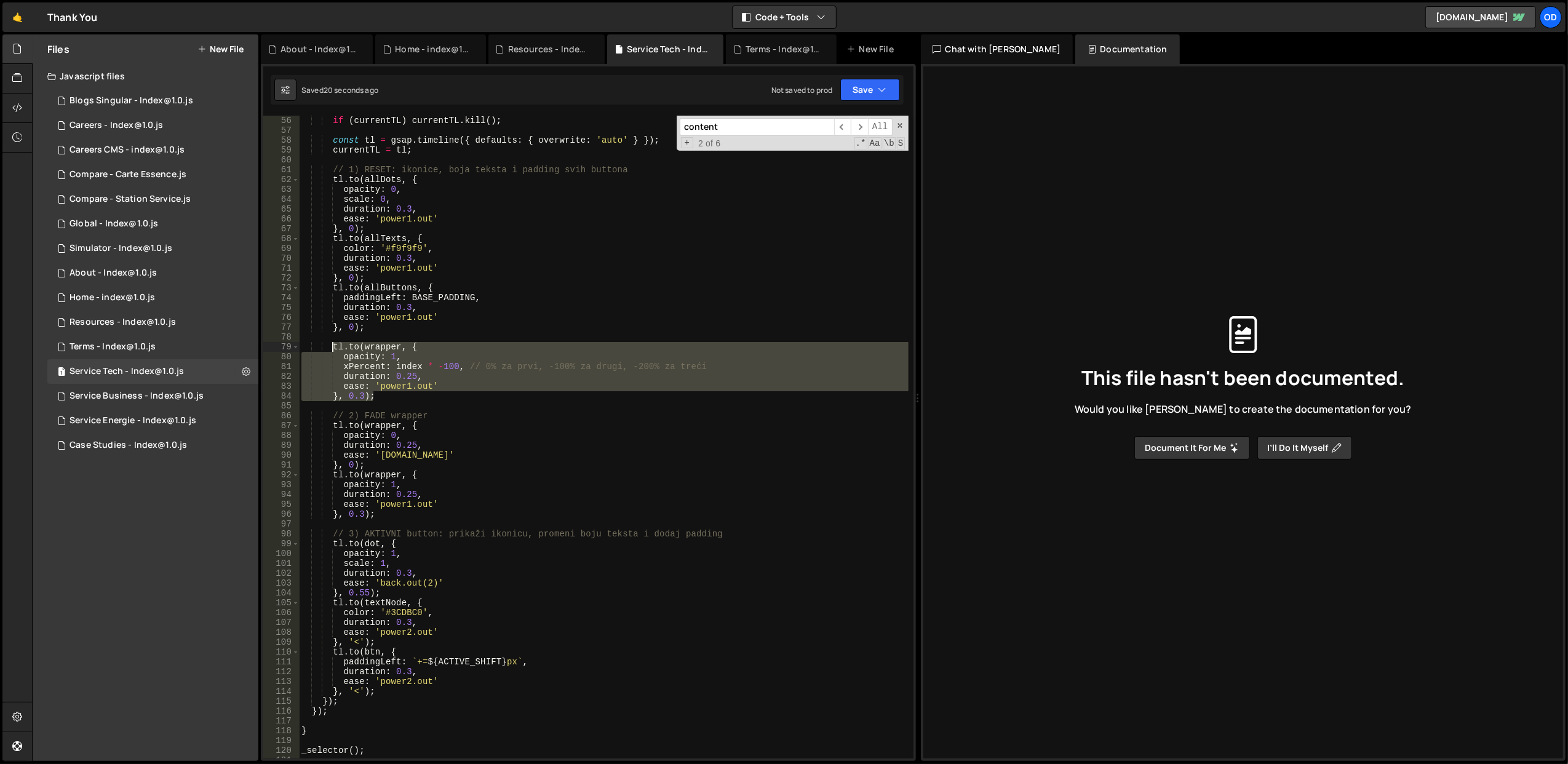
drag, startPoint x: 405, startPoint y: 395, endPoint x: 331, endPoint y: 347, distance: 88.2
click at [331, 347] on div "if ( currentTL ) currentTL . kill ( ) ; const tl = gsap . timeline ({ defaults …" at bounding box center [604, 446] width 610 height 663
type textarea "tl.to(wrapper, { opacity: 1,"
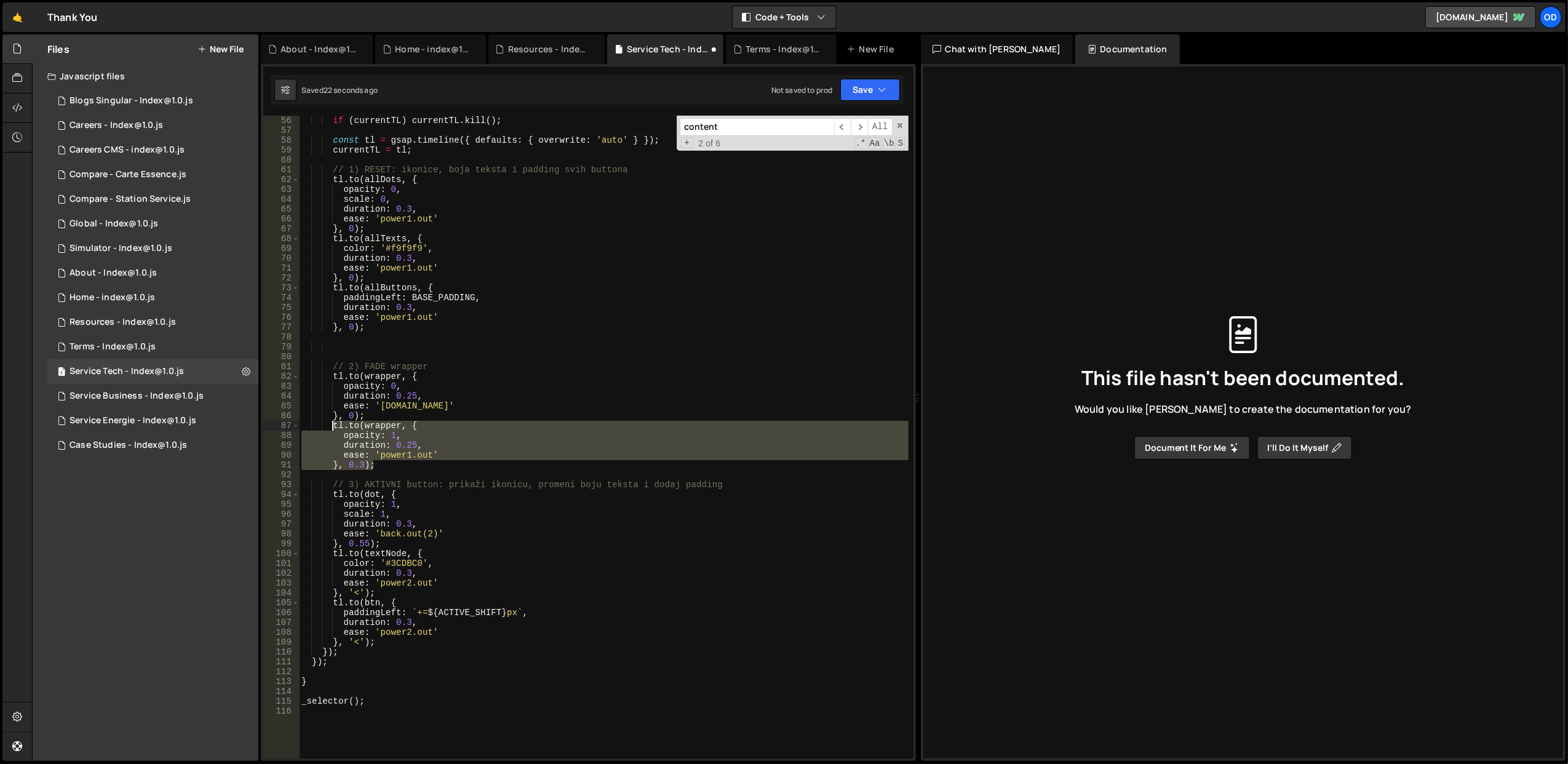
drag, startPoint x: 386, startPoint y: 463, endPoint x: 332, endPoint y: 422, distance: 67.8
click at [332, 422] on div "if ( currentTL ) currentTL . kill ( ) ; const tl = gsap . timeline ({ defaults …" at bounding box center [604, 446] width 610 height 663
paste textarea "}, 0.3);"
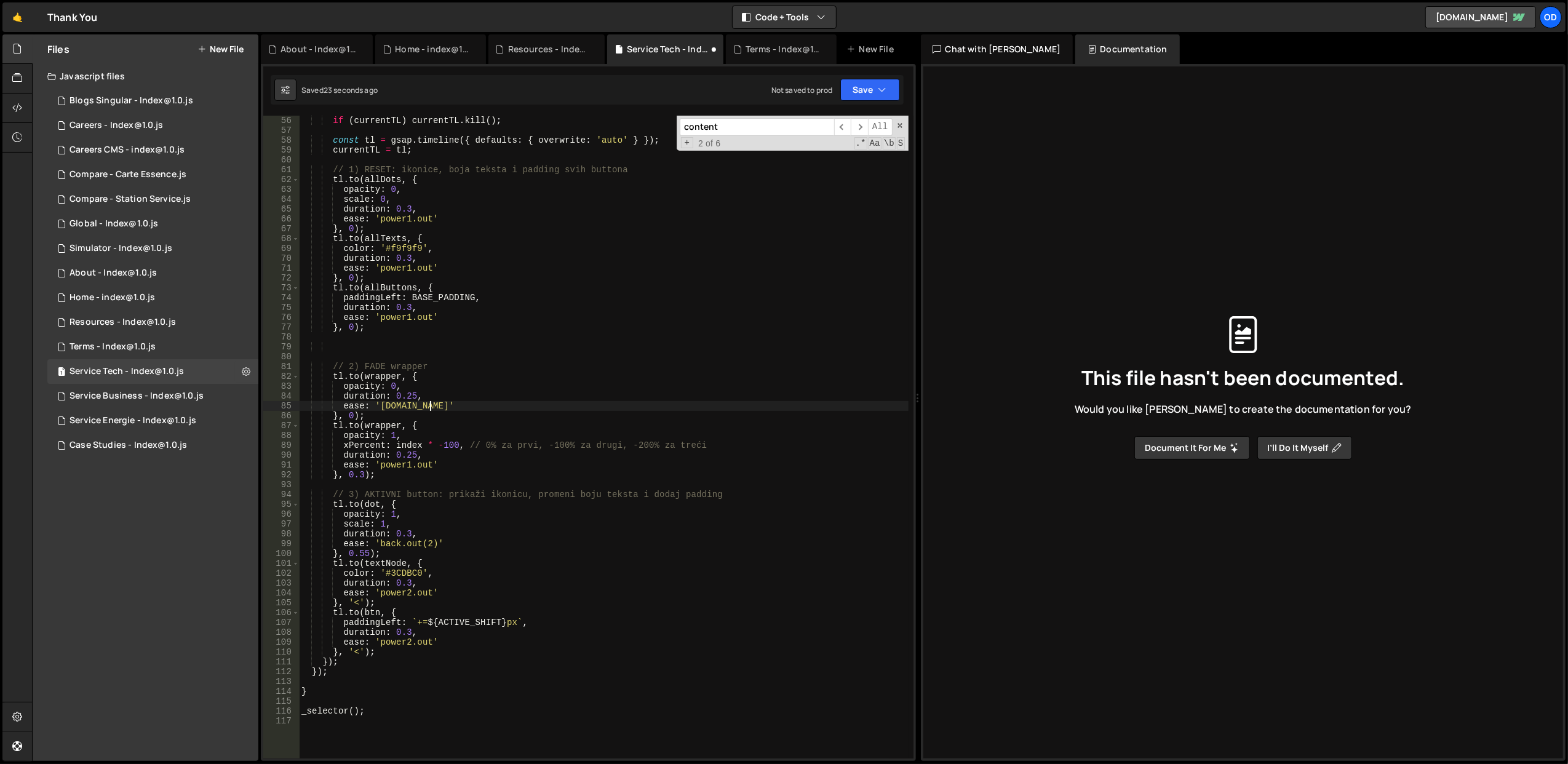
click at [463, 409] on div "if ( currentTL ) currentTL . kill ( ) ; const tl = gsap . timeline ({ defaults …" at bounding box center [604, 446] width 610 height 663
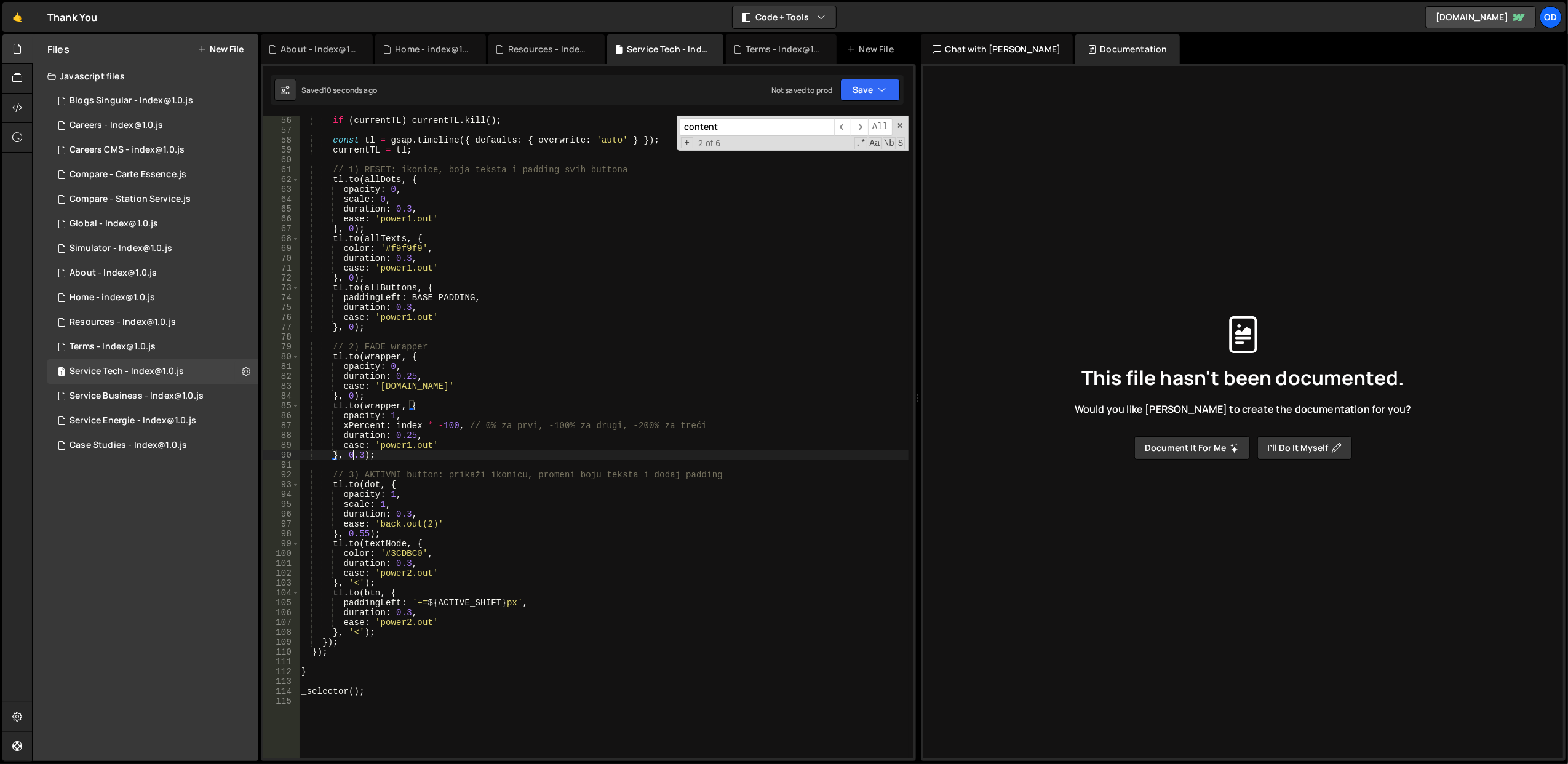
click at [354, 456] on div "if ( currentTL ) currentTL . kill ( ) ; const tl = gsap . timeline ({ defaults …" at bounding box center [604, 446] width 610 height 663
click at [353, 397] on div "if ( currentTL ) currentTL . kill ( ) ; const tl = gsap . timeline ({ defaults …" at bounding box center [604, 446] width 610 height 663
click at [567, 358] on div "if ( currentTL ) currentTL . kill ( ) ; const tl = gsap . timeline ({ defaults …" at bounding box center [604, 446] width 610 height 663
click at [416, 415] on div "if ( currentTL ) currentTL . kill ( ) ; const tl = gsap . timeline ({ defaults …" at bounding box center [604, 446] width 610 height 663
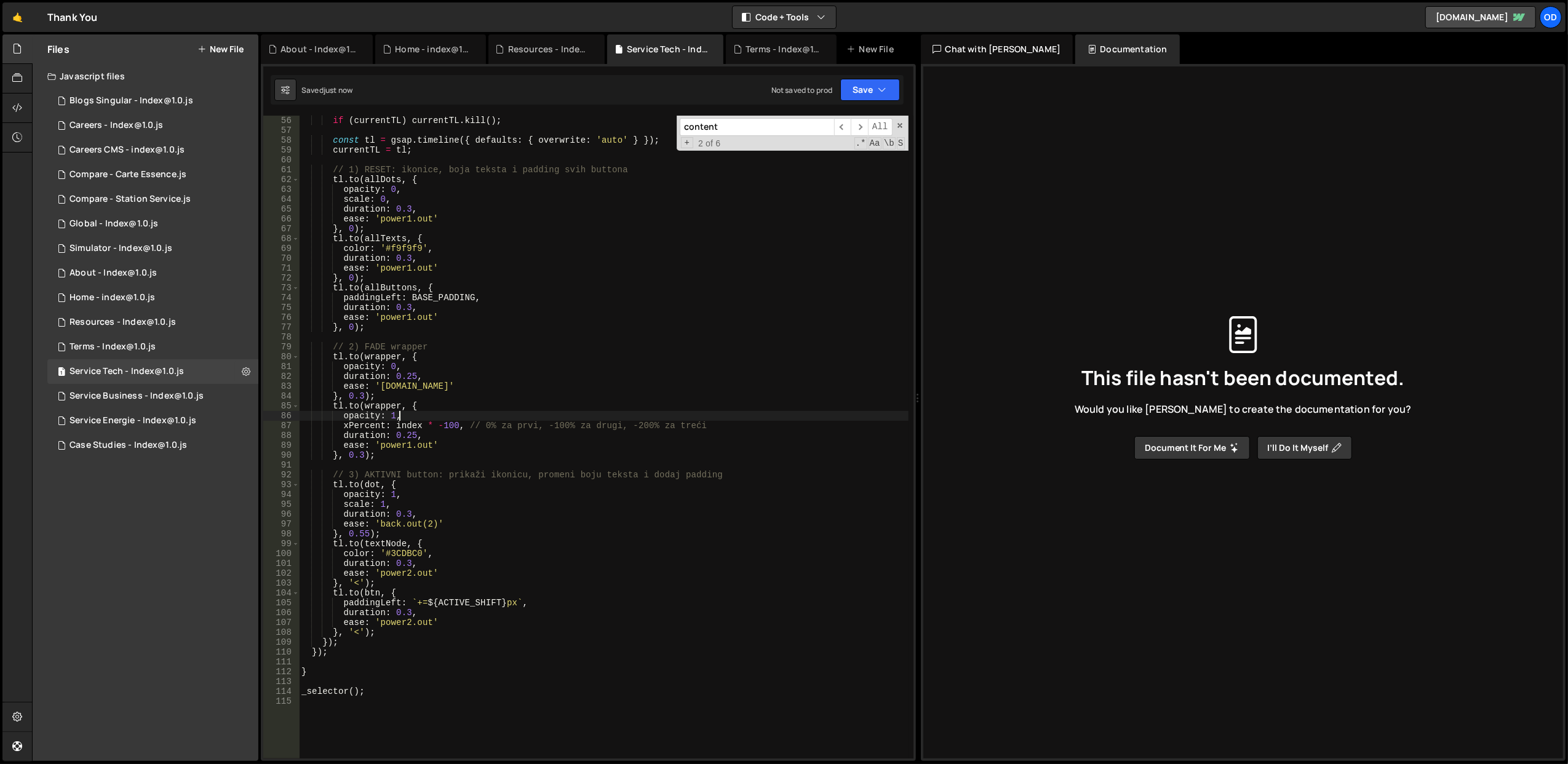
click at [448, 415] on div "if ( currentTL ) currentTL . kill ( ) ; const tl = gsap . timeline ({ defaults …" at bounding box center [604, 446] width 610 height 663
click at [449, 394] on div "if ( currentTL ) currentTL . kill ( ) ; const tl = gsap . timeline ({ defaults …" at bounding box center [604, 446] width 610 height 663
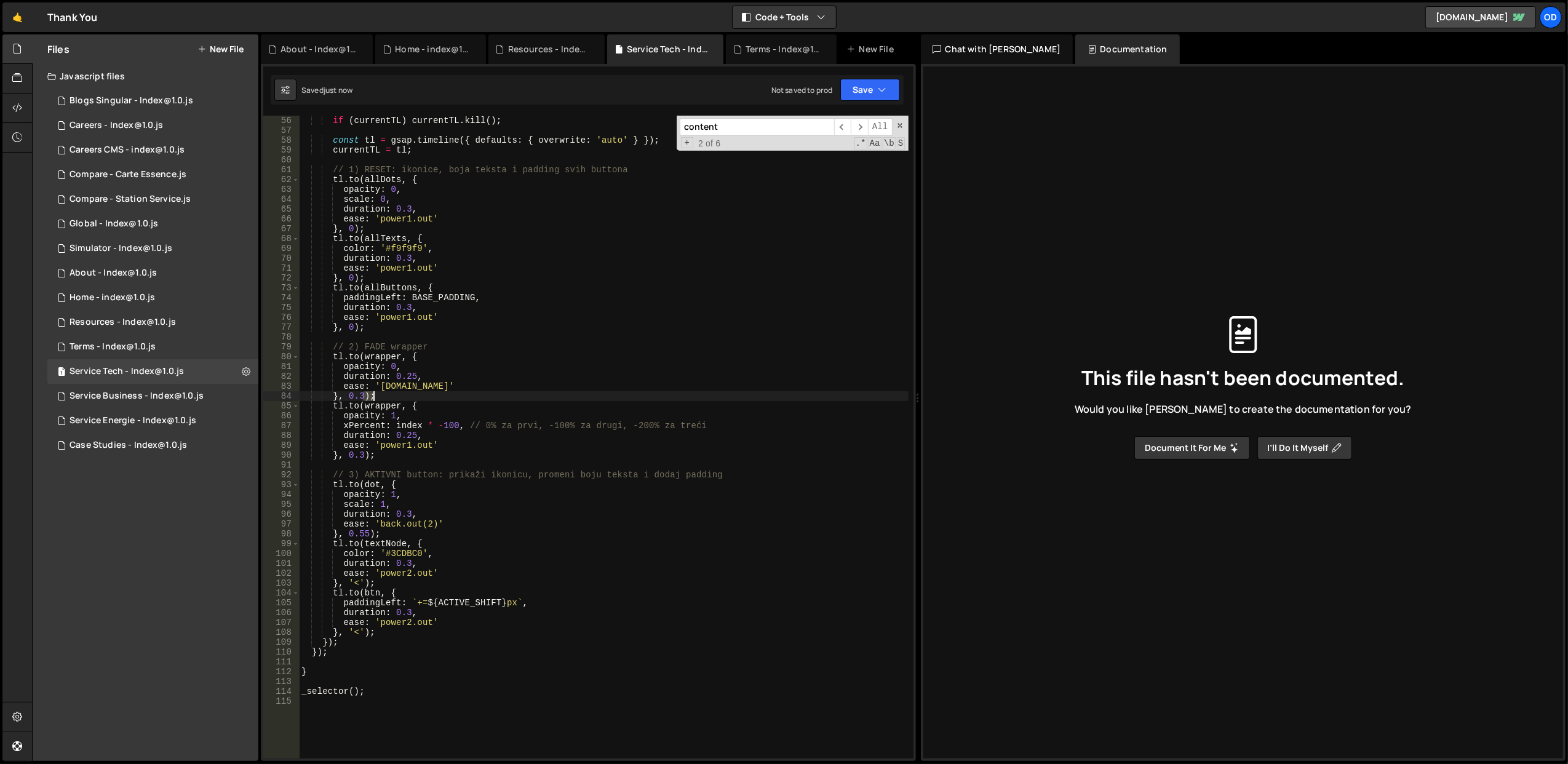
click at [449, 394] on div "if ( currentTL ) currentTL . kill ( ) ; const tl = gsap . timeline ({ defaults …" at bounding box center [604, 446] width 610 height 663
click at [454, 421] on div "if ( currentTL ) currentTL . kill ( ) ; const tl = gsap . timeline ({ defaults …" at bounding box center [604, 446] width 610 height 663
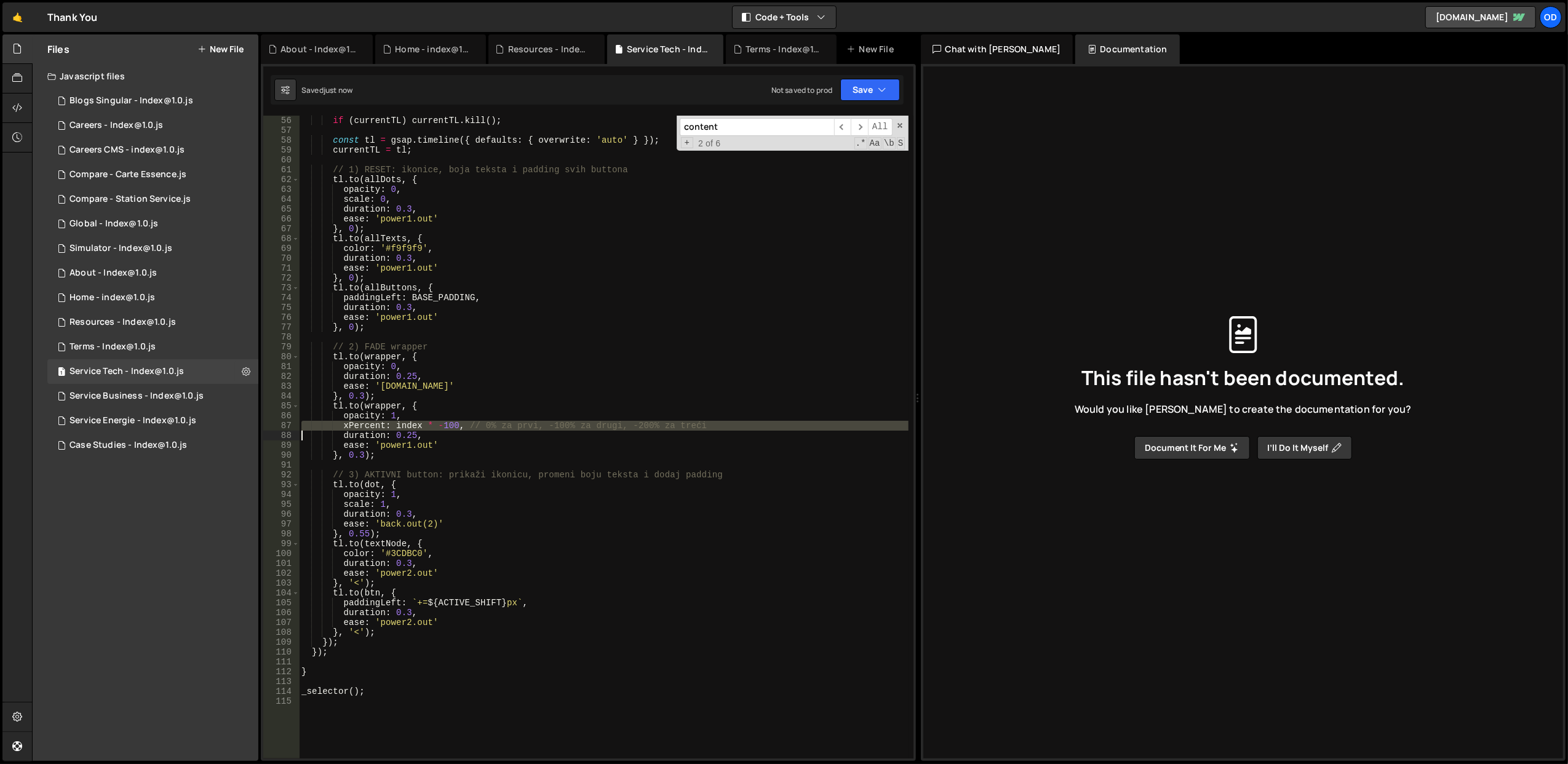
click at [453, 416] on div "if ( currentTL ) currentTL . kill ( ) ; const tl = gsap . timeline ({ defaults …" at bounding box center [604, 446] width 610 height 663
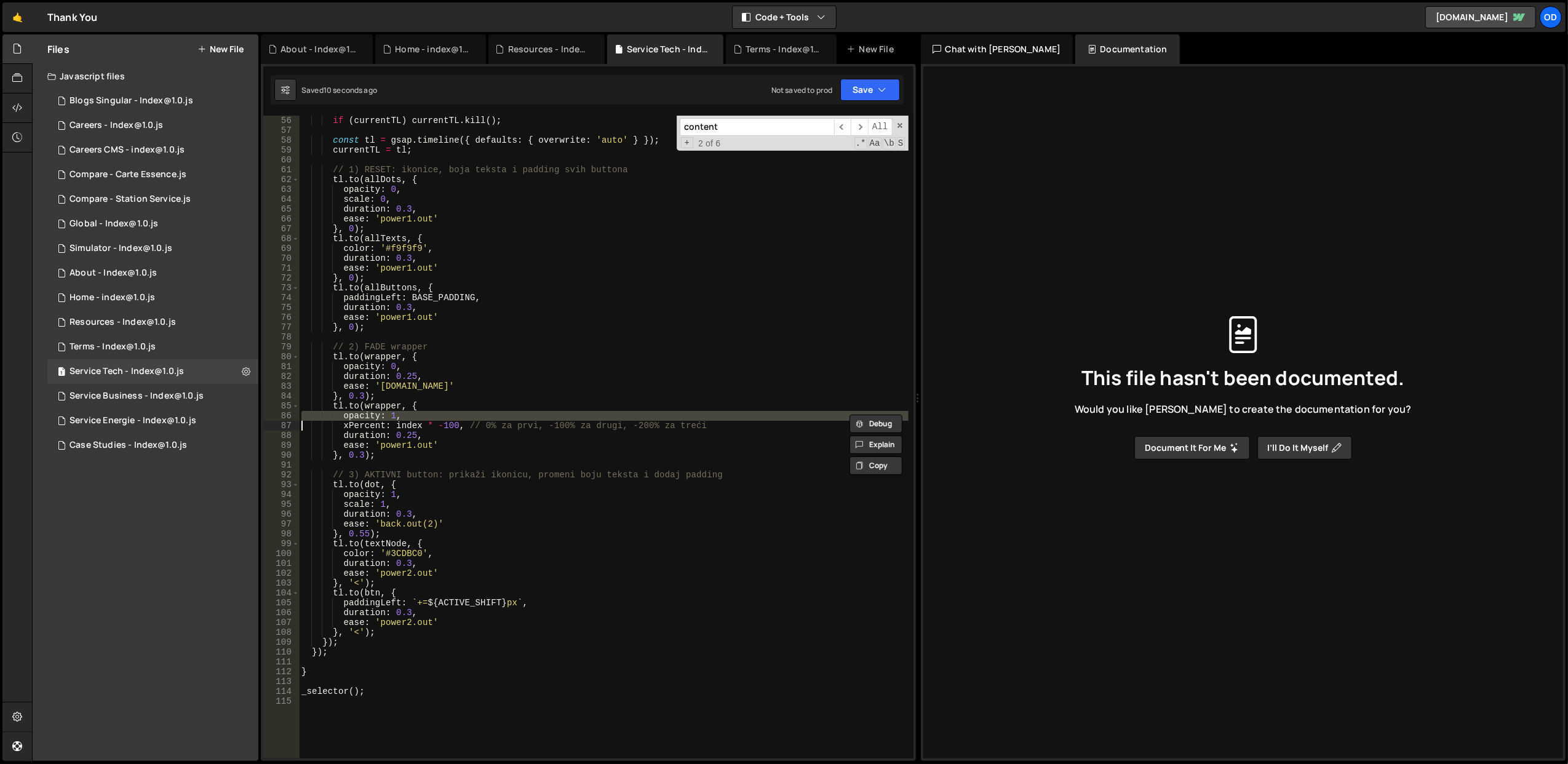
click at [451, 404] on div "if ( currentTL ) currentTL . kill ( ) ; const tl = gsap . timeline ({ defaults …" at bounding box center [604, 446] width 610 height 663
type textarea "tl.to(wrapper, {"
click at [152, 279] on div "1 About - Index@1.0.js 0" at bounding box center [152, 273] width 211 height 24
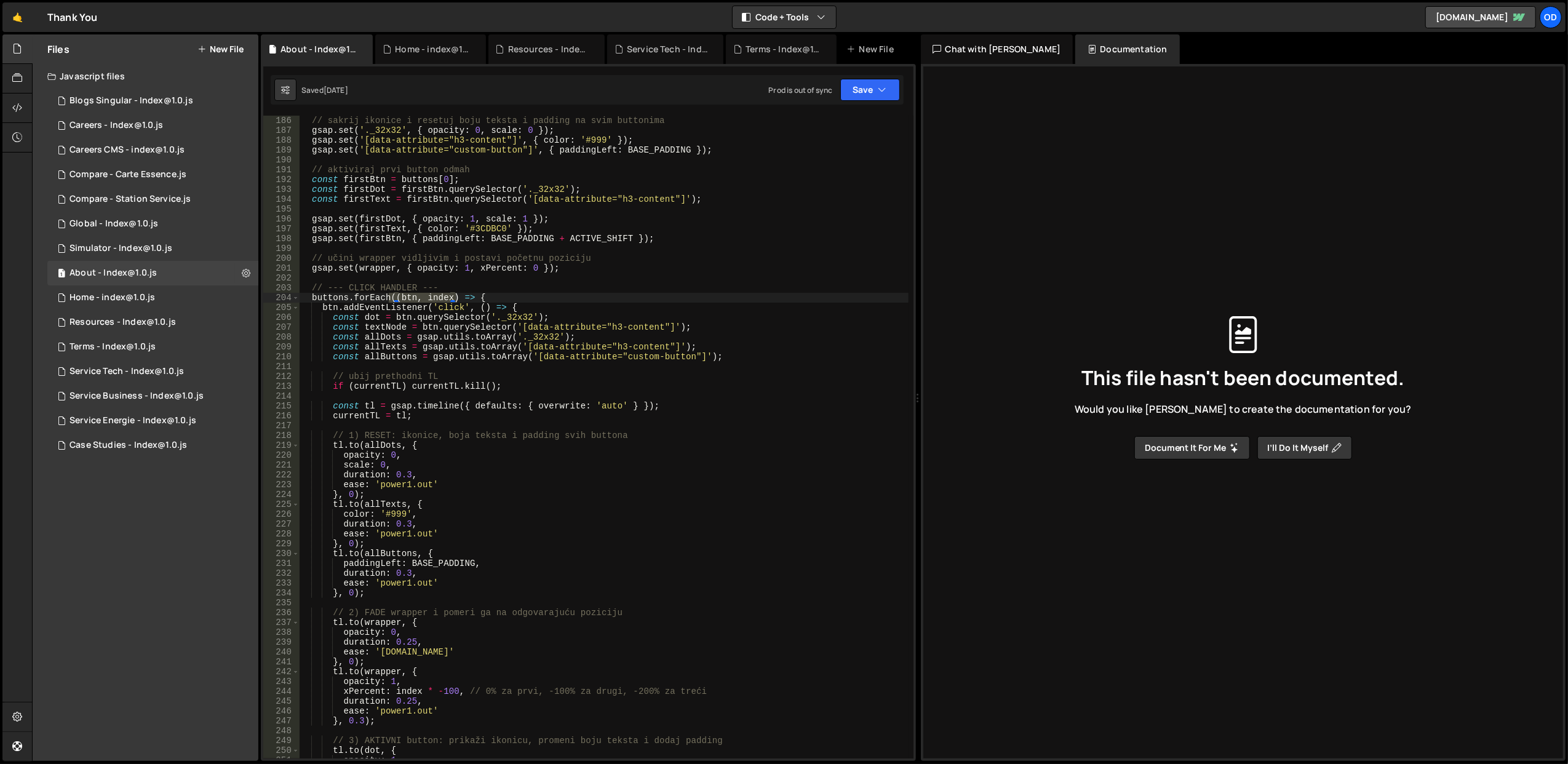
scroll to position [1968, 0]
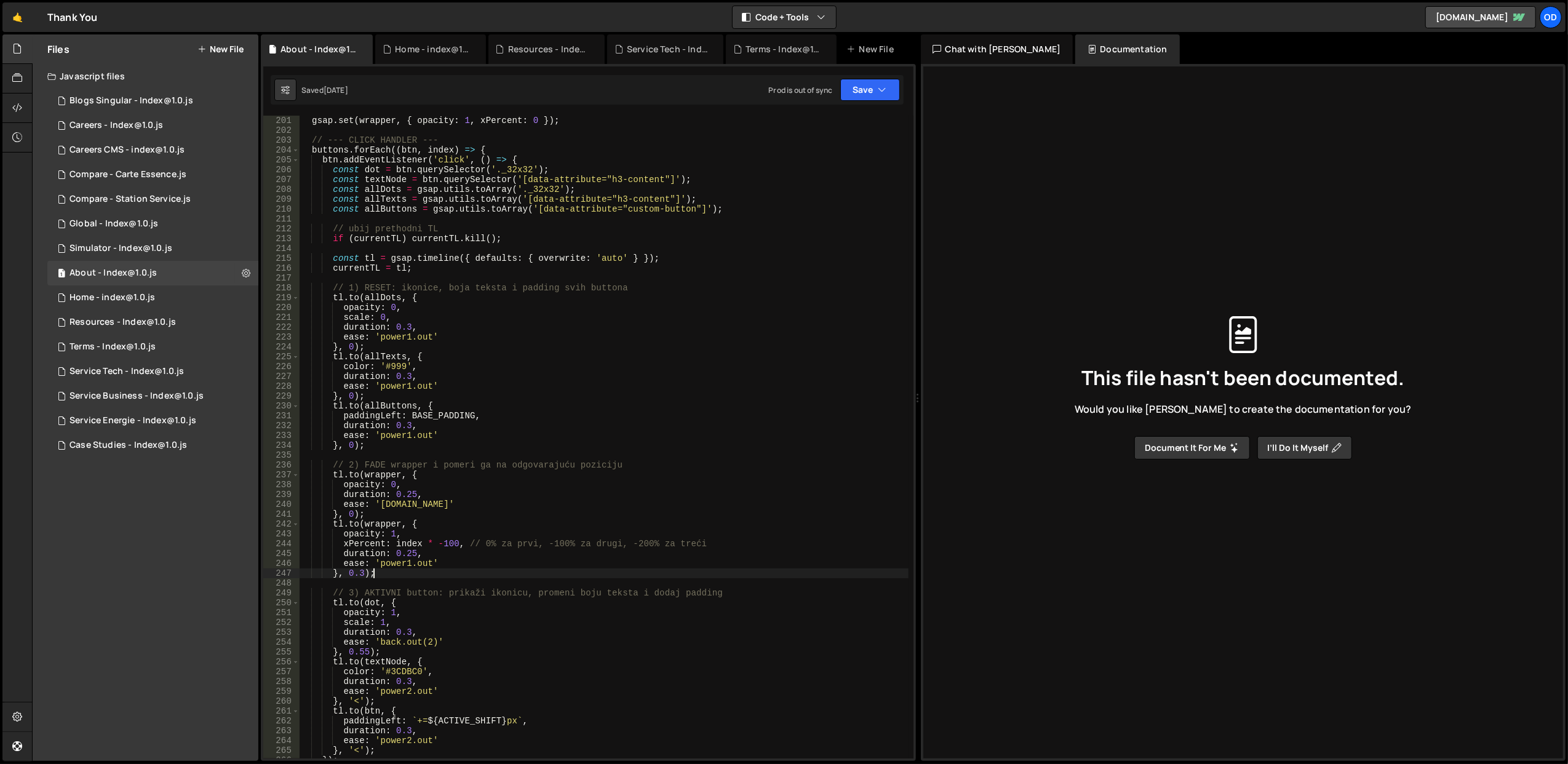
click at [403, 577] on div "gsap . set ( wrapper , { opacity : 1 , xPercent : 0 }) ; // --- CLICK HANDLER -…" at bounding box center [604, 446] width 610 height 663
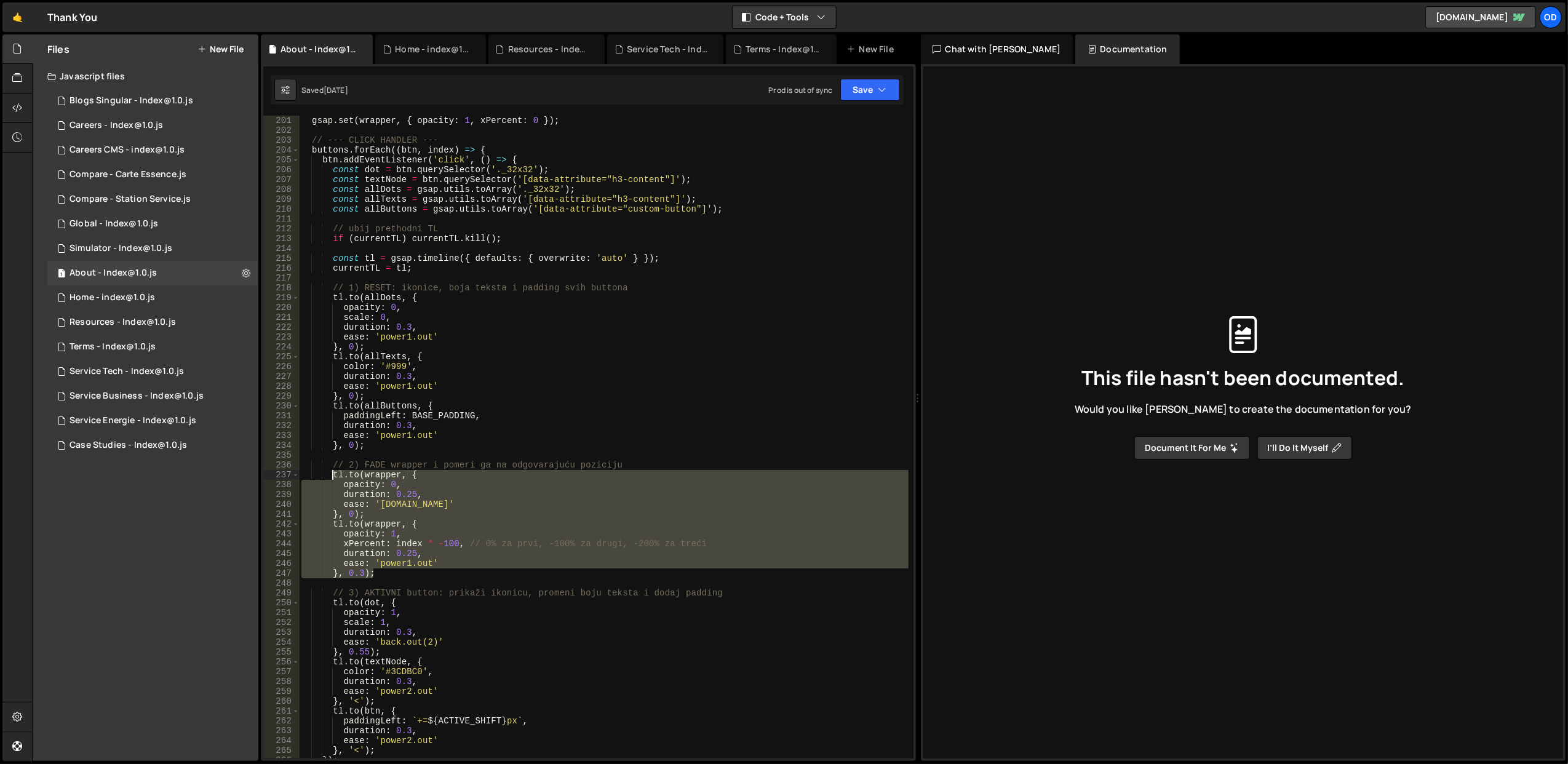
drag, startPoint x: 419, startPoint y: 570, endPoint x: 330, endPoint y: 472, distance: 132.4
click at [330, 472] on div "gsap . set ( wrapper , { opacity : 1 , xPercent : 0 }) ; // --- CLICK HANDLER -…" at bounding box center [604, 446] width 610 height 663
type textarea "tl.to(wrapper, { opacity: 0,"
click at [181, 372] on div "Service Tech - Index@1.0.js" at bounding box center [127, 372] width 115 height 11
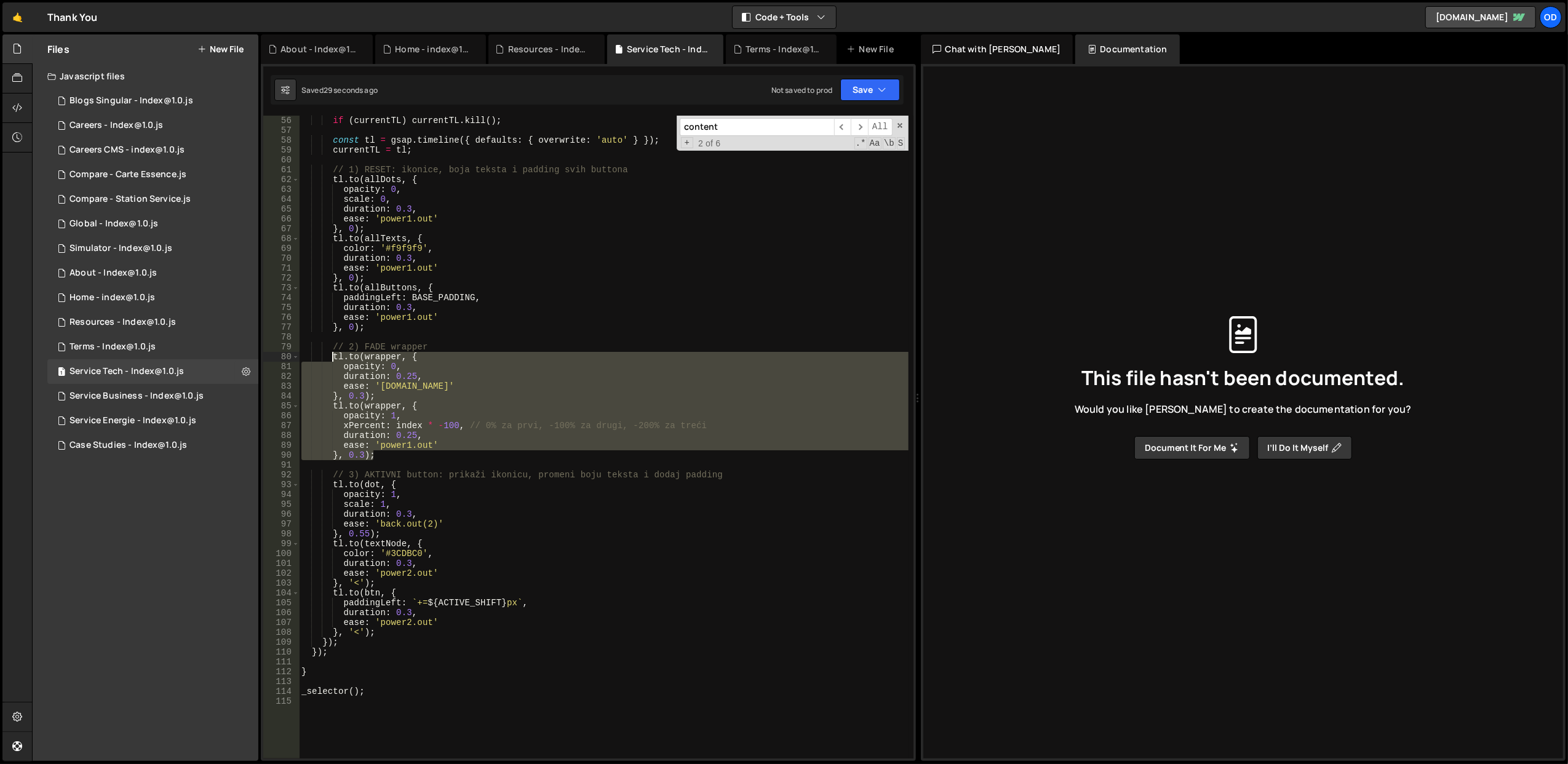
drag, startPoint x: 399, startPoint y: 455, endPoint x: 333, endPoint y: 357, distance: 118.2
click at [333, 357] on div "if ( currentTL ) currentTL . kill ( ) ; const tl = gsap . timeline ({ defaults …" at bounding box center [604, 446] width 610 height 663
paste textarea "}, 0.3);"
type textarea "}, 0.3);"
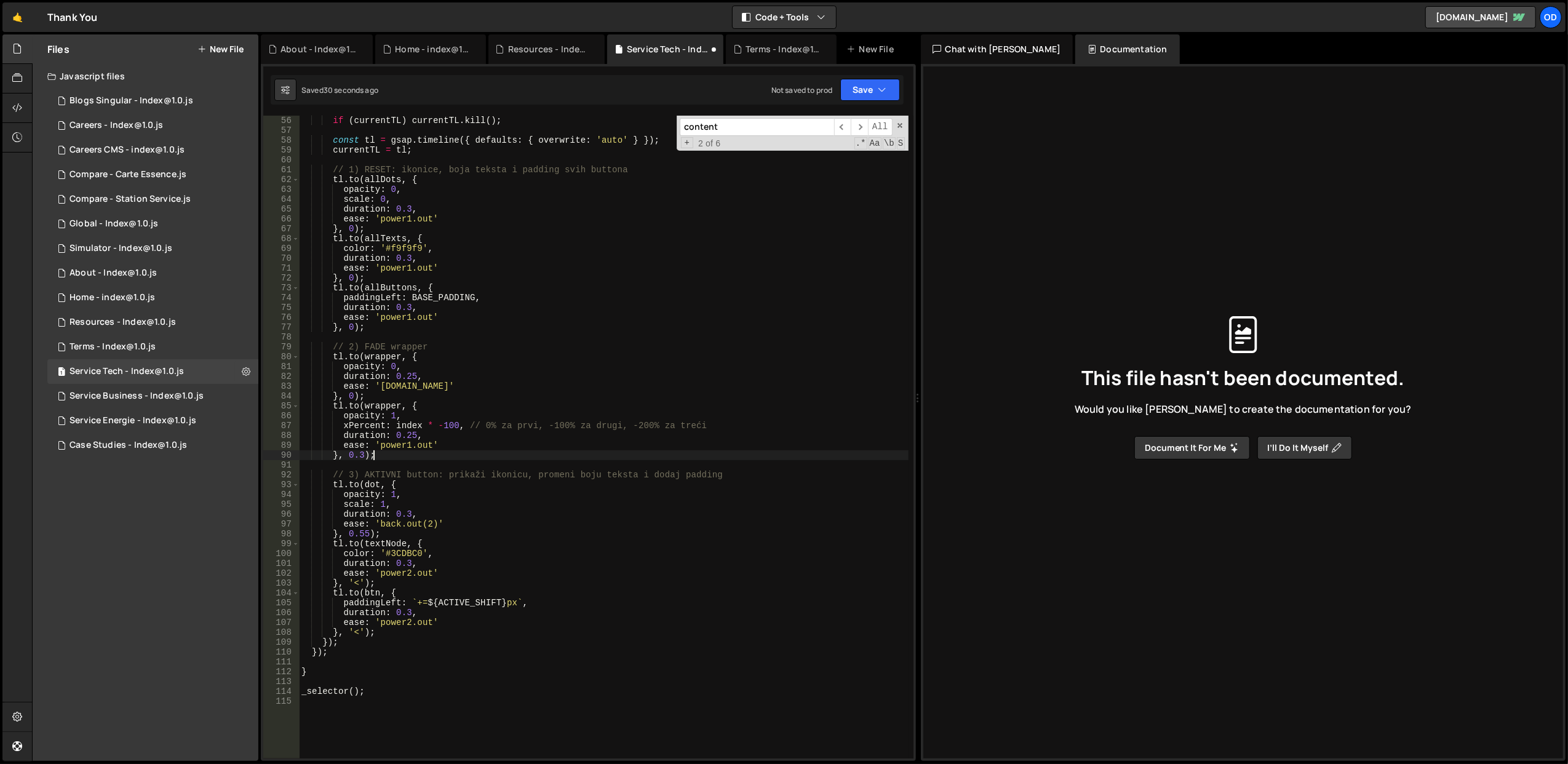
click at [455, 337] on div "if ( currentTL ) currentTL . kill ( ) ; const tl = gsap . timeline ({ defaults …" at bounding box center [604, 446] width 610 height 663
click at [239, 438] on div "1 Case Studies - Index@1.0.js 0" at bounding box center [152, 445] width 211 height 24
click at [243, 445] on icon at bounding box center [245, 444] width 9 height 11
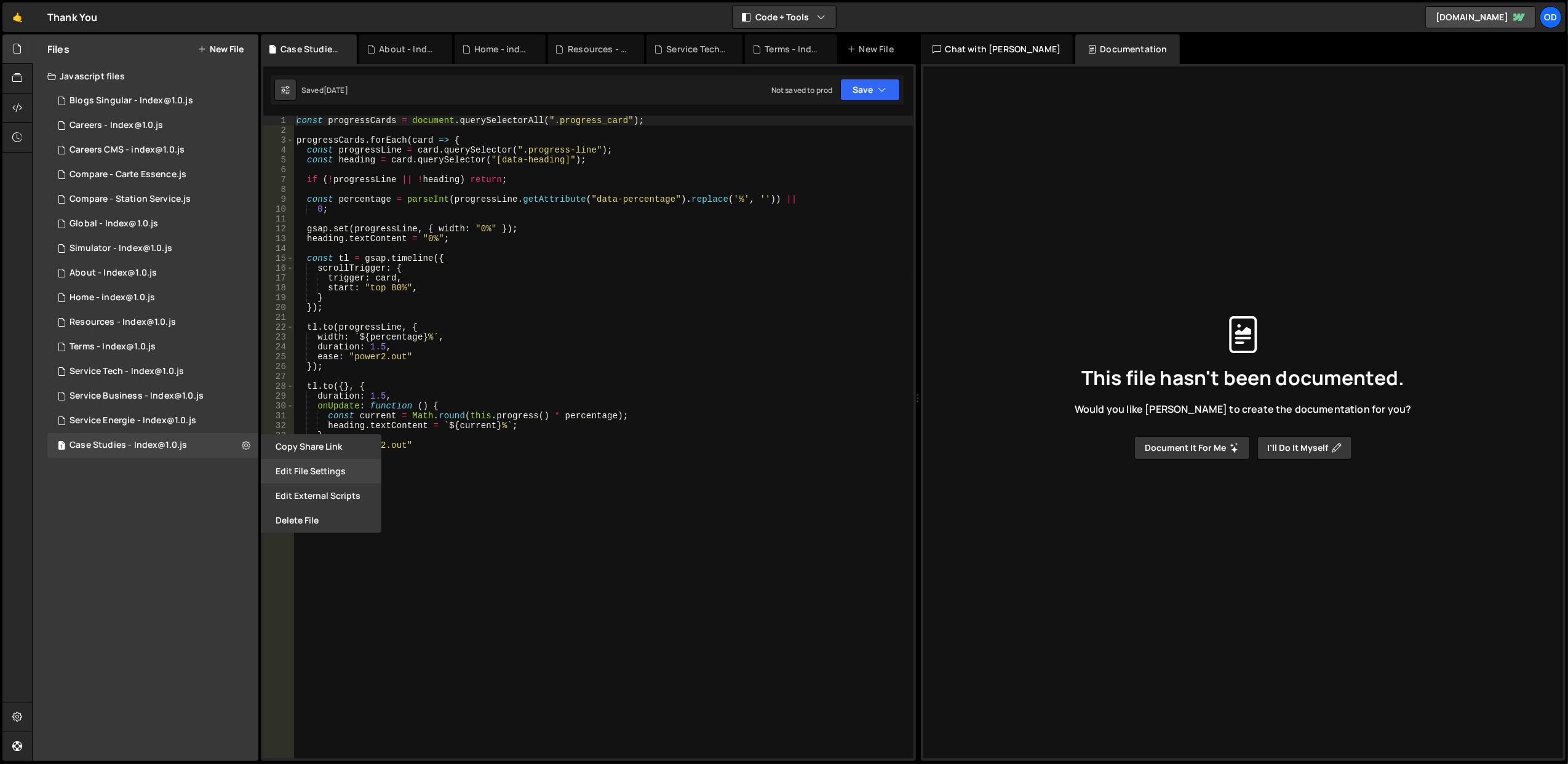
click at [300, 470] on button "Edit File Settings" at bounding box center [321, 471] width 121 height 24
click at [237, 445] on button at bounding box center [245, 445] width 22 height 22
type input "Case Studies - Index@1.0"
radio input "true"
click at [315, 473] on button "Edit File Settings" at bounding box center [321, 471] width 121 height 24
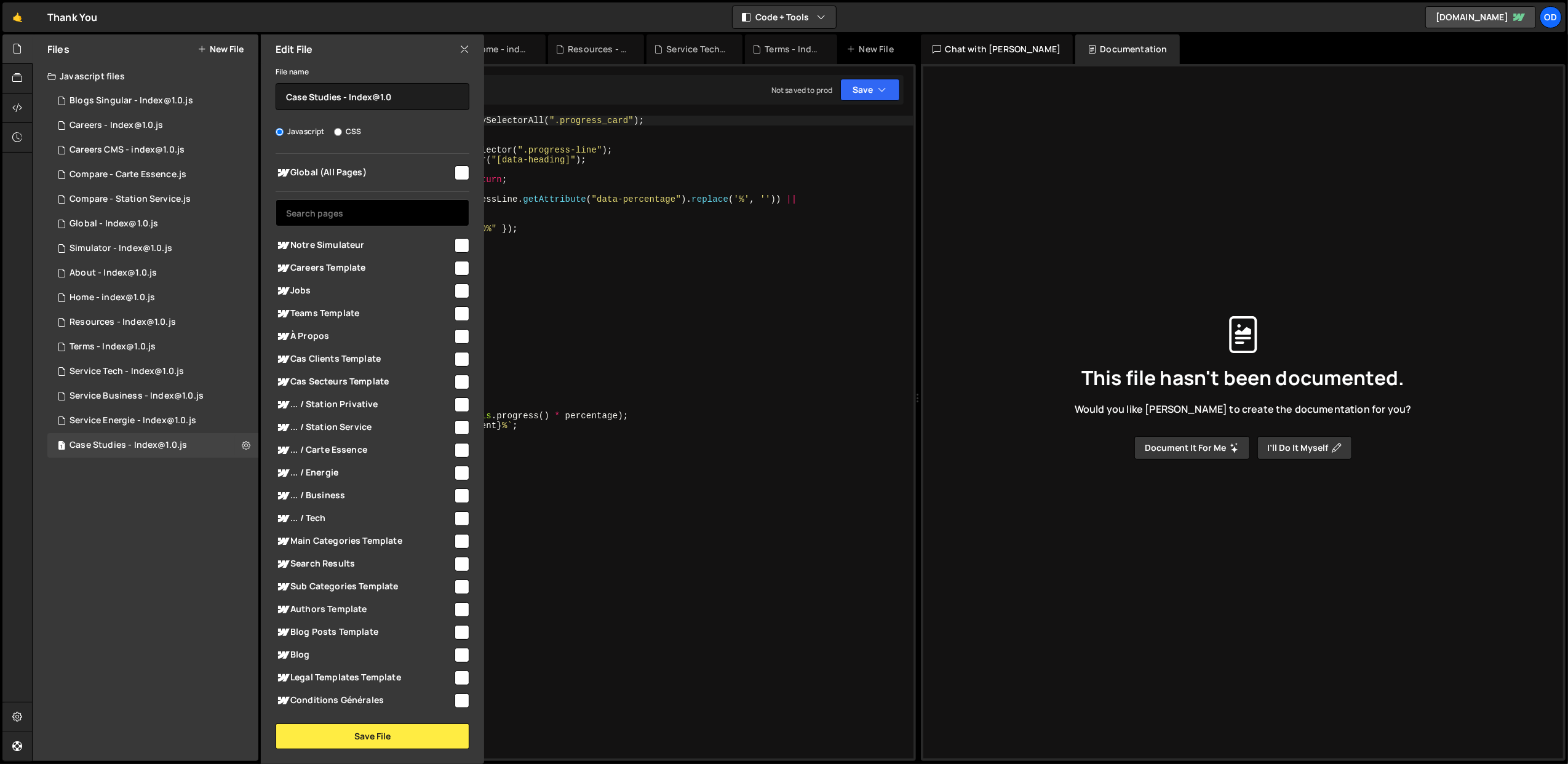
click at [372, 212] on input "text" at bounding box center [372, 212] width 194 height 27
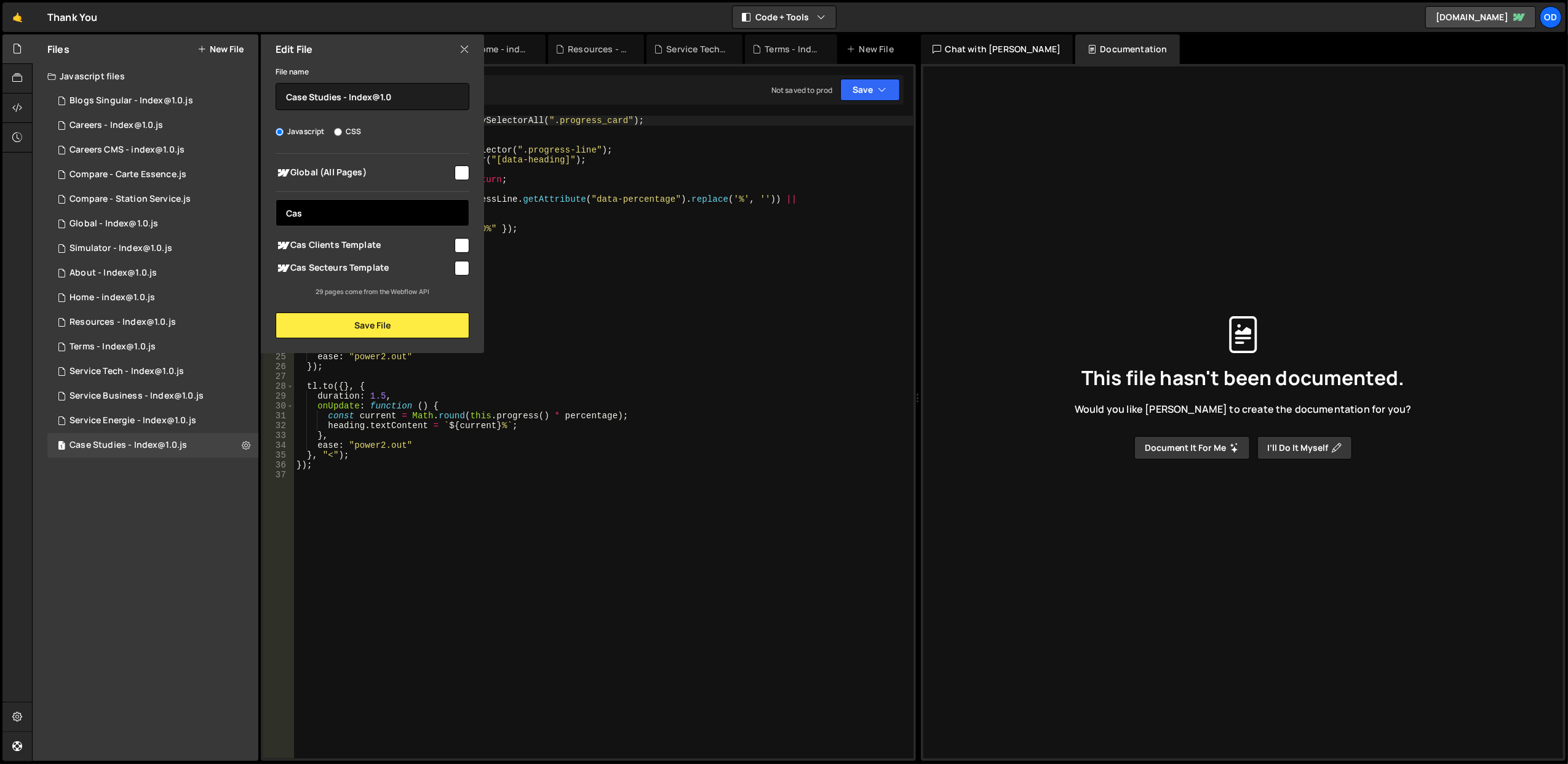
click at [391, 208] on input "Cas" at bounding box center [372, 212] width 194 height 27
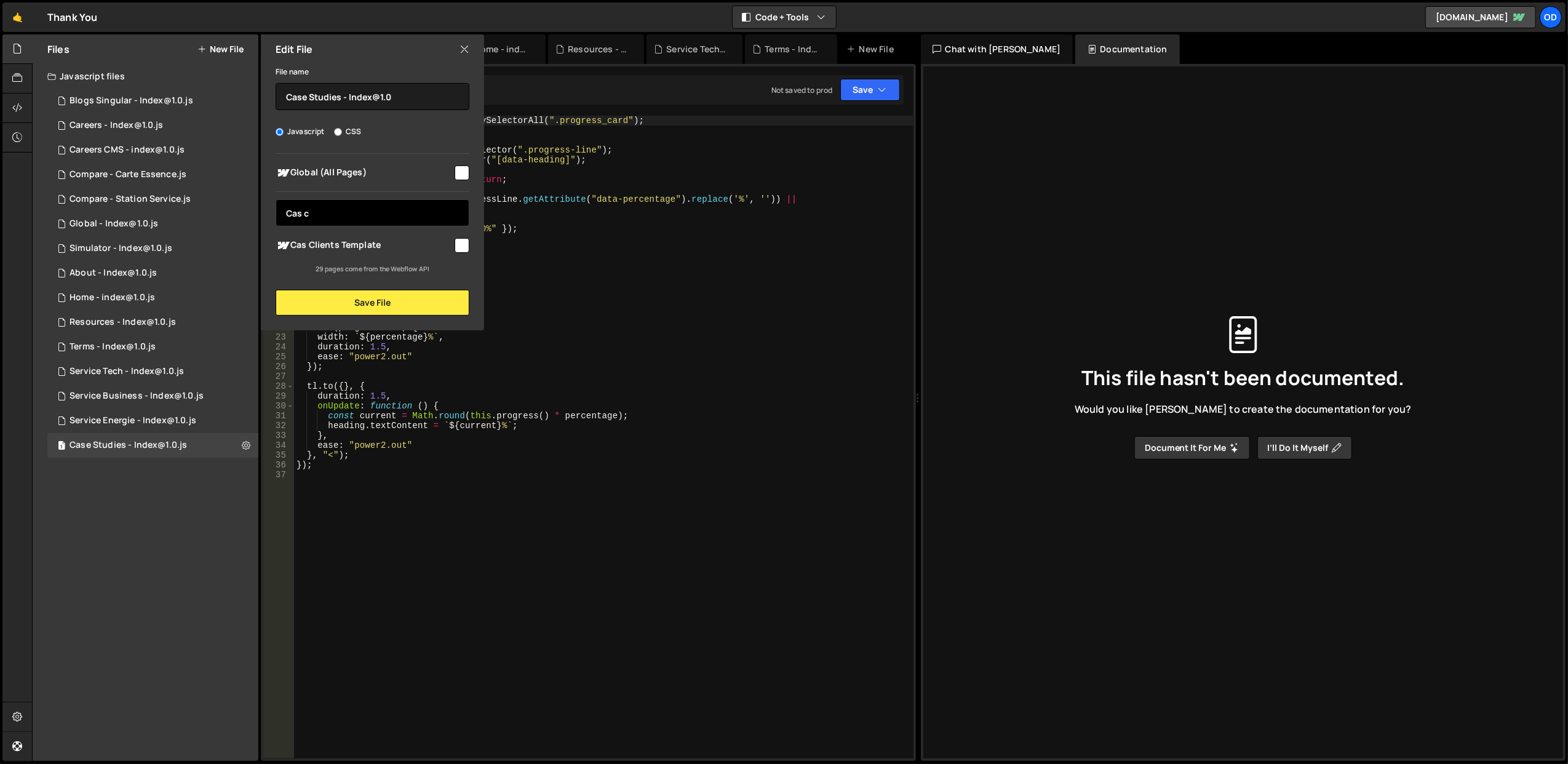
type input "Cas c"
click at [409, 248] on span "Cas Clients Template" at bounding box center [364, 245] width 177 height 15
checkbox input "true"
click at [429, 305] on button "Save File" at bounding box center [372, 303] width 194 height 26
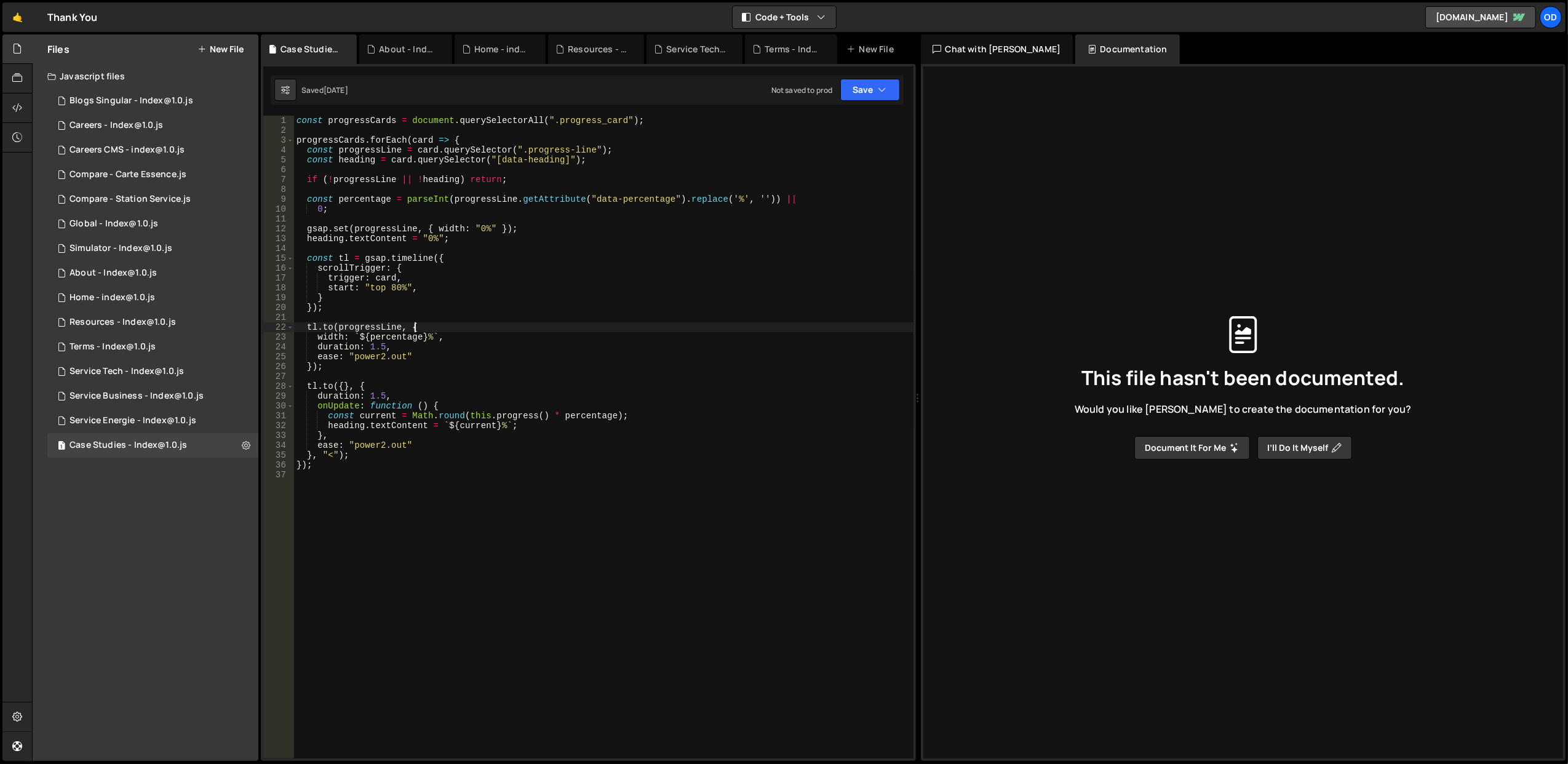
click at [465, 325] on div "const progressCards = document . querySelectorAll ( ".progress_card" ) ; progre…" at bounding box center [604, 446] width 619 height 663
click at [464, 332] on div "const progressCards = document . querySelectorAll ( ".progress_card" ) ; progre…" at bounding box center [604, 446] width 619 height 663
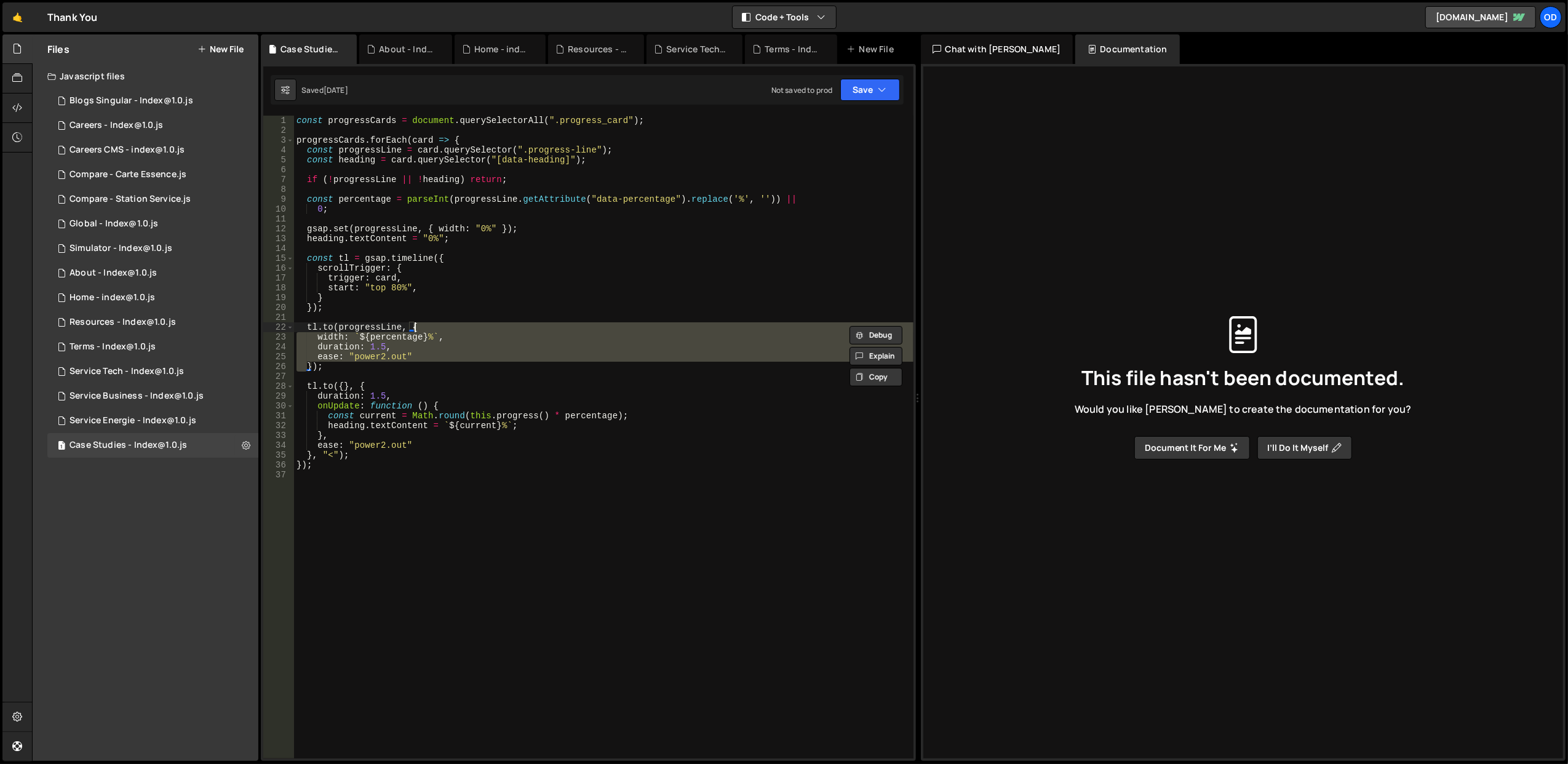
click at [464, 328] on div "const progressCards = document . querySelectorAll ( ".progress_card" ) ; progre…" at bounding box center [604, 436] width 619 height 643
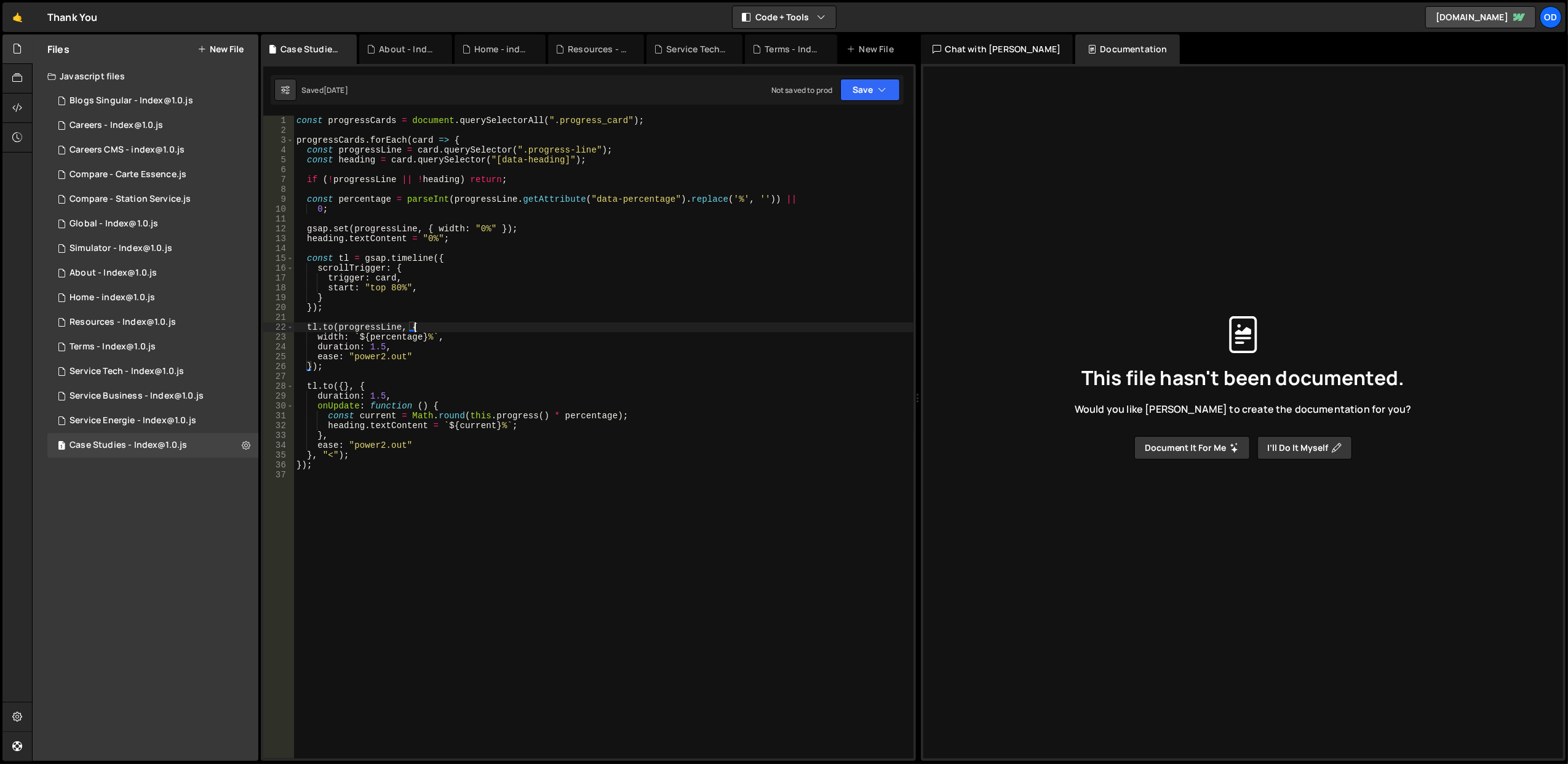
click at [479, 357] on div "const progressCards = document . querySelectorAll ( ".progress_card" ) ; progre…" at bounding box center [604, 446] width 619 height 663
type textarea "ease: "power2.out""
click at [241, 446] on icon at bounding box center [245, 444] width 9 height 11
type input "Case Studies - Index@1.0"
radio input "true"
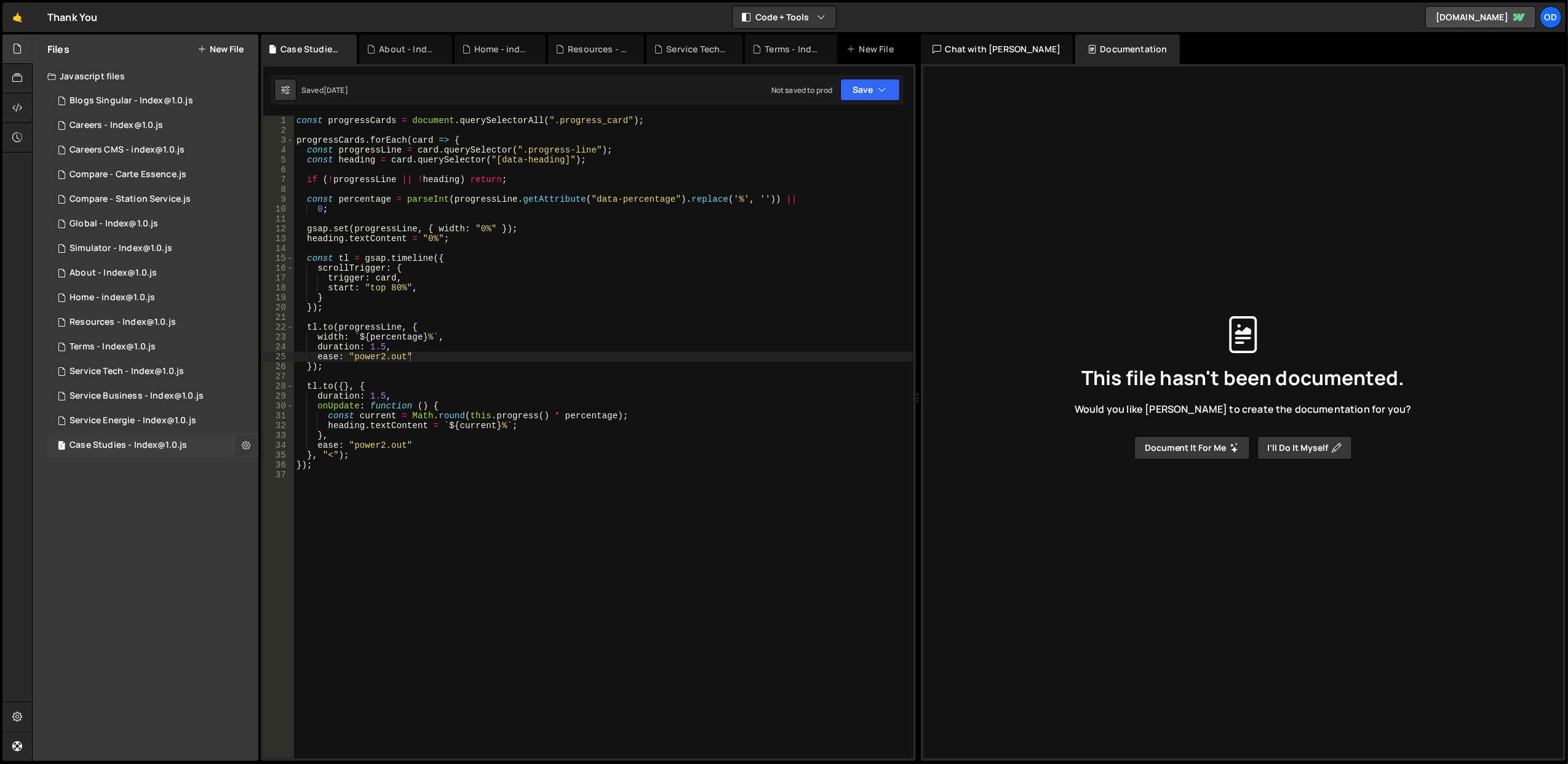
checkbox input "true"
click at [328, 472] on button "Edit File Settings" at bounding box center [321, 471] width 121 height 24
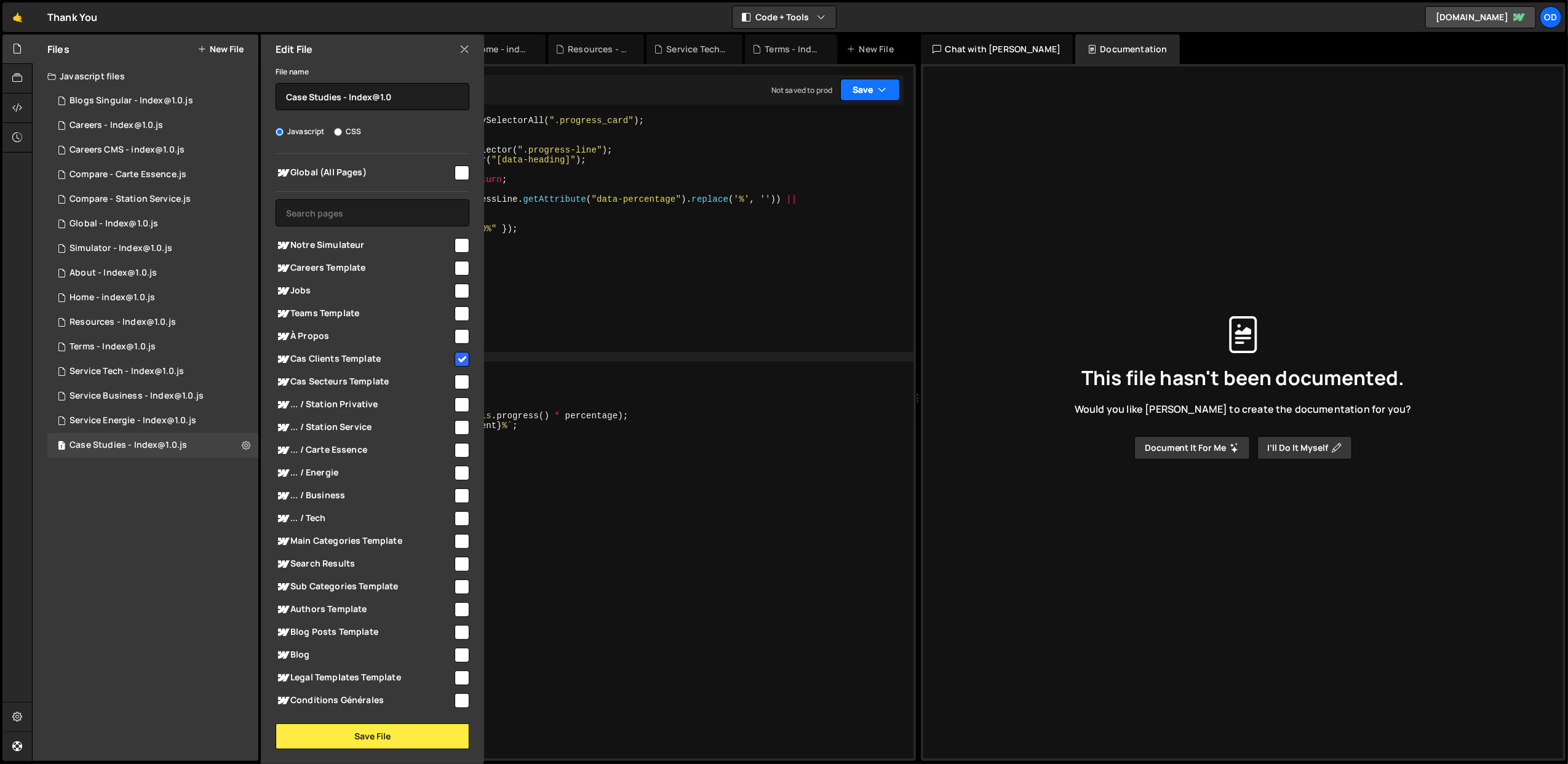
click at [851, 92] on button "Save" at bounding box center [870, 90] width 59 height 22
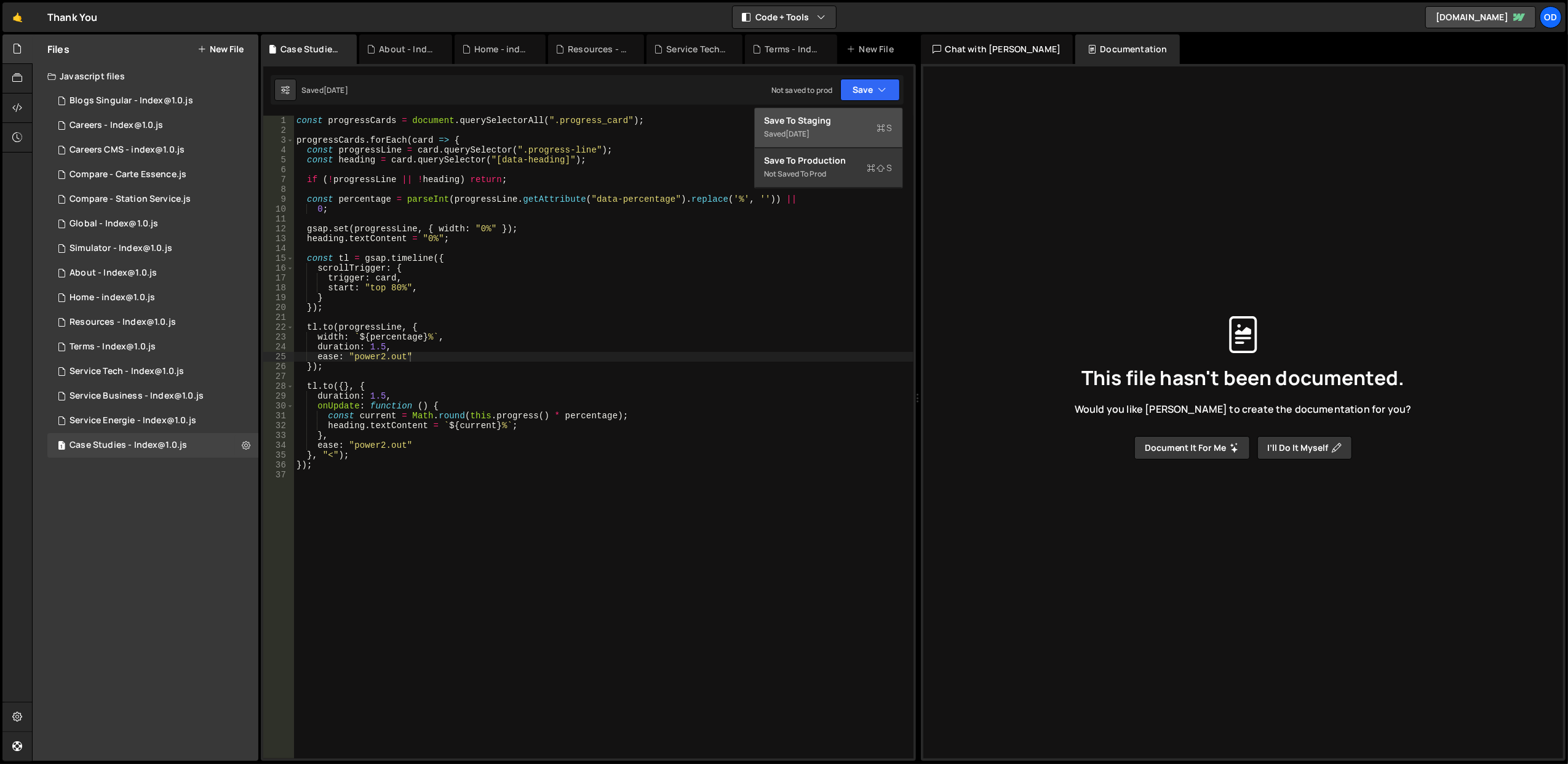
click at [822, 123] on div "Save to Staging S" at bounding box center [829, 121] width 128 height 12
type textarea "});"
click at [463, 307] on div "const progressCards = document . querySelectorAll ( ".progress_card" ) ; progre…" at bounding box center [604, 446] width 619 height 663
